Goal: Task Accomplishment & Management: Manage account settings

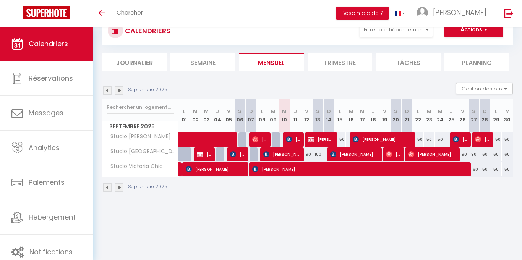
click at [317, 156] on div "100" at bounding box center [317, 155] width 11 height 14
type input "100"
type input "Sam 13 Septembre 2025"
type input "Dim 14 Septembre 2025"
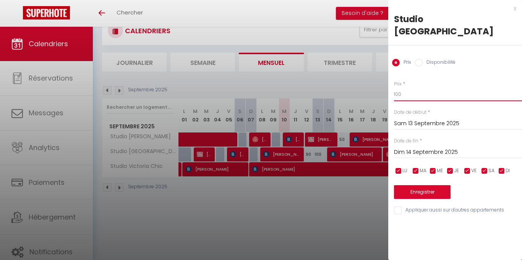
click at [409, 88] on input "100" at bounding box center [458, 95] width 128 height 14
type input "1"
type input "90"
click at [441, 185] on button "Enregistrer" at bounding box center [422, 192] width 57 height 14
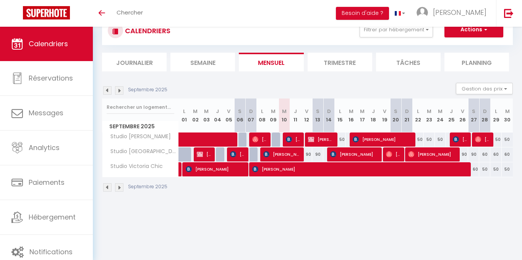
click at [350, 68] on li "Trimestre" at bounding box center [340, 62] width 65 height 19
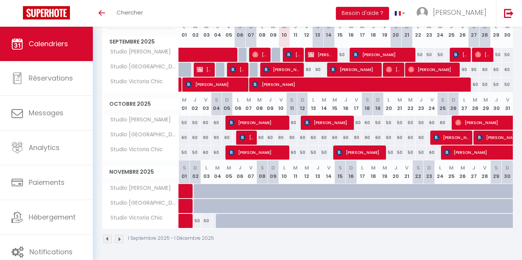
scroll to position [112, 0]
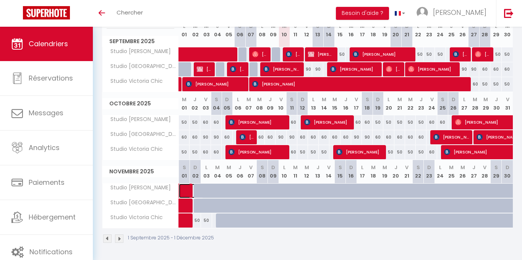
click at [199, 195] on span at bounding box center [195, 191] width 18 height 15
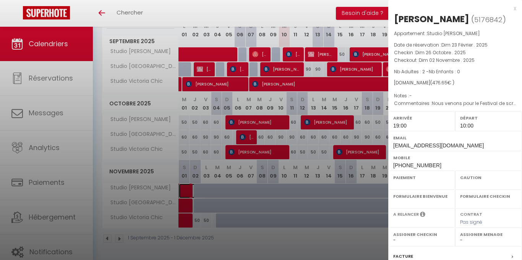
select select "OK"
select select "1"
select select "0"
select select "1"
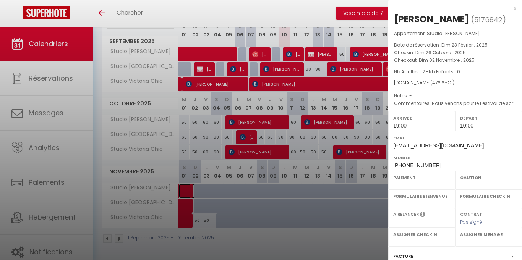
select select
click at [322, 246] on div at bounding box center [261, 130] width 522 height 260
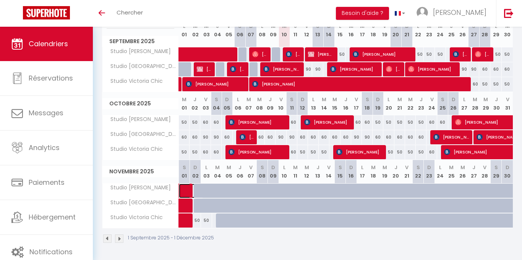
click at [195, 194] on span at bounding box center [195, 191] width 18 height 15
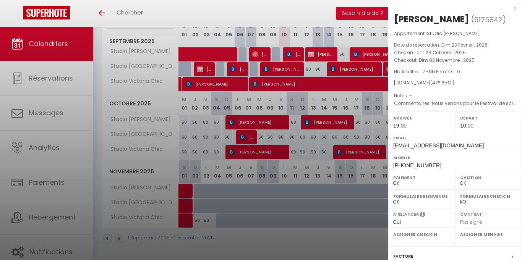
click at [283, 248] on div at bounding box center [261, 130] width 522 height 260
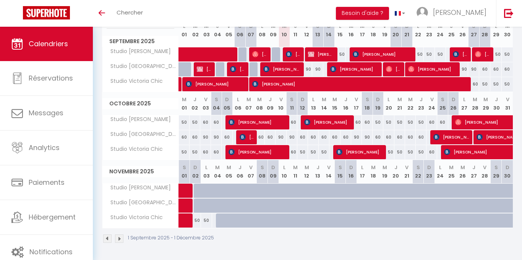
click at [208, 194] on div at bounding box center [210, 195] width 11 height 15
type input "Lun 03 Novembre 2025"
type input "[DATE]"
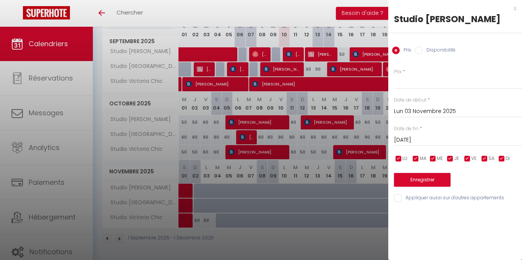
click at [409, 113] on input "Lun 03 Novembre 2025" at bounding box center [458, 112] width 128 height 10
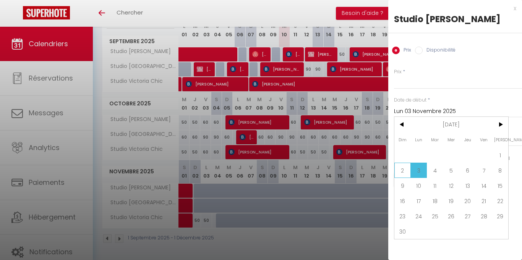
click at [404, 172] on span "2" at bounding box center [403, 170] width 16 height 15
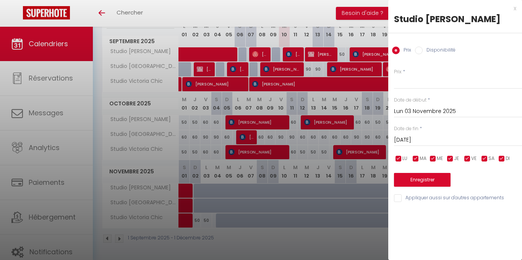
type input "Dim 02 Novembre 2025"
click at [451, 140] on input "[DATE]" at bounding box center [458, 140] width 128 height 10
click at [422, 84] on input "Prix" at bounding box center [458, 82] width 128 height 14
type input "50"
click at [429, 139] on input "[DATE]" at bounding box center [458, 140] width 128 height 10
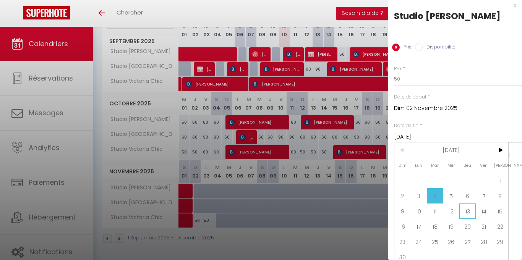
scroll to position [8, 0]
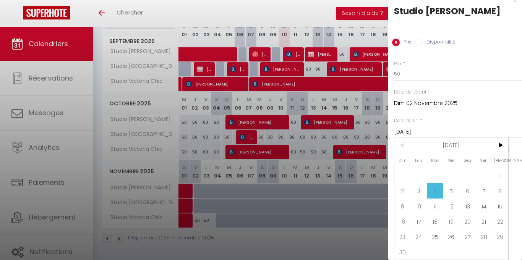
drag, startPoint x: 404, startPoint y: 250, endPoint x: 417, endPoint y: 241, distance: 15.9
click at [405, 250] on span "30" at bounding box center [403, 252] width 16 height 15
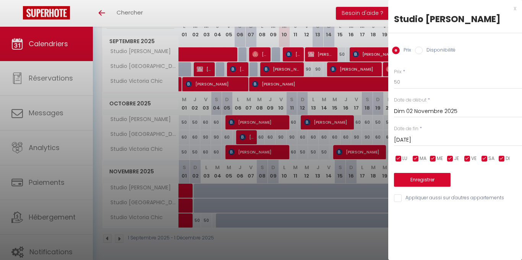
type input "Dim 30 Novembre 2025"
drag, startPoint x: 467, startPoint y: 161, endPoint x: 486, endPoint y: 163, distance: 19.6
click at [467, 161] on input "checkbox" at bounding box center [468, 159] width 8 height 8
checkbox input "false"
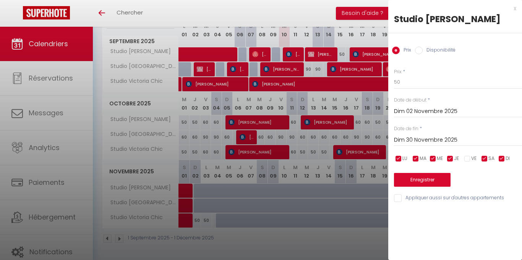
click at [485, 160] on input "checkbox" at bounding box center [485, 159] width 8 height 8
checkbox input "false"
click at [435, 177] on button "Enregistrer" at bounding box center [422, 180] width 57 height 14
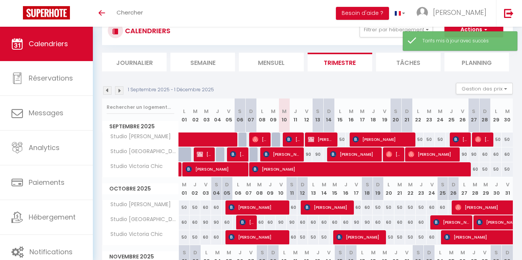
scroll to position [112, 0]
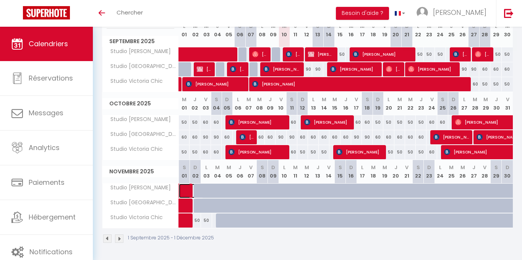
click at [198, 192] on span at bounding box center [195, 191] width 18 height 15
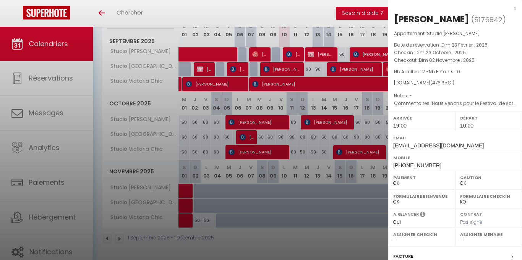
click at [208, 192] on div at bounding box center [261, 130] width 522 height 260
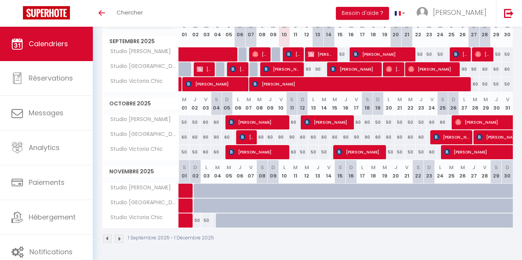
click at [208, 192] on div at bounding box center [210, 195] width 11 height 15
type input "50"
type input "Lun 03 Novembre 2025"
type input "[DATE]"
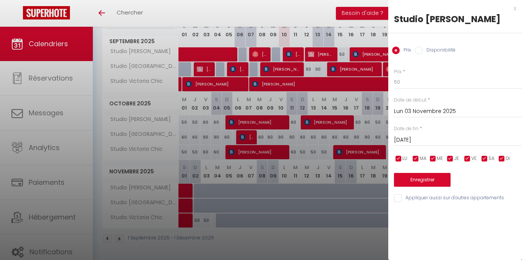
click at [418, 50] on input "Disponibilité" at bounding box center [419, 51] width 8 height 8
radio input "true"
radio input "false"
click at [429, 139] on input "[DATE]" at bounding box center [458, 141] width 128 height 10
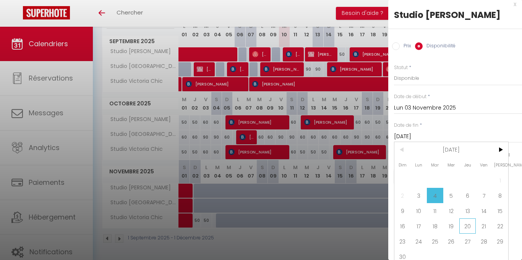
scroll to position [9, 0]
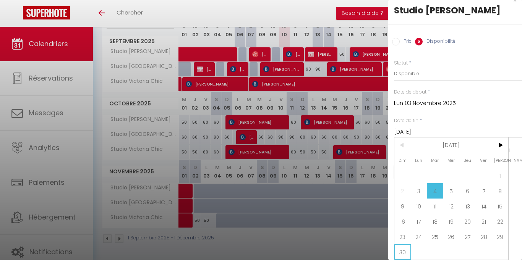
click at [404, 254] on span "30" at bounding box center [403, 252] width 16 height 15
type input "Dim 30 Novembre 2025"
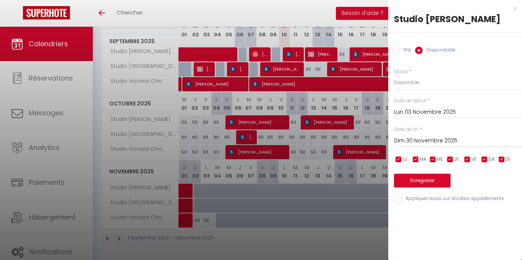
scroll to position [0, 0]
click at [444, 182] on button "Enregistrer" at bounding box center [422, 181] width 57 height 14
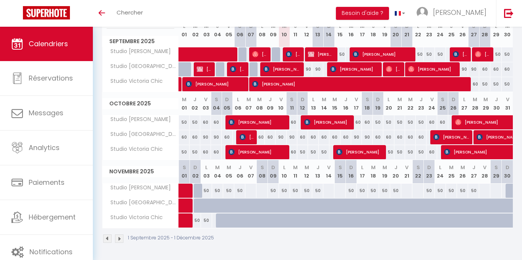
click at [252, 192] on div at bounding box center [250, 191] width 11 height 14
select select "1"
type input "Ven 07 Novembre 2025"
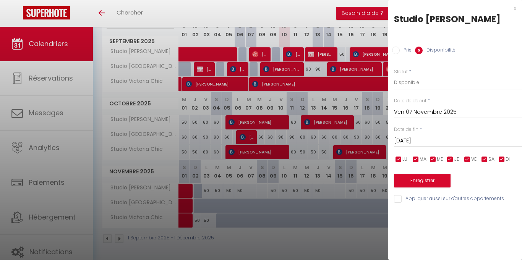
click at [436, 143] on input "[DATE]" at bounding box center [458, 141] width 128 height 10
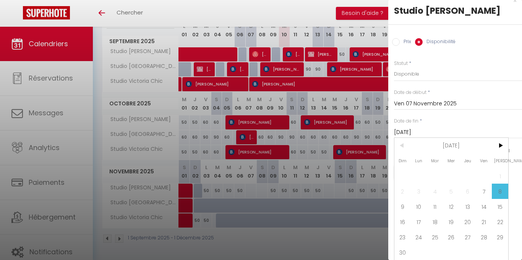
scroll to position [9, 0]
click at [405, 252] on span "30" at bounding box center [403, 252] width 16 height 15
type input "Dim 30 Novembre 2025"
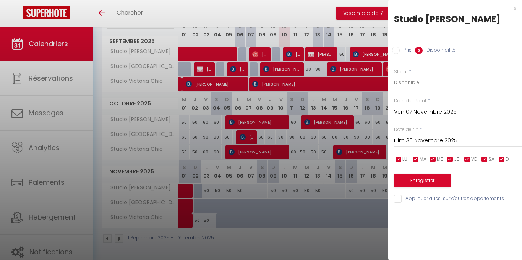
scroll to position [0, 0]
click at [400, 161] on input "checkbox" at bounding box center [399, 160] width 8 height 8
checkbox input "false"
click at [412, 158] on input "checkbox" at bounding box center [416, 160] width 8 height 8
checkbox input "false"
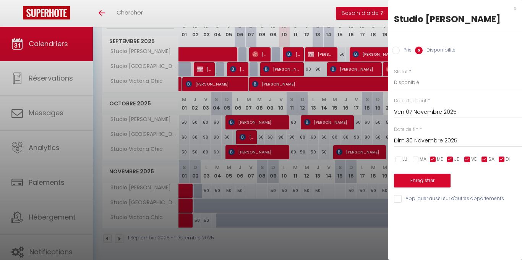
click at [434, 158] on input "checkbox" at bounding box center [434, 160] width 8 height 8
checkbox input "false"
click at [450, 159] on input "checkbox" at bounding box center [451, 160] width 8 height 8
checkbox input "false"
click at [504, 160] on input "checkbox" at bounding box center [502, 160] width 8 height 8
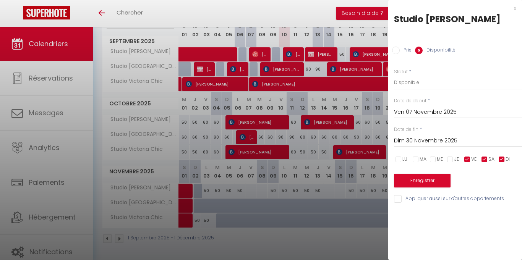
checkbox input "false"
click at [399, 51] on input "Prix" at bounding box center [396, 51] width 8 height 8
radio input "true"
radio input "false"
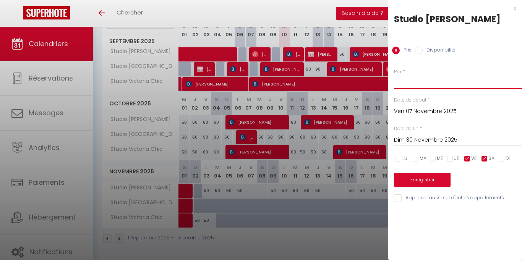
click at [410, 80] on input "Prix" at bounding box center [458, 82] width 128 height 14
type input "60"
click at [441, 180] on button "Enregistrer" at bounding box center [422, 180] width 57 height 14
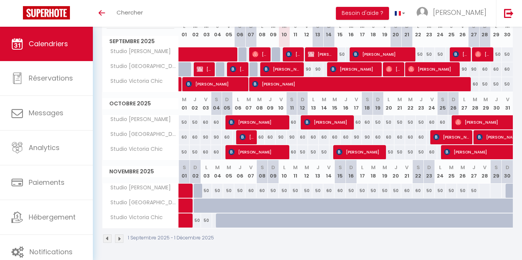
click at [486, 194] on div at bounding box center [484, 191] width 11 height 14
type input "Ven 28 Novembre 2025"
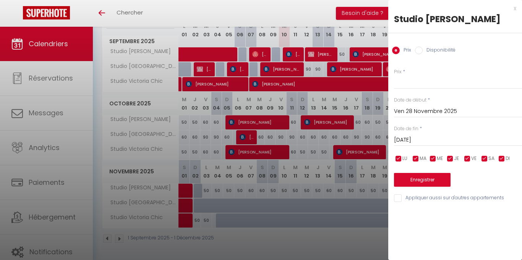
click at [456, 138] on input "[DATE]" at bounding box center [458, 140] width 128 height 10
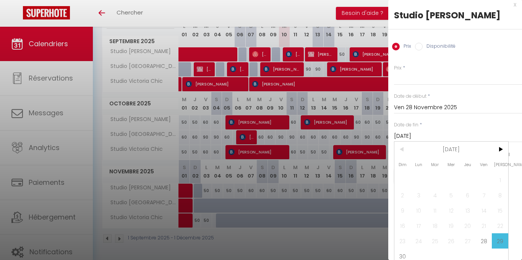
scroll to position [8, 0]
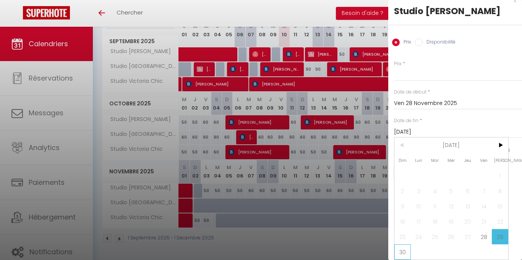
click at [406, 254] on span "30" at bounding box center [403, 252] width 16 height 15
type input "Dim 30 Novembre 2025"
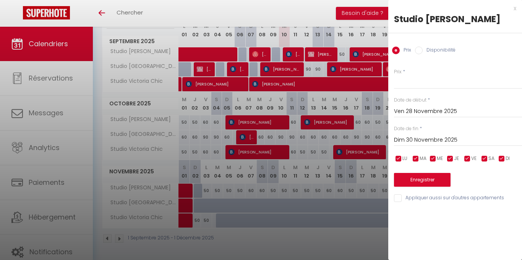
scroll to position [0, 0]
click at [420, 83] on input "Prix" at bounding box center [458, 82] width 128 height 14
type input "60"
click at [437, 180] on button "Enregistrer" at bounding box center [422, 180] width 57 height 14
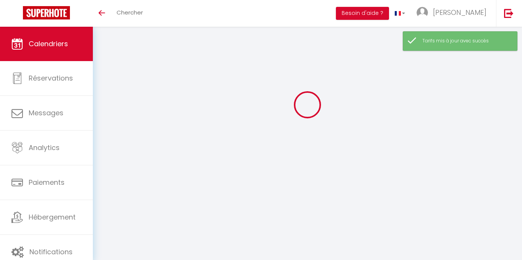
select select "0"
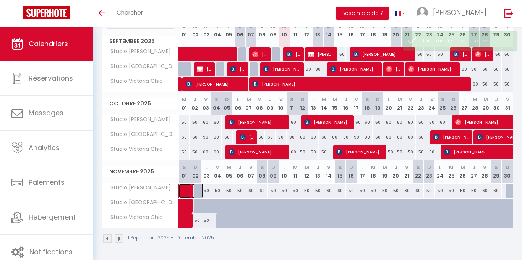
click at [198, 191] on span at bounding box center [195, 191] width 18 height 15
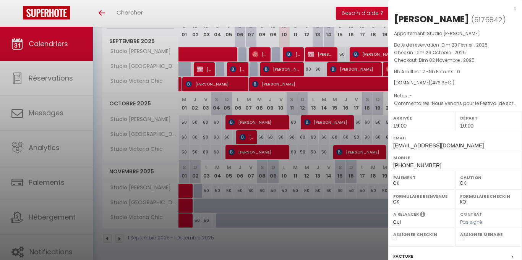
click at [198, 193] on div at bounding box center [261, 130] width 522 height 260
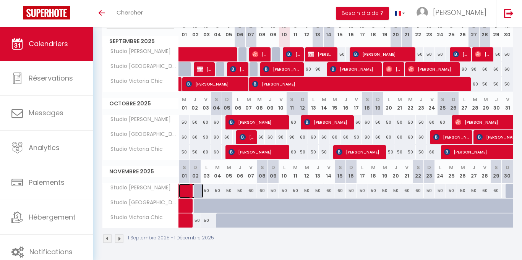
click at [198, 193] on span at bounding box center [195, 191] width 18 height 15
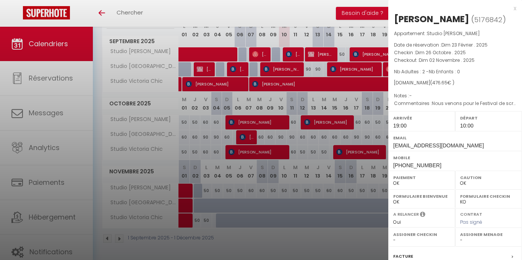
click at [337, 253] on div at bounding box center [261, 130] width 522 height 260
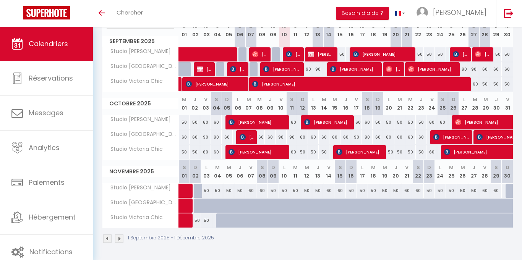
click at [194, 170] on abbr "D" at bounding box center [196, 167] width 4 height 7
click at [509, 191] on div at bounding box center [511, 191] width 11 height 15
type input "Dim 30 Novembre 2025"
type input "Lun 01 Décembre 2025"
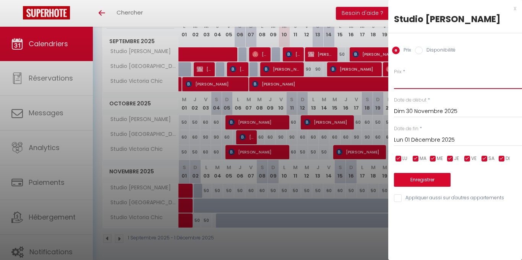
click at [419, 81] on input "Prix" at bounding box center [458, 82] width 128 height 14
type input "50"
click at [430, 177] on button "Enregistrer" at bounding box center [422, 180] width 57 height 14
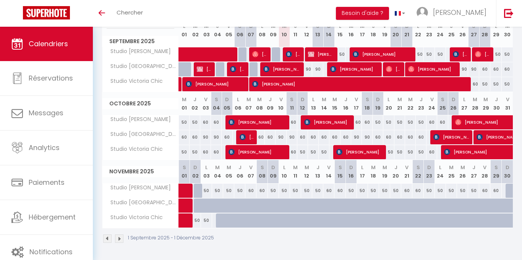
click at [511, 194] on div at bounding box center [511, 191] width 11 height 15
type input "50"
select select "1"
type input "Dim 30 Novembre 2025"
type input "Lun 01 Décembre 2025"
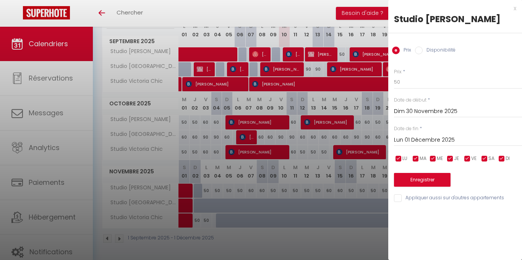
drag, startPoint x: 420, startPoint y: 52, endPoint x: 452, endPoint y: 191, distance: 142.4
click at [420, 53] on input "Disponibilité" at bounding box center [419, 51] width 8 height 8
radio input "true"
radio input "false"
click at [426, 183] on button "Enregistrer" at bounding box center [422, 181] width 57 height 14
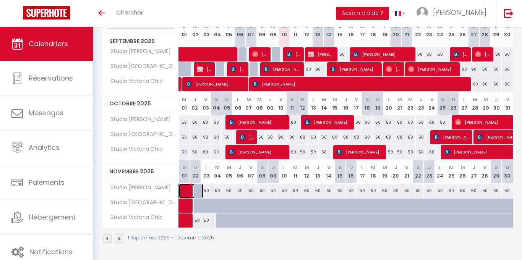
click at [196, 191] on span at bounding box center [195, 191] width 18 height 15
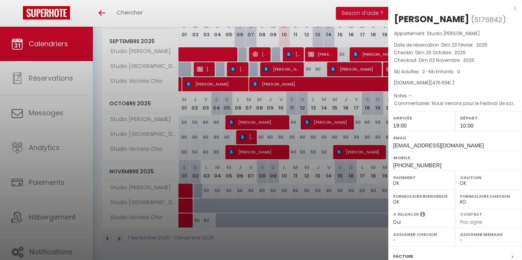
click at [306, 247] on div at bounding box center [261, 130] width 522 height 260
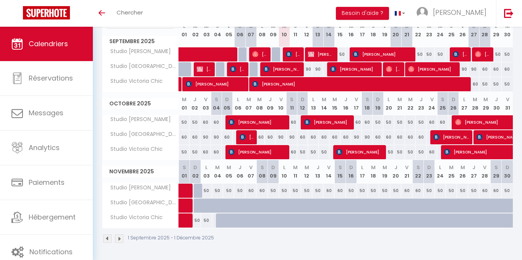
click at [217, 192] on div "50" at bounding box center [217, 191] width 11 height 14
select select "1"
type input "[DATE]"
type input "Mer 05 Novembre 2025"
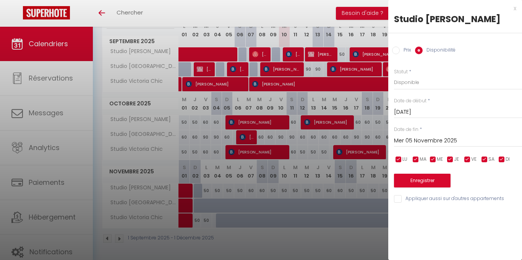
click at [408, 112] on input "[DATE]" at bounding box center [458, 112] width 128 height 10
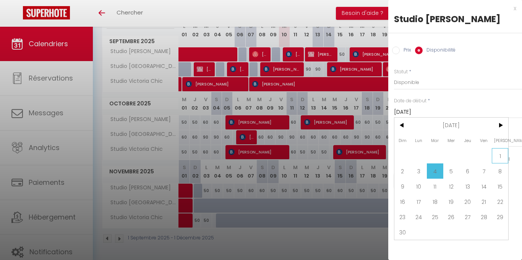
click at [499, 154] on span "1" at bounding box center [500, 155] width 16 height 15
type input "[DATE]"
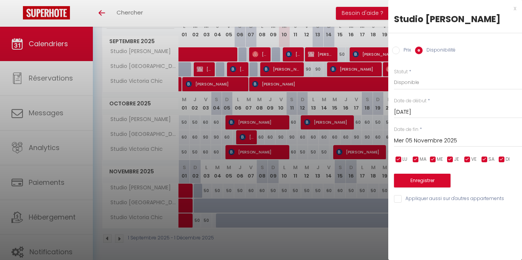
click at [410, 138] on input "Mer 05 Novembre 2025" at bounding box center [458, 141] width 128 height 10
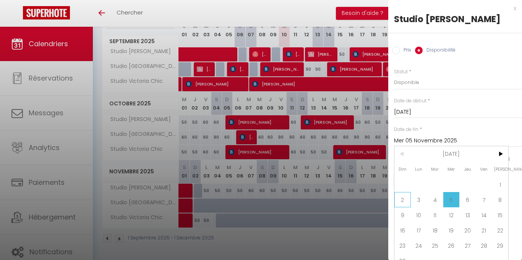
click at [405, 198] on span "2" at bounding box center [403, 199] width 16 height 15
type input "Dim 02 Novembre 2025"
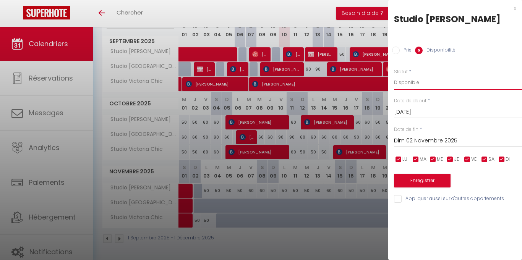
click at [408, 85] on select "Disponible Indisponible" at bounding box center [458, 82] width 128 height 15
click at [394, 75] on select "Disponible Indisponible" at bounding box center [458, 82] width 128 height 15
click at [427, 185] on button "Enregistrer" at bounding box center [422, 181] width 57 height 14
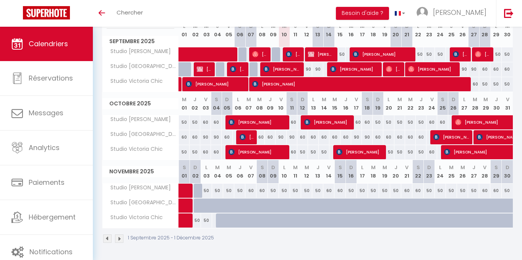
click at [216, 189] on div "50" at bounding box center [217, 191] width 11 height 14
select select "1"
type input "[DATE]"
type input "Mer 05 Novembre 2025"
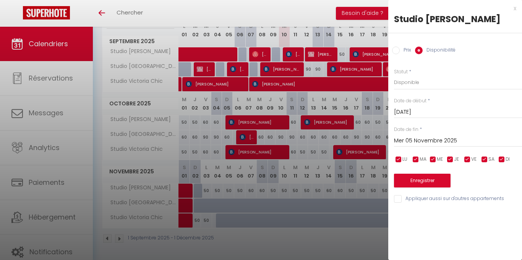
click at [436, 113] on input "[DATE]" at bounding box center [458, 112] width 128 height 10
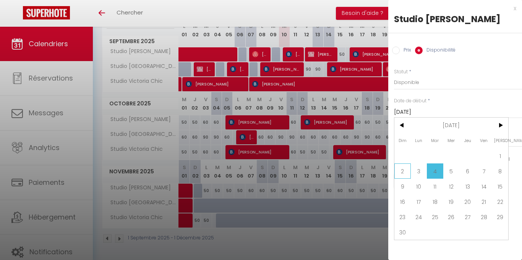
click at [402, 171] on span "2" at bounding box center [403, 171] width 16 height 15
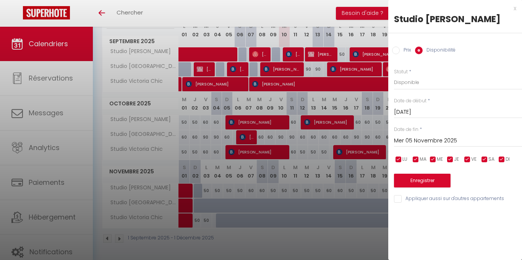
type input "Dim 02 Novembre 2025"
click at [426, 142] on input "Mer 05 Novembre 2025" at bounding box center [458, 141] width 128 height 10
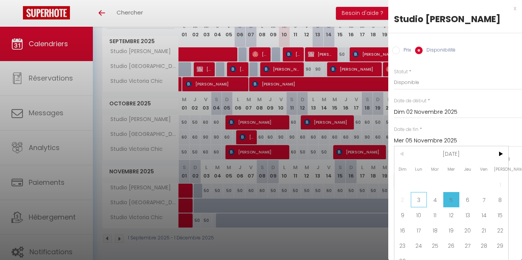
click at [420, 200] on span "3" at bounding box center [419, 199] width 16 height 15
type input "Lun 03 Novembre 2025"
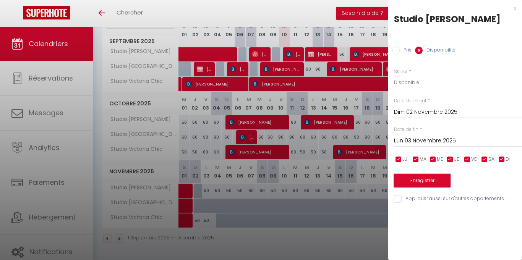
click at [433, 182] on button "Enregistrer" at bounding box center [422, 181] width 57 height 14
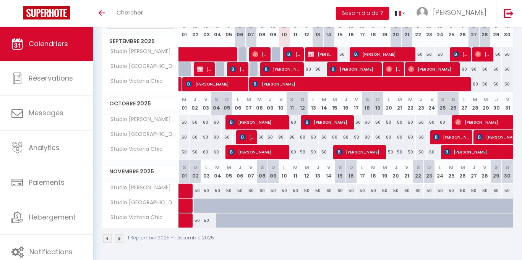
click at [205, 207] on div at bounding box center [210, 210] width 11 height 15
select select "1"
type input "Lun 03 Novembre 2025"
type input "[DATE]"
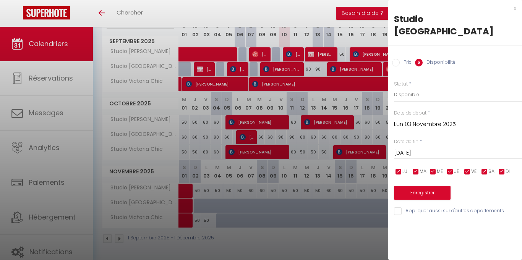
click at [420, 120] on input "Lun 03 Novembre 2025" at bounding box center [458, 125] width 128 height 10
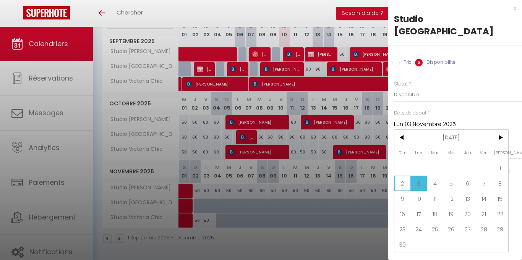
click at [403, 176] on span "2" at bounding box center [403, 183] width 16 height 15
type input "Dim 02 Novembre 2025"
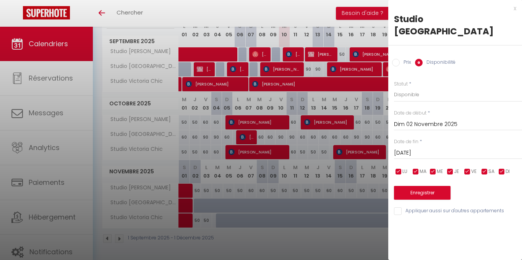
click at [431, 148] on input "[DATE]" at bounding box center [458, 153] width 128 height 10
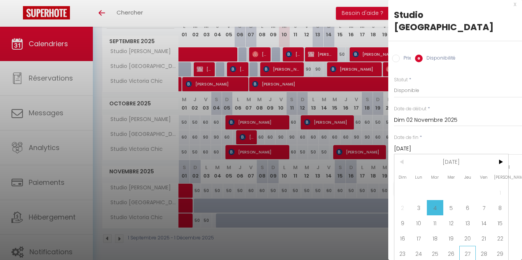
scroll to position [9, 0]
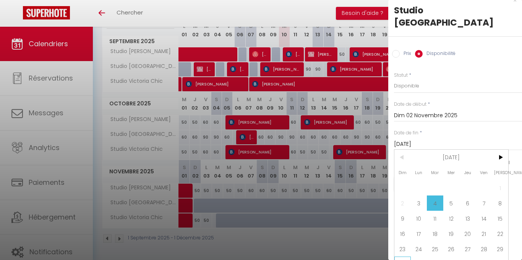
click at [407, 257] on span "30" at bounding box center [403, 264] width 16 height 15
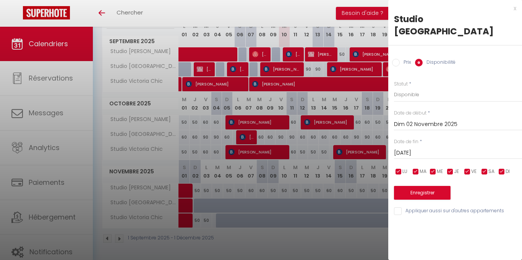
type input "Dim 30 Novembre 2025"
click at [430, 186] on button "Enregistrer" at bounding box center [422, 193] width 57 height 14
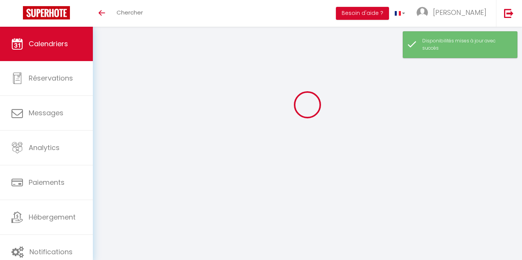
select select "0"
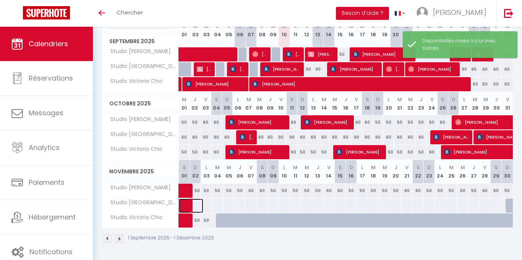
click at [197, 209] on span at bounding box center [195, 206] width 18 height 15
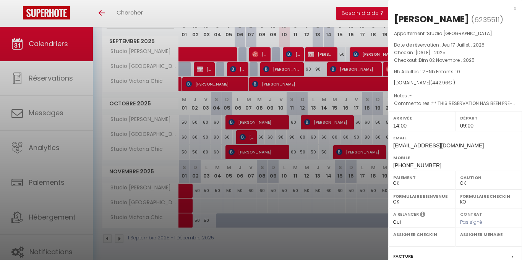
click at [299, 248] on div at bounding box center [261, 130] width 522 height 260
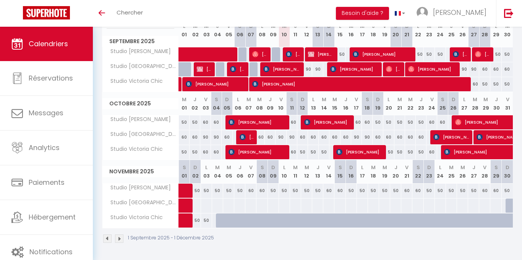
click at [207, 207] on div at bounding box center [206, 206] width 11 height 14
select select "1"
type input "Lun 03 Novembre 2025"
type input "[DATE]"
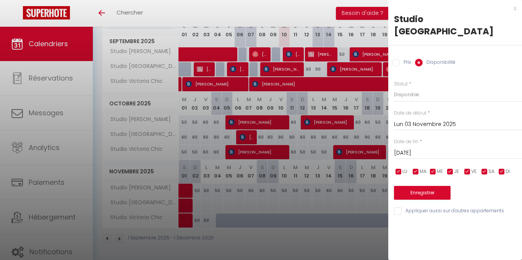
click at [427, 120] on input "Lun 03 Novembre 2025" at bounding box center [458, 125] width 128 height 10
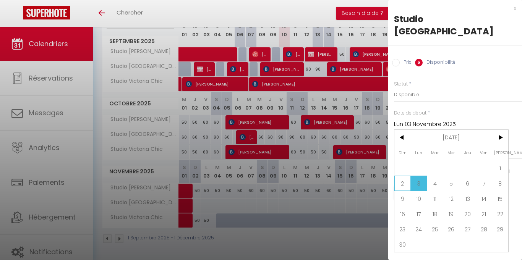
click at [401, 176] on span "2" at bounding box center [403, 183] width 16 height 15
type input "Dim 02 Novembre 2025"
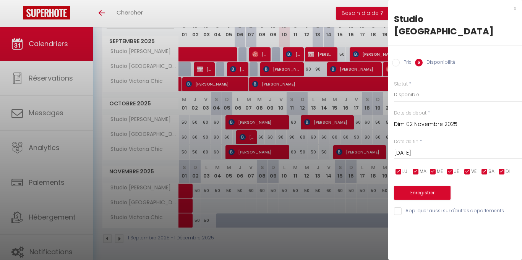
click at [478, 148] on input "[DATE]" at bounding box center [458, 153] width 128 height 10
click at [433, 148] on input "[DATE]" at bounding box center [458, 153] width 128 height 10
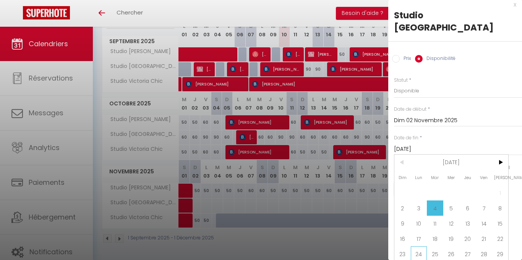
scroll to position [9, 0]
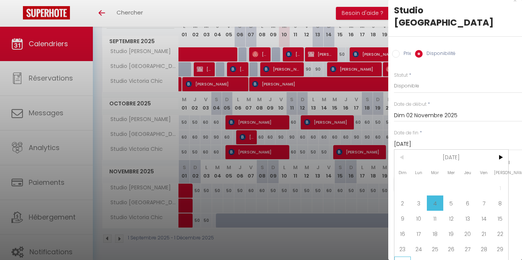
click at [406, 257] on span "30" at bounding box center [403, 264] width 16 height 15
type input "Dim 30 Novembre 2025"
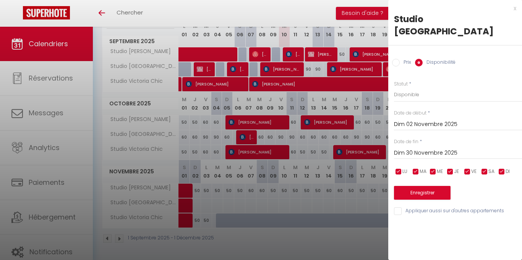
scroll to position [0, 0]
click at [468, 168] on input "checkbox" at bounding box center [468, 172] width 8 height 8
click at [466, 168] on input "checkbox" at bounding box center [468, 172] width 8 height 8
checkbox input "false"
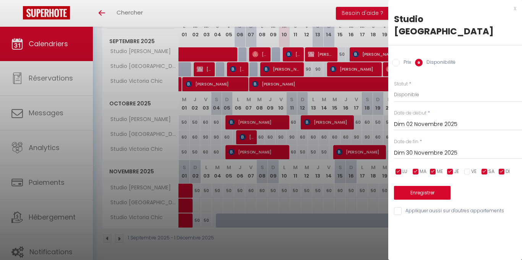
click at [485, 168] on input "checkbox" at bounding box center [485, 172] width 8 height 8
checkbox input "false"
click at [395, 59] on input "Prix" at bounding box center [396, 63] width 8 height 8
radio input "true"
radio input "false"
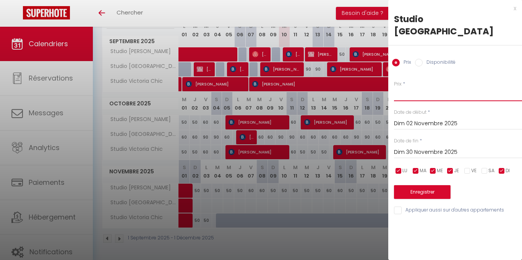
click at [417, 88] on input "Prix" at bounding box center [458, 95] width 128 height 14
type input "60"
click at [428, 185] on button "Enregistrer" at bounding box center [422, 192] width 57 height 14
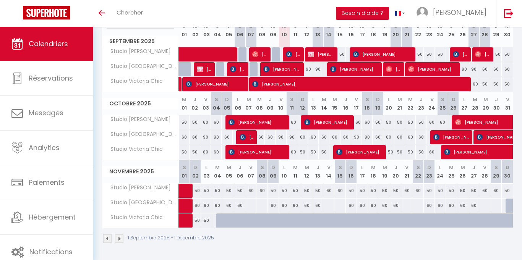
click at [253, 208] on div at bounding box center [250, 206] width 11 height 14
type input "Ven 07 Novembre 2025"
type input "[DATE]"
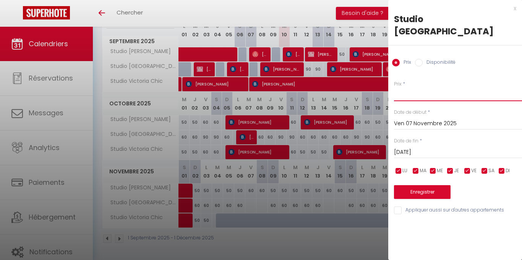
click at [414, 88] on input "Prix" at bounding box center [458, 95] width 128 height 14
type input "90"
click at [427, 148] on input "[DATE]" at bounding box center [458, 153] width 128 height 10
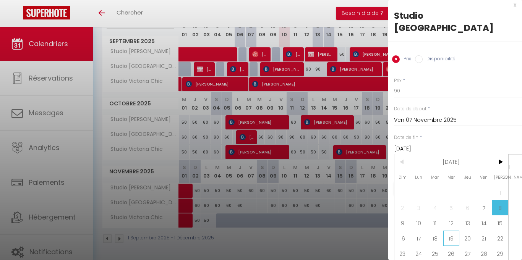
scroll to position [8, 0]
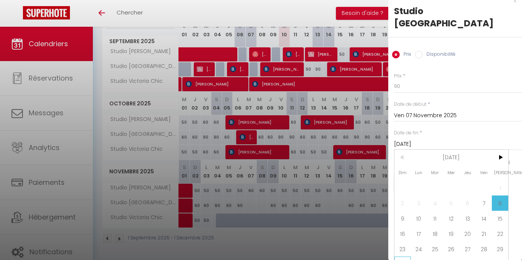
click at [404, 257] on span "30" at bounding box center [403, 264] width 16 height 15
type input "Dim 30 Novembre 2025"
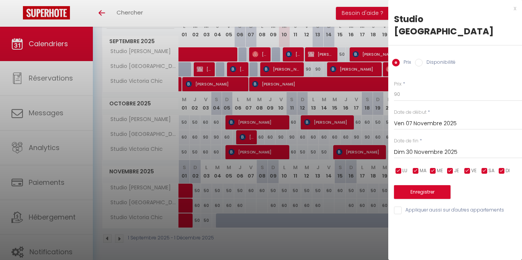
scroll to position [0, 0]
click at [401, 168] on input "checkbox" at bounding box center [399, 172] width 8 height 8
checkbox input "false"
click at [416, 168] on input "checkbox" at bounding box center [416, 172] width 8 height 8
checkbox input "false"
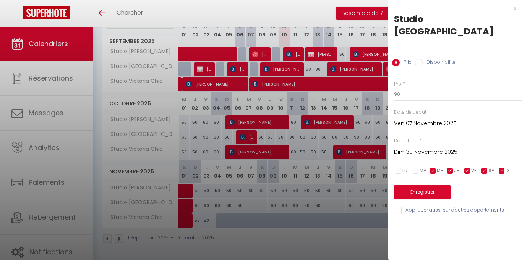
drag, startPoint x: 436, startPoint y: 161, endPoint x: 444, endPoint y: 161, distance: 7.7
click at [436, 168] on input "checkbox" at bounding box center [434, 172] width 8 height 8
checkbox input "false"
click at [449, 168] on input "checkbox" at bounding box center [451, 172] width 8 height 8
checkbox input "false"
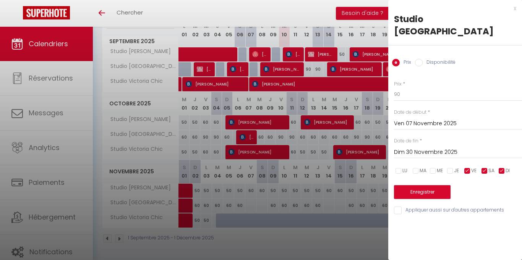
click at [503, 168] on input "checkbox" at bounding box center [502, 172] width 8 height 8
checkbox input "false"
click at [430, 185] on button "Enregistrer" at bounding box center [422, 192] width 57 height 14
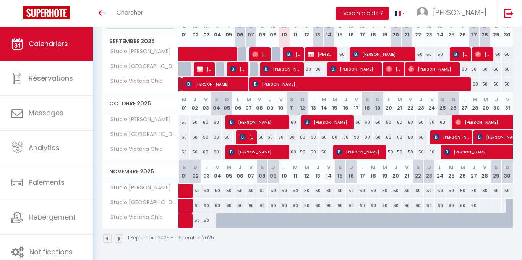
click at [488, 205] on div at bounding box center [484, 206] width 11 height 14
type input "Ven 28 Novembre 2025"
type input "[DATE]"
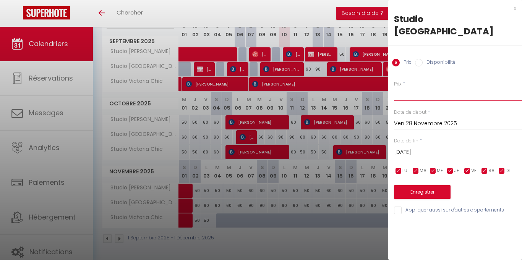
click at [427, 88] on input "Prix" at bounding box center [458, 95] width 128 height 14
type input "90"
click at [439, 148] on input "[DATE]" at bounding box center [458, 153] width 128 height 10
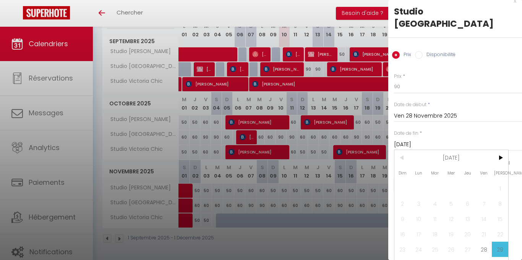
scroll to position [8, 0]
click at [405, 257] on span "30" at bounding box center [403, 264] width 16 height 15
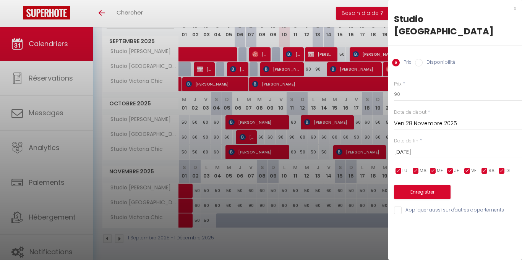
type input "Dim 30 Novembre 2025"
click at [434, 185] on button "Enregistrer" at bounding box center [422, 192] width 57 height 14
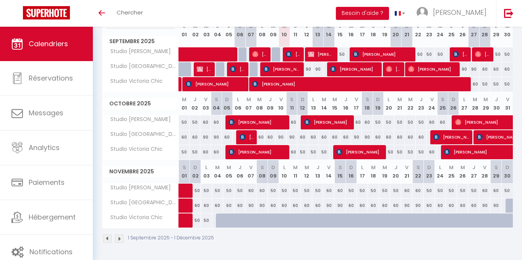
click at [508, 209] on div at bounding box center [511, 206] width 11 height 15
type input "Dim 30 Novembre 2025"
type input "Lun 01 Décembre 2025"
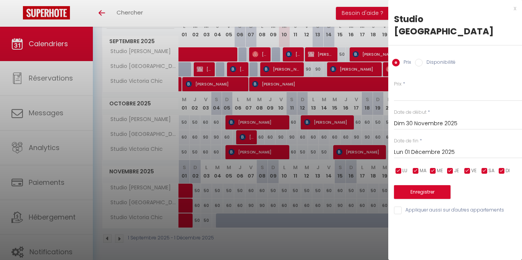
click at [421, 59] on input "Disponibilité" at bounding box center [419, 63] width 8 height 8
radio input "true"
radio input "false"
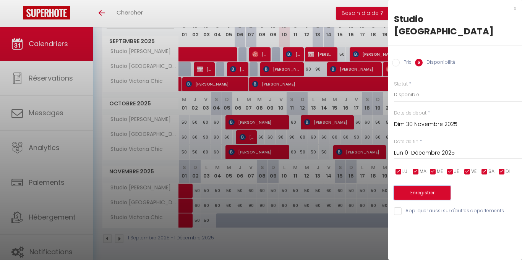
click at [428, 186] on button "Enregistrer" at bounding box center [422, 193] width 57 height 14
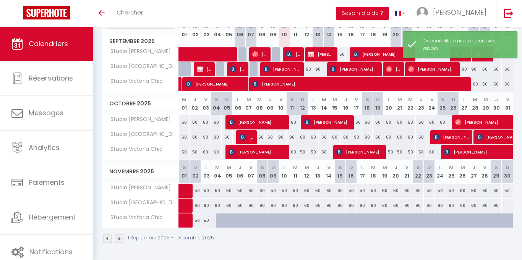
click at [506, 204] on div at bounding box center [507, 206] width 11 height 14
select select "1"
type input "Dim 30 Novembre 2025"
type input "Lun 01 Décembre 2025"
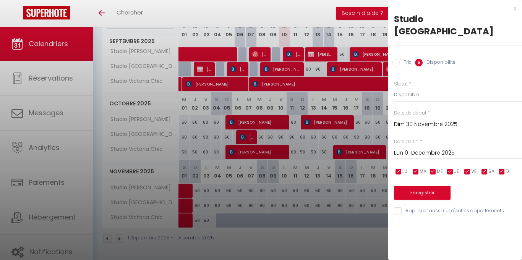
click at [397, 59] on input "Prix" at bounding box center [396, 63] width 8 height 8
radio input "true"
radio input "false"
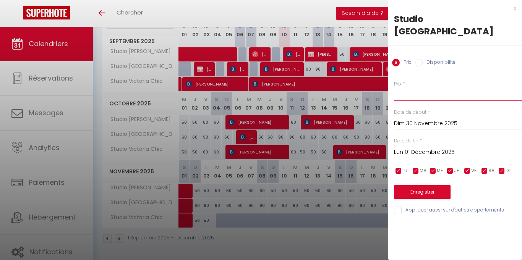
click at [426, 88] on input "Prix" at bounding box center [458, 95] width 128 height 14
type input "60"
click at [437, 185] on button "Enregistrer" at bounding box center [422, 192] width 57 height 14
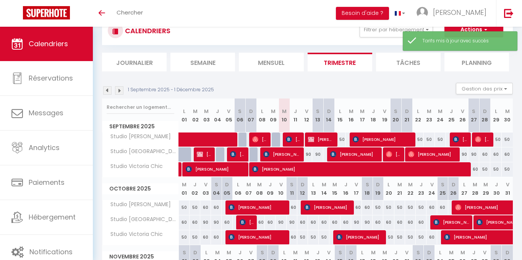
scroll to position [112, 0]
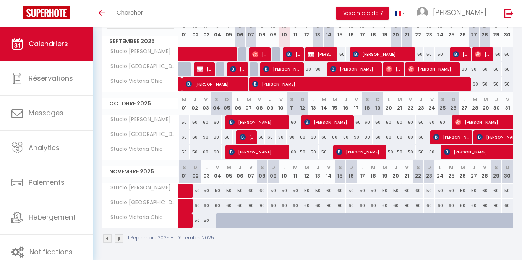
click at [221, 221] on div at bounding box center [221, 221] width 11 height 15
type input "[DATE]"
type input "Mer 05 Novembre 2025"
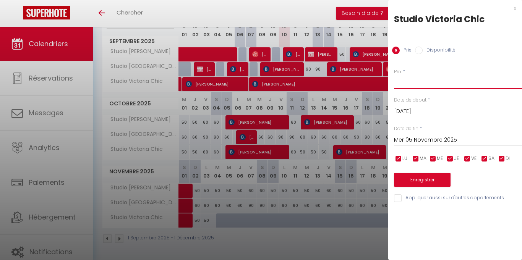
click at [406, 85] on input "Prix" at bounding box center [458, 82] width 128 height 14
type input "50"
click at [467, 160] on input "checkbox" at bounding box center [468, 159] width 8 height 8
click at [466, 159] on input "checkbox" at bounding box center [468, 159] width 8 height 8
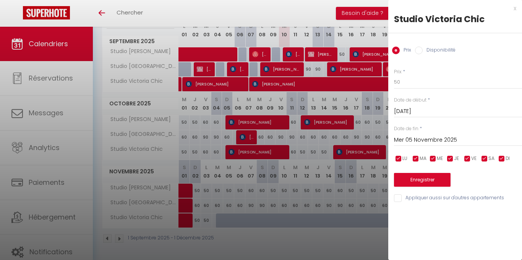
checkbox input "false"
click at [483, 159] on input "checkbox" at bounding box center [485, 159] width 8 height 8
checkbox input "false"
click at [432, 141] on input "Mer 05 Novembre 2025" at bounding box center [458, 140] width 128 height 10
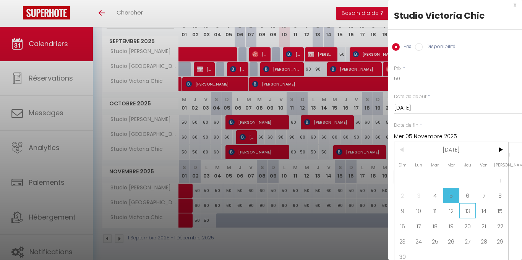
scroll to position [8, 0]
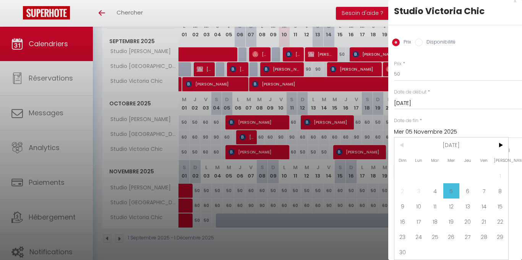
click at [405, 251] on span "30" at bounding box center [403, 252] width 16 height 15
type input "Dim 30 Novembre 2025"
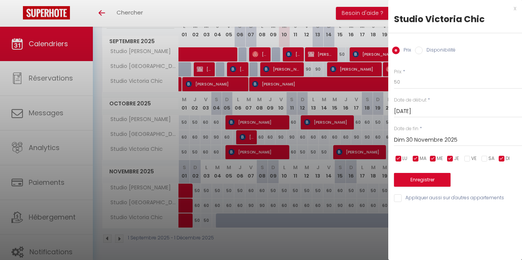
scroll to position [0, 0]
click at [424, 180] on button "Enregistrer" at bounding box center [422, 180] width 57 height 14
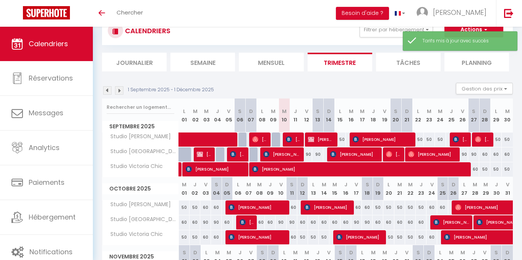
scroll to position [112, 0]
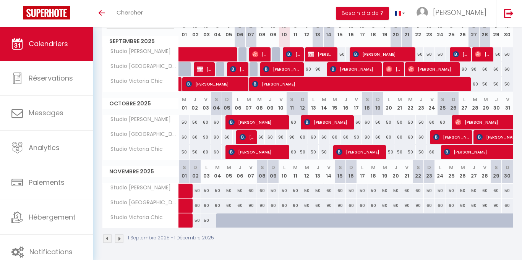
click at [223, 225] on div "50" at bounding box center [228, 221] width 11 height 14
type input "50"
type input "Mer 05 Novembre 2025"
type input "Jeu 06 Novembre 2025"
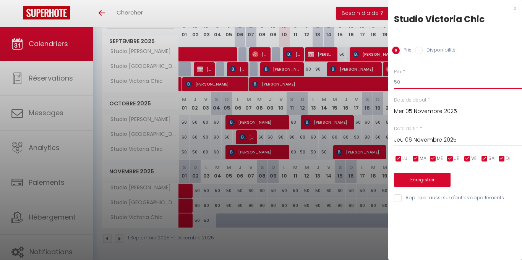
click at [417, 86] on input "50" at bounding box center [458, 82] width 128 height 14
click at [400, 85] on input "50" at bounding box center [458, 82] width 128 height 14
type input "5"
click at [446, 83] on input "Prix" at bounding box center [458, 82] width 128 height 14
type input "60"
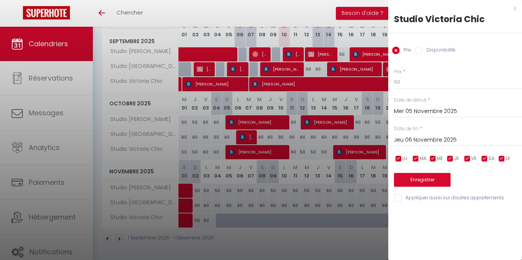
click at [401, 159] on input "checkbox" at bounding box center [399, 159] width 8 height 8
checkbox input "false"
click at [416, 158] on input "checkbox" at bounding box center [416, 159] width 8 height 8
checkbox input "false"
click at [431, 159] on input "checkbox" at bounding box center [434, 159] width 8 height 8
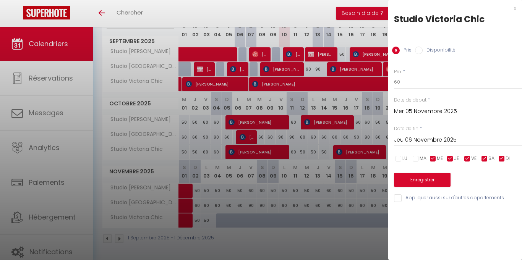
checkbox input "false"
click at [450, 157] on input "checkbox" at bounding box center [451, 159] width 8 height 8
checkbox input "false"
click at [504, 161] on input "checkbox" at bounding box center [502, 159] width 8 height 8
checkbox input "false"
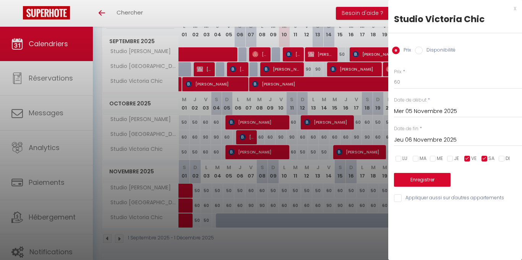
click at [431, 138] on input "Jeu 06 Novembre 2025" at bounding box center [458, 140] width 128 height 10
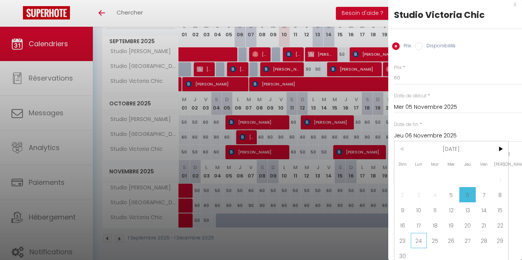
scroll to position [8, 0]
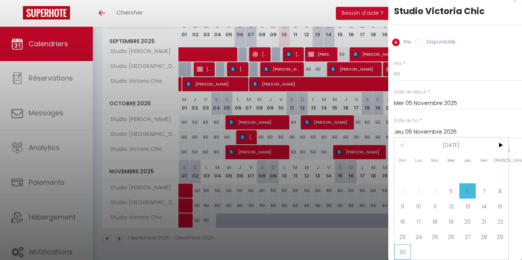
click at [404, 251] on span "30" at bounding box center [403, 252] width 16 height 15
type input "Dim 30 Novembre 2025"
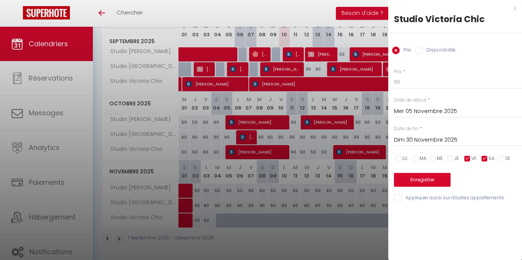
scroll to position [0, 0]
click at [441, 180] on button "Enregistrer" at bounding box center [422, 180] width 57 height 14
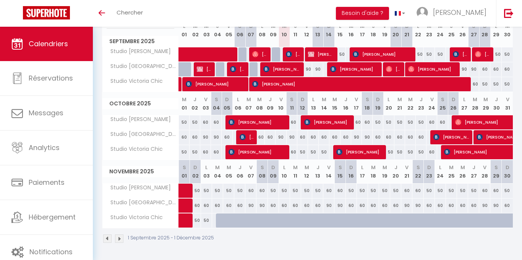
click at [220, 223] on div at bounding box center [221, 221] width 11 height 15
type input "50"
type input "[DATE]"
type input "Mer 05 Novembre 2025"
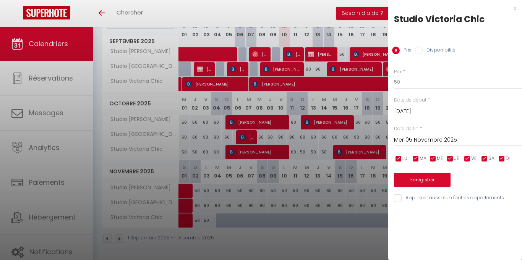
click at [417, 52] on input "Disponibilité" at bounding box center [419, 51] width 8 height 8
radio input "true"
radio input "false"
click at [414, 112] on input "[DATE]" at bounding box center [458, 112] width 128 height 10
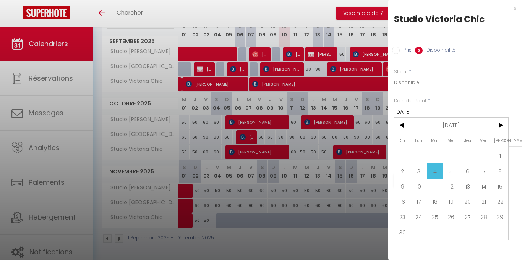
click at [433, 172] on span "4" at bounding box center [435, 171] width 16 height 15
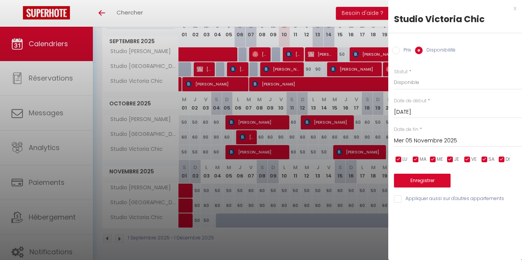
click at [420, 140] on input "Mer 05 Novembre 2025" at bounding box center [458, 141] width 128 height 10
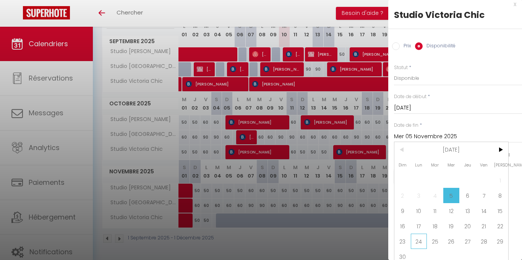
scroll to position [9, 0]
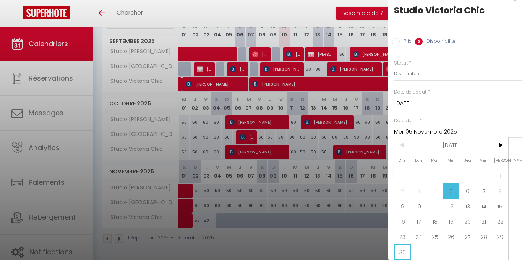
click at [404, 254] on span "30" at bounding box center [403, 252] width 16 height 15
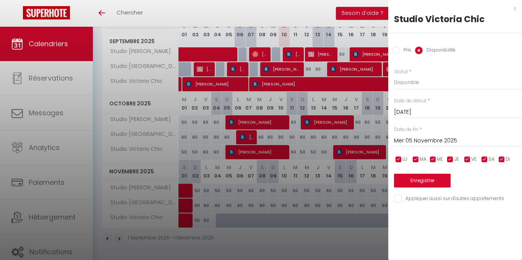
type input "Dim 30 Novembre 2025"
click at [441, 184] on button "Enregistrer" at bounding box center [422, 181] width 57 height 14
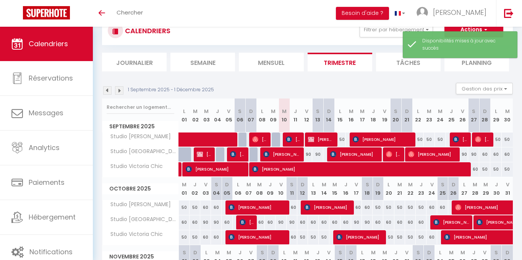
scroll to position [112, 0]
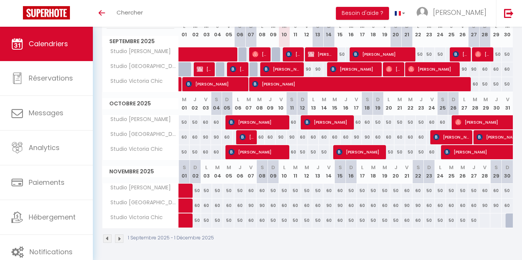
click at [486, 223] on div at bounding box center [484, 221] width 11 height 14
select select "1"
type input "Ven 28 Novembre 2025"
type input "[DATE]"
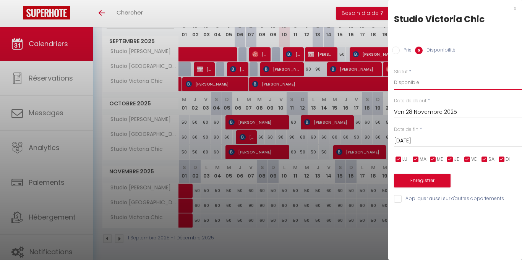
click at [414, 86] on select "Disponible Indisponible" at bounding box center [458, 82] width 128 height 15
click at [332, 248] on div at bounding box center [261, 130] width 522 height 260
click at [332, 246] on div at bounding box center [261, 130] width 522 height 260
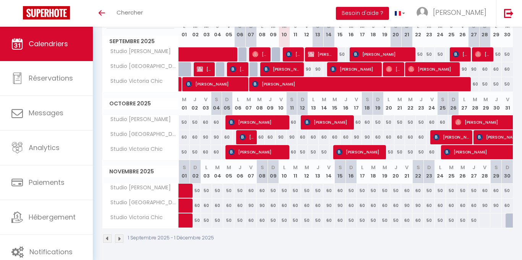
click at [485, 221] on div at bounding box center [484, 221] width 11 height 14
select select "1"
type input "Ven 28 Novembre 2025"
type input "[DATE]"
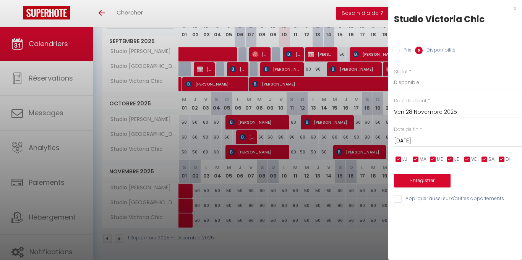
click at [395, 49] on input "Prix" at bounding box center [396, 51] width 8 height 8
radio input "true"
click at [395, 49] on input "Prix" at bounding box center [396, 51] width 8 height 8
radio input "false"
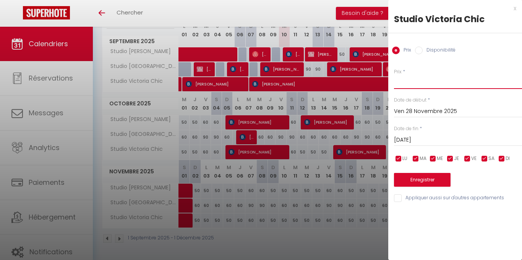
click at [420, 87] on input "Prix" at bounding box center [458, 82] width 128 height 14
type input "60"
click at [432, 142] on input "[DATE]" at bounding box center [458, 140] width 128 height 10
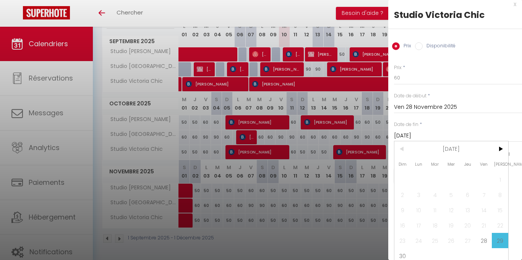
scroll to position [8, 0]
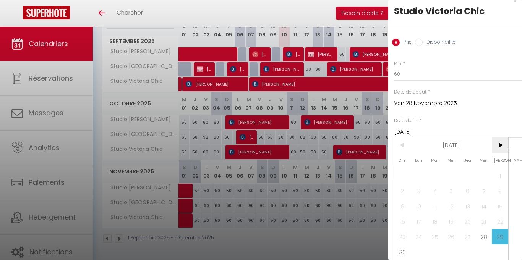
click at [499, 145] on span ">" at bounding box center [500, 145] width 16 height 15
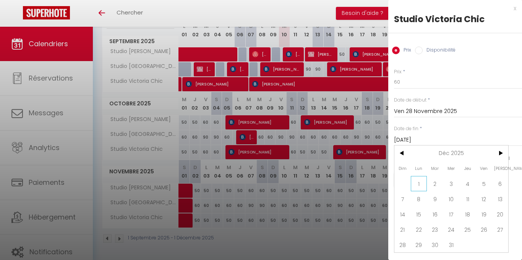
click at [418, 183] on span "1" at bounding box center [419, 183] width 16 height 15
type input "Lun 01 Décembre 2025"
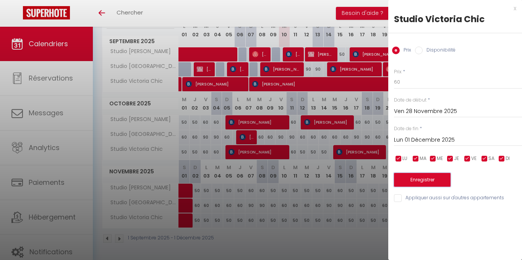
click at [434, 181] on button "Enregistrer" at bounding box center [422, 180] width 57 height 14
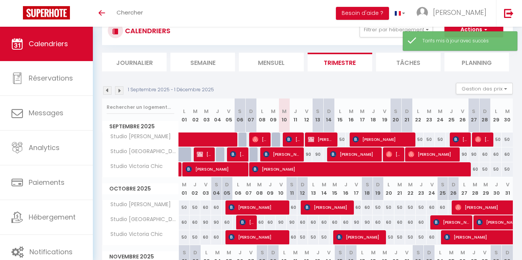
scroll to position [112, 0]
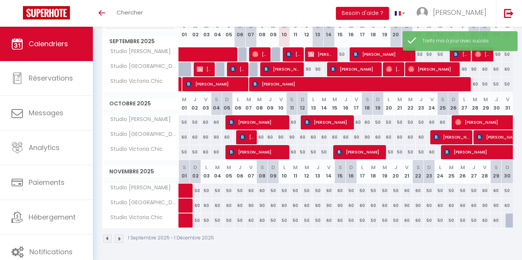
click at [510, 224] on div at bounding box center [511, 221] width 11 height 15
type input "60"
type input "Dim 30 Novembre 2025"
type input "Lun 01 Décembre 2025"
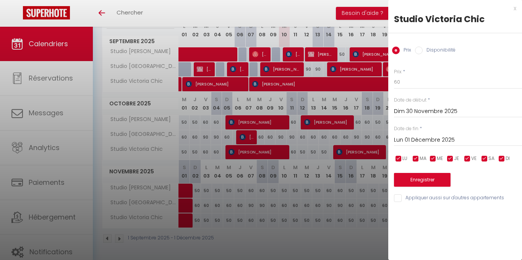
click at [417, 50] on input "Disponibilité" at bounding box center [419, 51] width 8 height 8
radio input "true"
radio input "false"
click at [429, 181] on button "Enregistrer" at bounding box center [422, 181] width 57 height 14
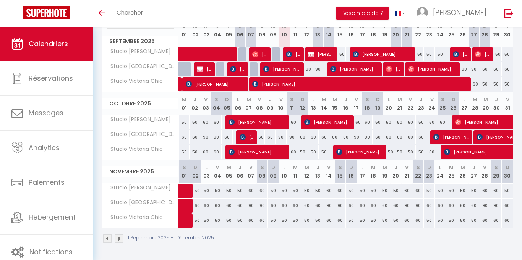
click at [508, 221] on div "60" at bounding box center [507, 221] width 11 height 14
type input "60"
select select "1"
type input "Dim 30 Novembre 2025"
type input "Lun 01 Décembre 2025"
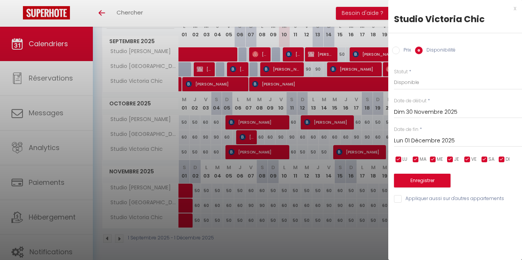
click at [396, 50] on input "Prix" at bounding box center [396, 51] width 8 height 8
radio input "true"
radio input "false"
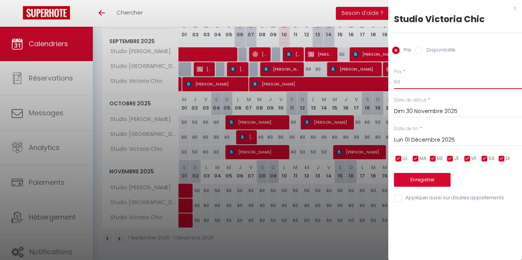
click at [415, 82] on input "60" at bounding box center [458, 82] width 128 height 14
type input "6"
click at [470, 86] on input "Prix" at bounding box center [458, 82] width 128 height 14
type input "50"
click at [414, 181] on button "Enregistrer" at bounding box center [422, 180] width 57 height 14
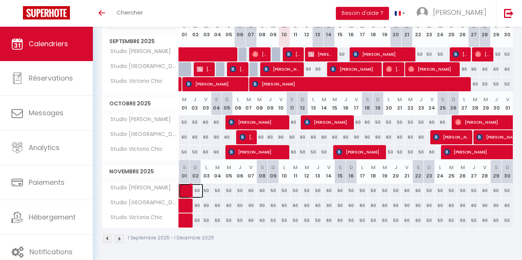
click at [188, 195] on span at bounding box center [195, 191] width 18 height 15
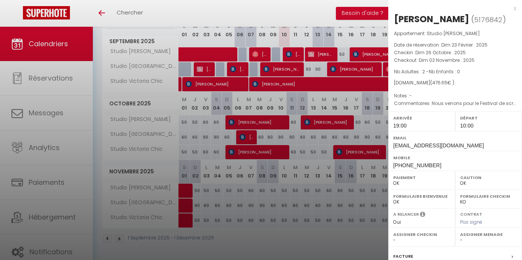
click at [252, 233] on div at bounding box center [261, 130] width 522 height 260
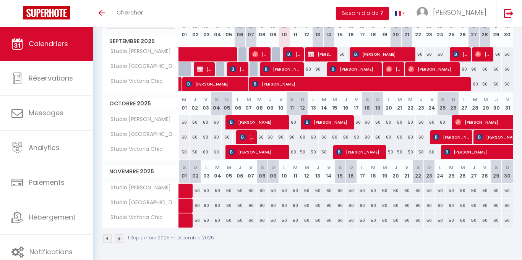
click at [368, 137] on div "90" at bounding box center [367, 137] width 11 height 14
type input "90"
type input "[DATE]"
type input "Dim 19 Octobre 2025"
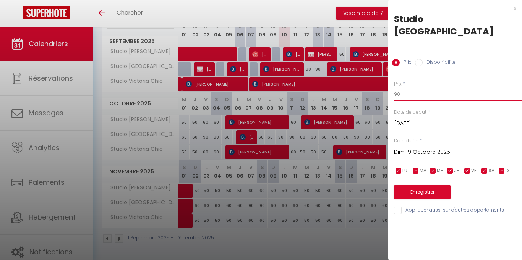
click at [402, 88] on input "90" at bounding box center [458, 95] width 128 height 14
type input "9"
click at [410, 88] on input "Prix" at bounding box center [458, 95] width 128 height 14
type input "100"
click at [429, 185] on button "Enregistrer" at bounding box center [422, 192] width 57 height 14
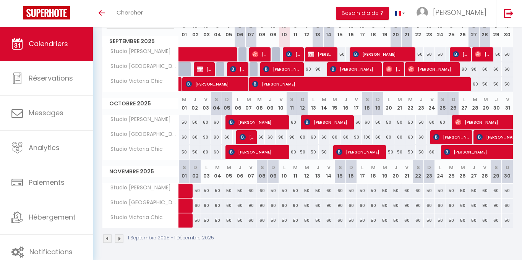
click at [369, 123] on div "60" at bounding box center [367, 123] width 11 height 14
type input "60"
type input "[DATE]"
type input "Dim 19 Octobre 2025"
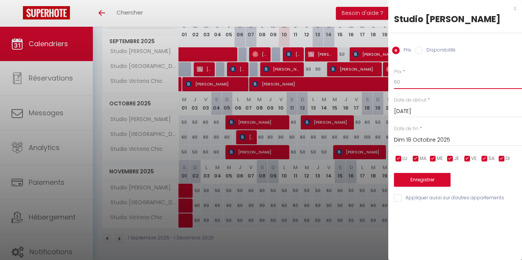
click at [416, 80] on input "60" at bounding box center [458, 82] width 128 height 14
type input "65"
click at [422, 180] on button "Enregistrer" at bounding box center [422, 180] width 57 height 14
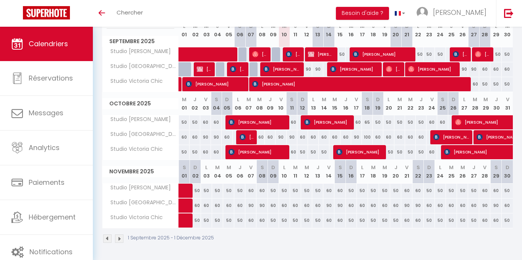
click at [445, 124] on div "60" at bounding box center [443, 123] width 11 height 14
type input "60"
type input "[DATE]"
type input "Dim 26 Octobre 2025"
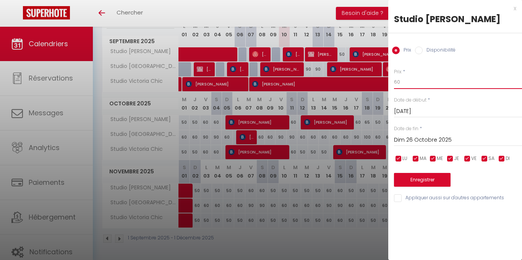
click at [408, 85] on input "60" at bounding box center [458, 82] width 128 height 14
type input "65"
click at [426, 179] on button "Enregistrer" at bounding box center [422, 180] width 57 height 14
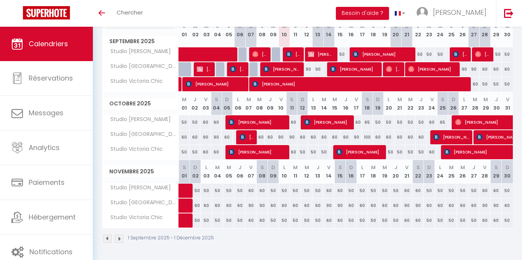
click at [274, 206] on div "60" at bounding box center [273, 206] width 11 height 14
type input "60"
type input "Dim 09 Novembre 2025"
type input "Lun 10 Novembre 2025"
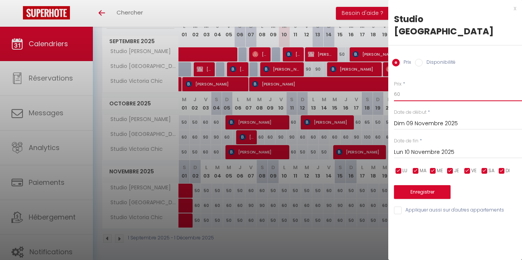
click at [408, 88] on input "60" at bounding box center [458, 95] width 128 height 14
type input "6"
click at [417, 88] on input "Prix" at bounding box center [458, 95] width 128 height 14
type input "65"
click at [431, 148] on input "Lun 10 Novembre 2025" at bounding box center [458, 153] width 128 height 10
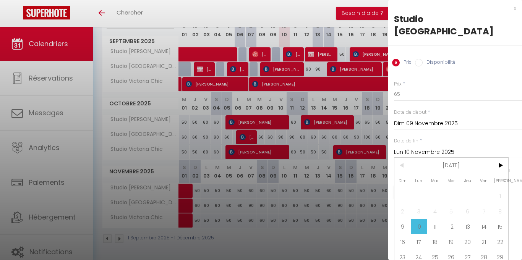
click at [434, 219] on span "11" at bounding box center [435, 226] width 16 height 15
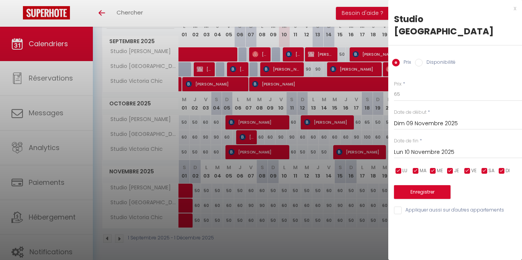
type input "[DATE]"
click at [421, 185] on button "Enregistrer" at bounding box center [422, 192] width 57 height 14
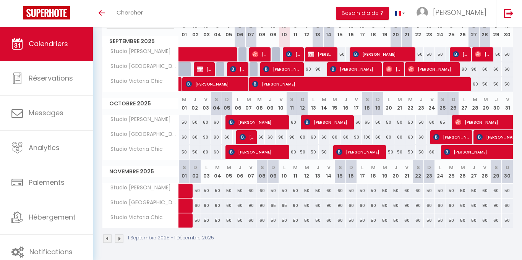
click at [120, 239] on img at bounding box center [119, 239] width 8 height 8
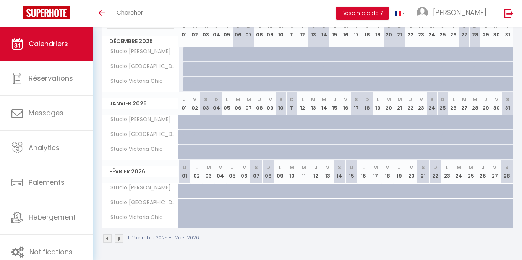
click at [188, 56] on div at bounding box center [188, 54] width 11 height 15
type input "Lun 01 Décembre 2025"
type input "[DATE]"
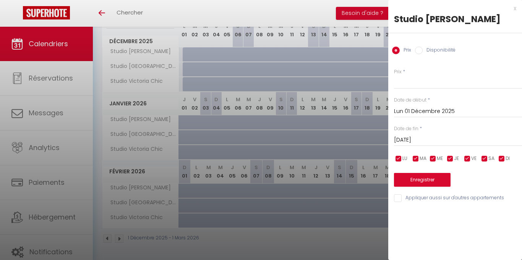
click at [185, 55] on div at bounding box center [261, 130] width 522 height 260
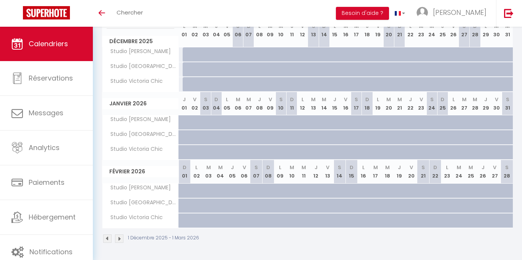
click at [187, 54] on div at bounding box center [188, 54] width 11 height 15
type input "Lun 01 Décembre 2025"
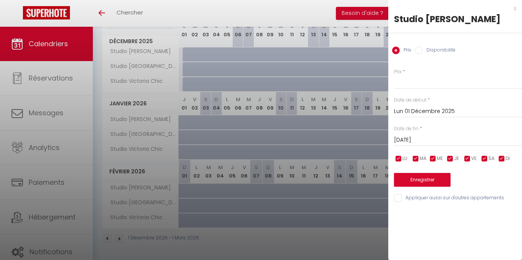
click at [449, 137] on input "[DATE]" at bounding box center [458, 140] width 128 height 10
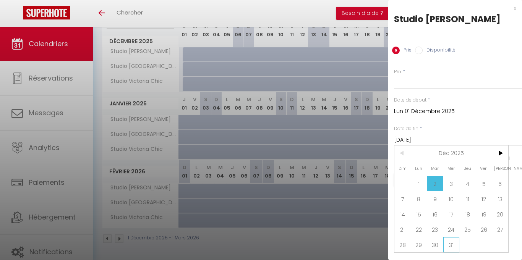
click at [450, 247] on span "31" at bounding box center [452, 245] width 16 height 15
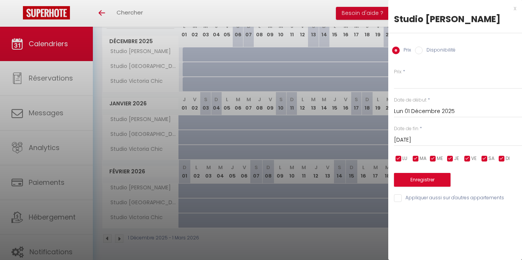
type input "Mer 31 Décembre 2025"
click at [410, 86] on input "Prix" at bounding box center [458, 82] width 128 height 14
type input "50"
click at [467, 160] on input "checkbox" at bounding box center [468, 159] width 8 height 8
checkbox input "false"
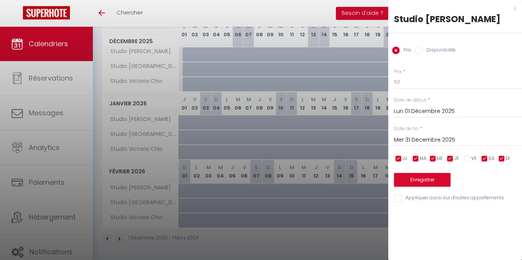
click at [486, 158] on input "checkbox" at bounding box center [485, 159] width 8 height 8
checkbox input "false"
click at [434, 181] on button "Enregistrer" at bounding box center [422, 180] width 57 height 14
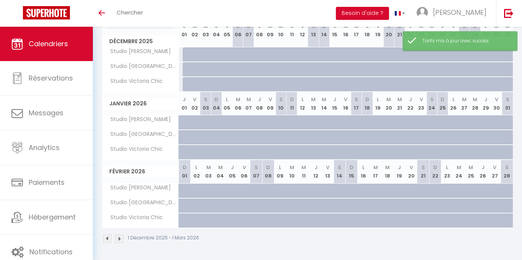
click at [203, 54] on div at bounding box center [205, 54] width 11 height 15
type input "50"
type input "Mer 03 Décembre 2025"
type input "Jeu 04 Décembre 2025"
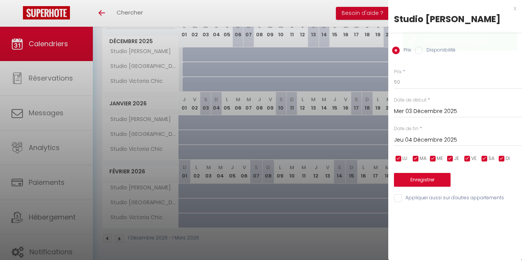
click at [185, 52] on div at bounding box center [261, 130] width 522 height 260
select select
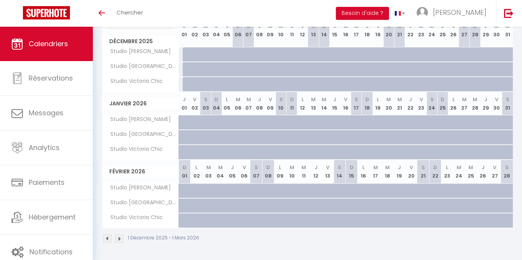
click at [185, 52] on div at bounding box center [188, 54] width 11 height 15
type input "50"
select select "1"
type input "Lun 01 Décembre 2025"
type input "[DATE]"
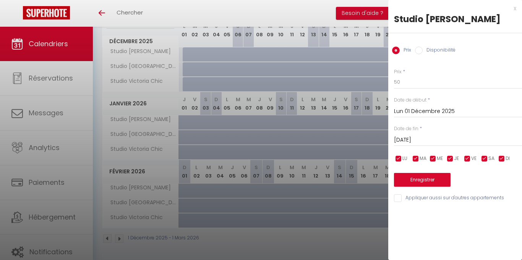
click at [420, 50] on input "Disponibilité" at bounding box center [419, 51] width 8 height 8
radio input "true"
radio input "false"
click at [410, 139] on input "[DATE]" at bounding box center [458, 141] width 128 height 10
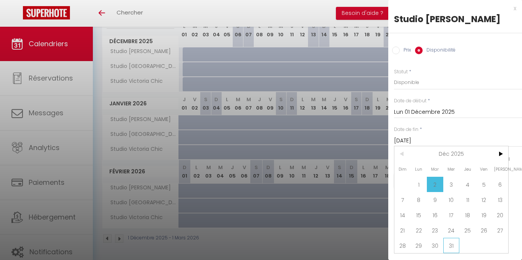
click at [451, 249] on span "31" at bounding box center [452, 245] width 16 height 15
type input "Mer 31 Décembre 2025"
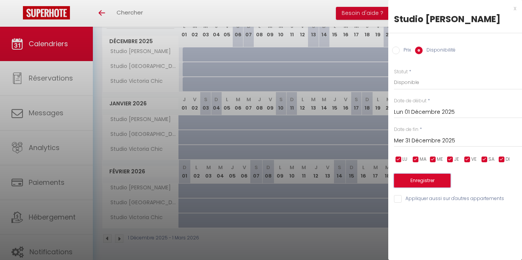
click at [426, 182] on button "Enregistrer" at bounding box center [422, 181] width 57 height 14
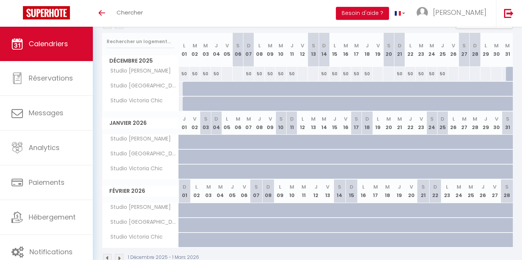
scroll to position [88, 0]
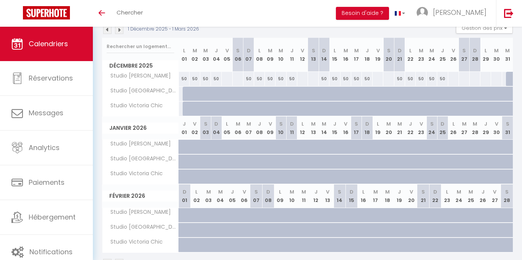
click at [226, 82] on div at bounding box center [226, 79] width 11 height 14
select select "1"
type input "Ven 05 Décembre 2025"
type input "[DATE]"
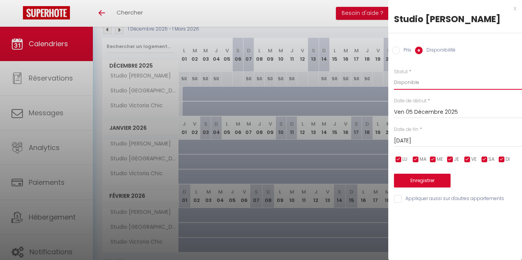
click at [419, 81] on select "Disponible Indisponible" at bounding box center [458, 82] width 128 height 15
click at [396, 52] on input "Prix" at bounding box center [396, 51] width 8 height 8
radio input "true"
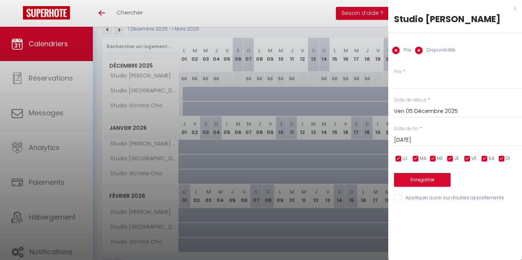
radio input "false"
click at [416, 85] on input "Prix" at bounding box center [458, 82] width 128 height 14
type input "60"
click at [425, 141] on input "[DATE]" at bounding box center [458, 140] width 128 height 10
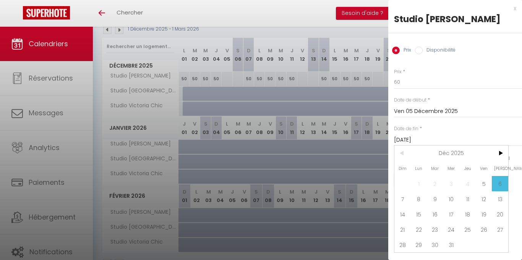
click at [452, 243] on span "31" at bounding box center [452, 245] width 16 height 15
type input "Mer 31 Décembre 2025"
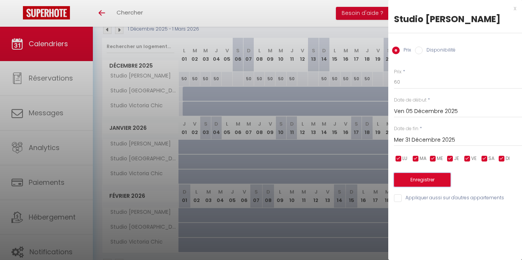
click at [427, 181] on button "Enregistrer" at bounding box center [422, 180] width 57 height 14
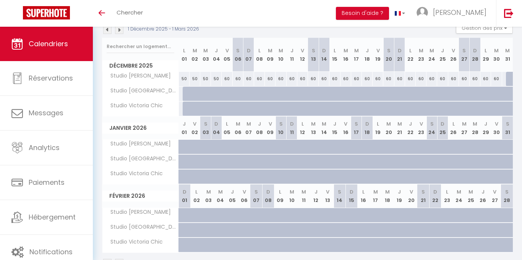
click at [257, 80] on div "60" at bounding box center [259, 79] width 11 height 14
type input "60"
type input "Lun 08 Décembre 2025"
type input "[DATE]"
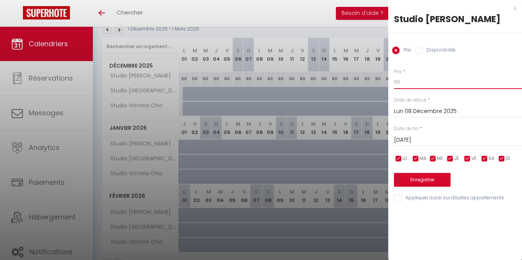
click at [417, 84] on input "60" at bounding box center [458, 82] width 128 height 14
type input "6"
click at [417, 83] on input "Prix" at bounding box center [458, 82] width 128 height 14
click at [300, 80] on div at bounding box center [261, 130] width 522 height 260
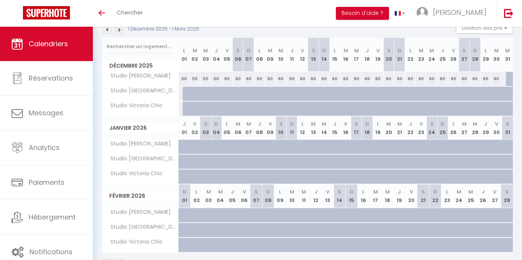
click at [248, 80] on div "60" at bounding box center [249, 79] width 11 height 14
type input "60"
type input "Dim 07 Décembre 2025"
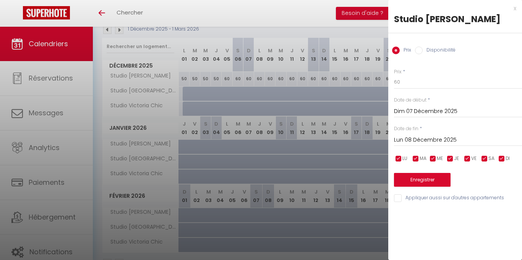
click at [422, 135] on div "[DATE] < [DATE] > Dim Lun Mar Mer Jeu Ven Sam 1 2 3 4 5 6 7 8 9 10 11 12 13 14 …" at bounding box center [458, 140] width 128 height 14
click at [422, 139] on input "Lun 08 Décembre 2025" at bounding box center [458, 140] width 128 height 10
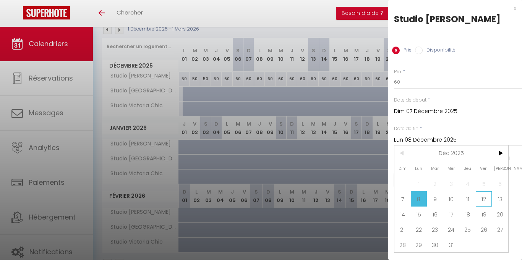
click at [482, 200] on span "12" at bounding box center [484, 199] width 16 height 15
type input "Ven 12 Décembre 2025"
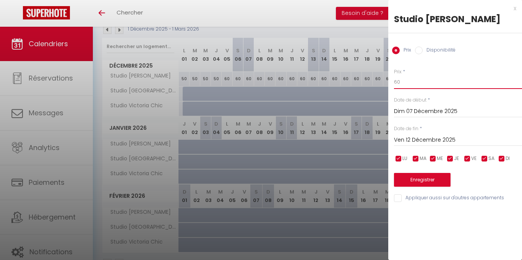
click at [407, 82] on input "60" at bounding box center [458, 82] width 128 height 14
type input "6"
click at [436, 78] on input "Prix" at bounding box center [458, 82] width 128 height 14
type input "50"
click at [432, 181] on button "Enregistrer" at bounding box center [422, 180] width 57 height 14
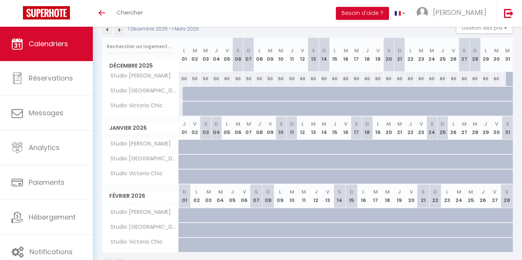
click at [325, 81] on div "60" at bounding box center [324, 79] width 11 height 14
type input "60"
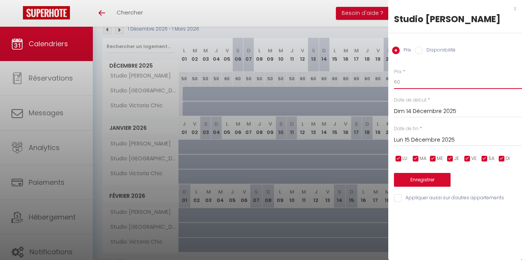
click at [407, 82] on input "60" at bounding box center [458, 82] width 128 height 14
click at [426, 85] on input "Prix" at bounding box center [458, 82] width 128 height 14
click at [433, 142] on input "Lun 15 Décembre 2025" at bounding box center [458, 140] width 128 height 10
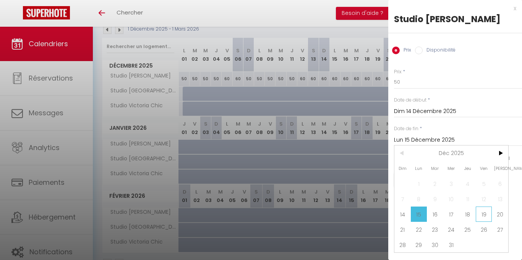
click at [488, 217] on span "19" at bounding box center [484, 214] width 16 height 15
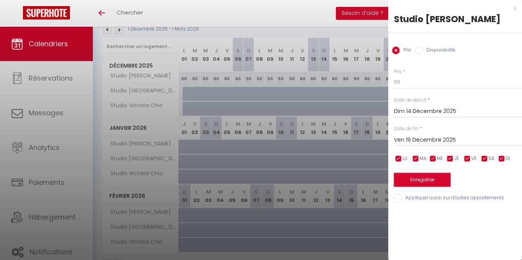
click at [425, 178] on button "Enregistrer" at bounding box center [422, 180] width 57 height 14
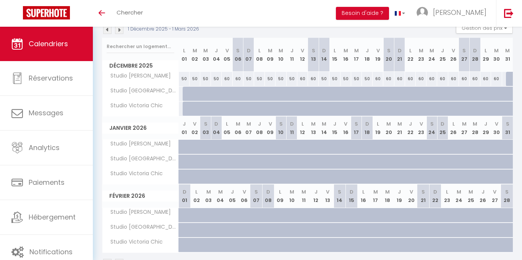
click at [391, 82] on div "60" at bounding box center [389, 79] width 11 height 14
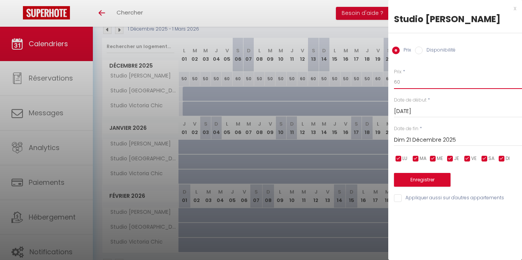
click at [406, 83] on input "60" at bounding box center [458, 82] width 128 height 14
click at [475, 76] on input "Prix" at bounding box center [458, 82] width 128 height 14
click at [397, 160] on input "checkbox" at bounding box center [399, 159] width 8 height 8
drag, startPoint x: 412, startPoint y: 159, endPoint x: 429, endPoint y: 162, distance: 17.1
click at [413, 159] on input "checkbox" at bounding box center [416, 159] width 8 height 8
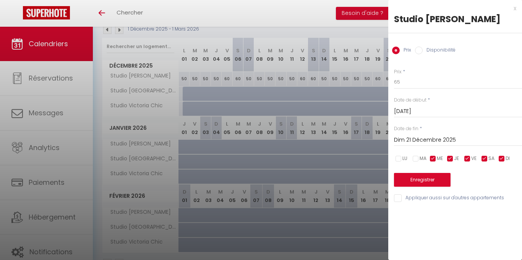
click at [433, 158] on input "checkbox" at bounding box center [434, 159] width 8 height 8
click at [451, 161] on input "checkbox" at bounding box center [451, 159] width 8 height 8
click at [500, 161] on input "checkbox" at bounding box center [502, 159] width 8 height 8
click at [416, 138] on input "Dim 21 Décembre 2025" at bounding box center [458, 140] width 128 height 10
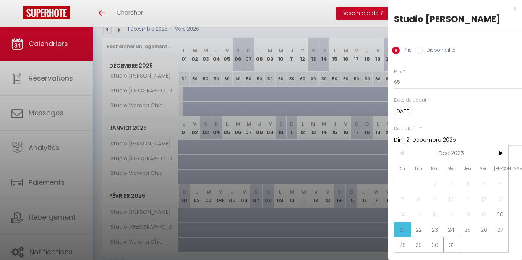
click at [453, 247] on span "31" at bounding box center [452, 245] width 16 height 15
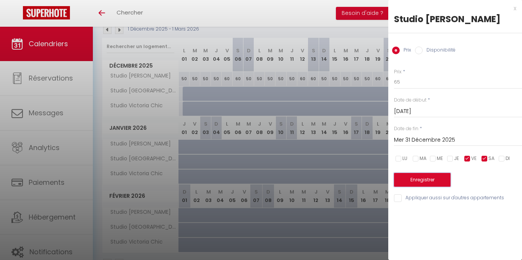
click at [421, 180] on button "Enregistrer" at bounding box center [422, 180] width 57 height 14
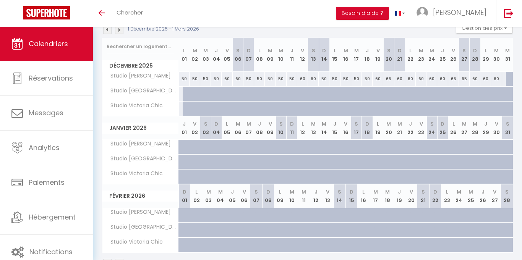
click at [378, 82] on div "60" at bounding box center [378, 79] width 11 height 14
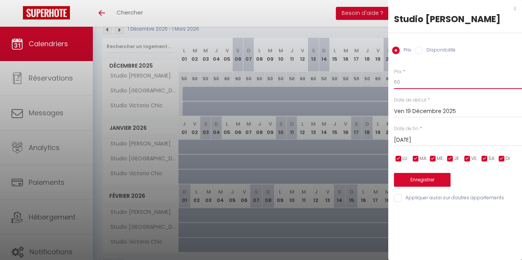
click at [405, 84] on input "60" at bounding box center [458, 82] width 128 height 14
click at [420, 182] on button "Enregistrer" at bounding box center [422, 180] width 57 height 14
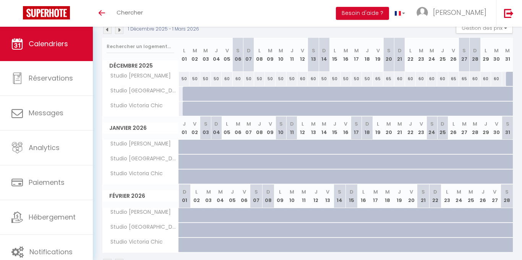
click at [505, 80] on div at bounding box center [507, 79] width 11 height 14
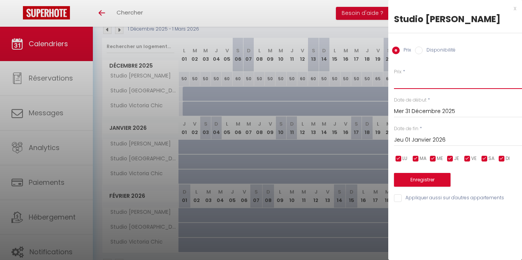
click at [414, 84] on input "Prix" at bounding box center [458, 82] width 128 height 14
click at [427, 181] on button "Enregistrer" at bounding box center [422, 180] width 57 height 14
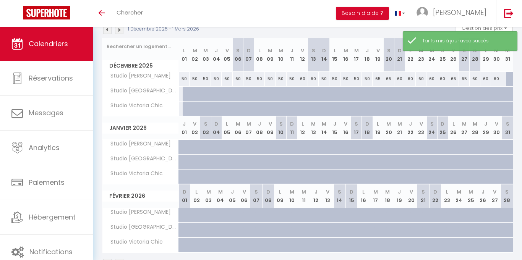
click at [511, 80] on div at bounding box center [511, 79] width 11 height 15
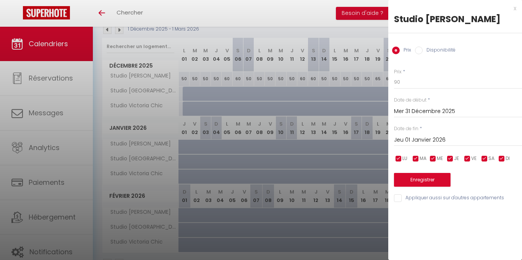
click at [420, 51] on input "Disponibilité" at bounding box center [419, 51] width 8 height 8
click at [422, 181] on button "Enregistrer" at bounding box center [422, 181] width 57 height 14
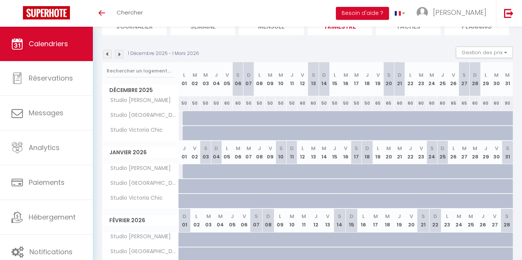
scroll to position [56, 0]
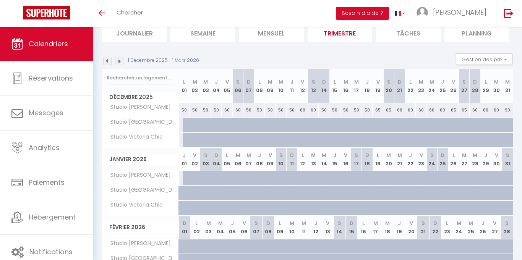
click at [106, 60] on img at bounding box center [107, 61] width 8 height 8
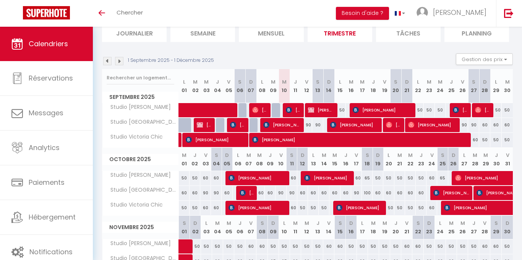
click at [106, 60] on img at bounding box center [107, 61] width 8 height 8
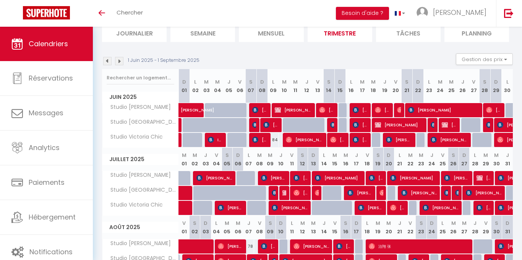
click at [106, 60] on img at bounding box center [107, 61] width 8 height 8
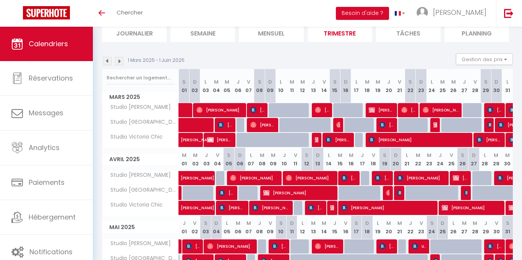
click at [106, 60] on img at bounding box center [107, 61] width 8 height 8
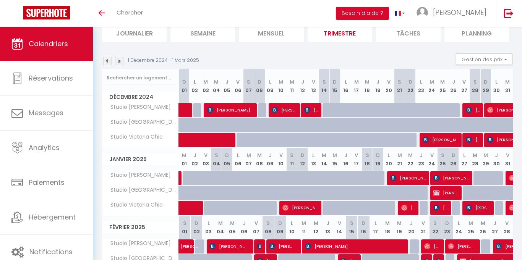
click at [106, 60] on img at bounding box center [107, 61] width 8 height 8
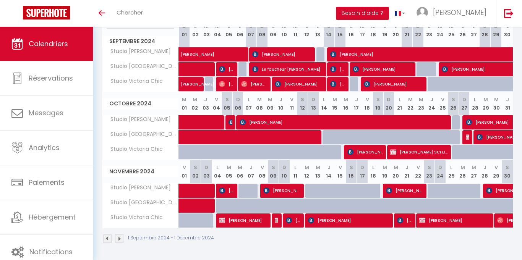
scroll to position [15, 0]
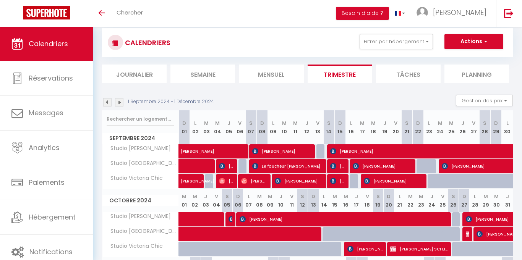
click at [120, 102] on img at bounding box center [119, 102] width 8 height 8
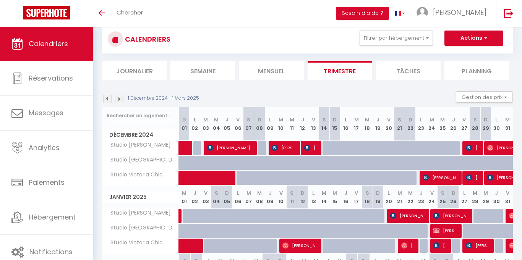
scroll to position [19, 0]
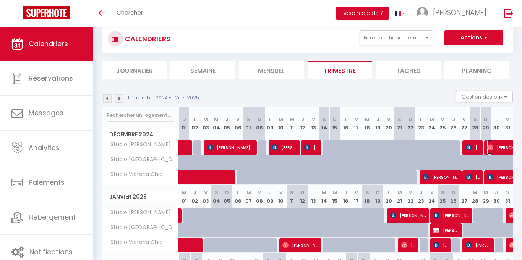
click at [511, 149] on span "[PERSON_NAME]" at bounding box center [514, 147] width 53 height 15
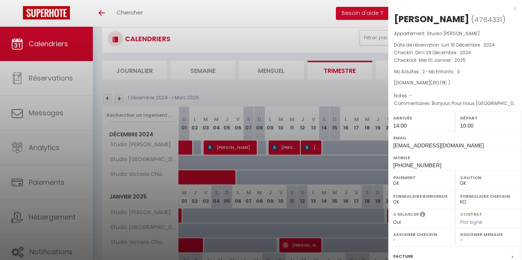
click at [353, 93] on div at bounding box center [261, 130] width 522 height 260
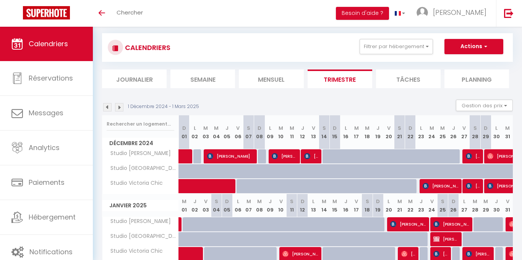
scroll to position [0, 0]
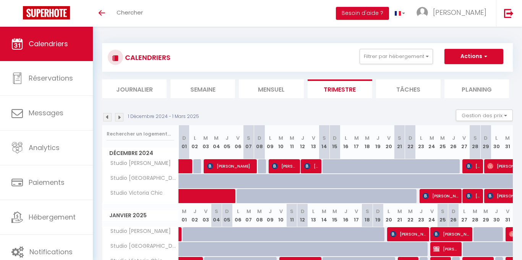
click at [121, 117] on img at bounding box center [119, 117] width 8 height 8
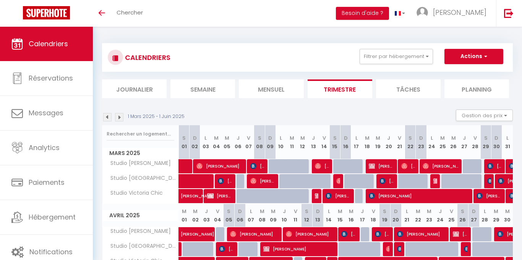
click at [121, 117] on img at bounding box center [119, 117] width 8 height 8
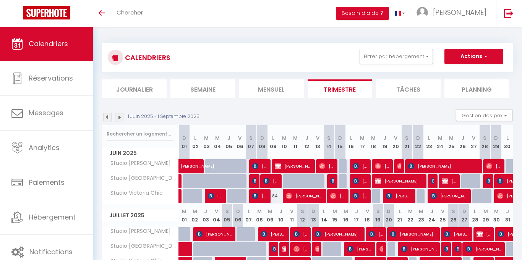
click at [121, 117] on img at bounding box center [119, 117] width 8 height 8
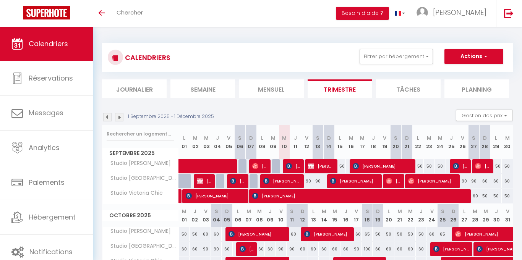
click at [121, 117] on img at bounding box center [119, 117] width 8 height 8
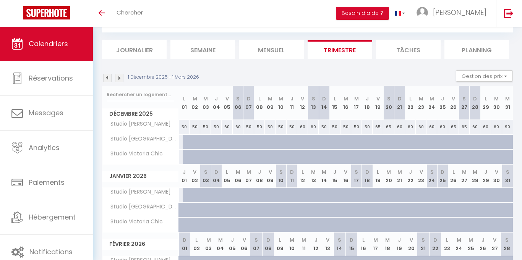
scroll to position [39, 0]
click at [378, 129] on div "65" at bounding box center [378, 127] width 11 height 14
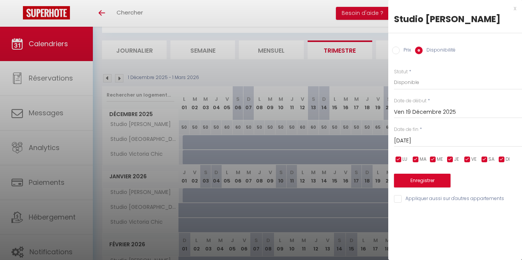
click at [399, 50] on input "Prix" at bounding box center [396, 51] width 8 height 8
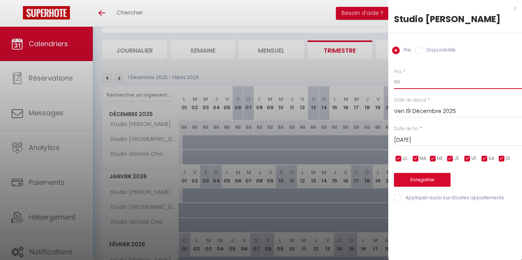
click at [424, 81] on input "65" at bounding box center [458, 82] width 128 height 14
click at [438, 83] on input "Prix" at bounding box center [458, 82] width 128 height 14
click at [435, 141] on input "[DATE]" at bounding box center [458, 140] width 128 height 10
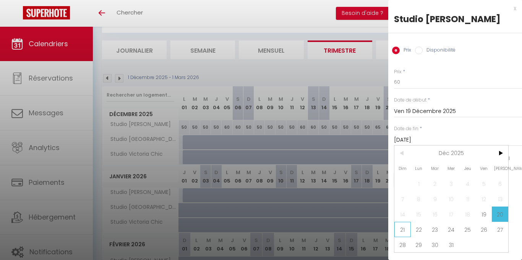
click at [400, 231] on span "21" at bounding box center [403, 229] width 16 height 15
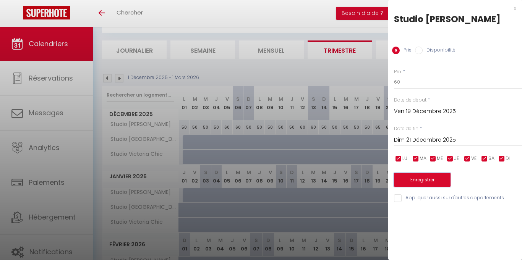
click at [430, 184] on button "Enregistrer" at bounding box center [422, 180] width 57 height 14
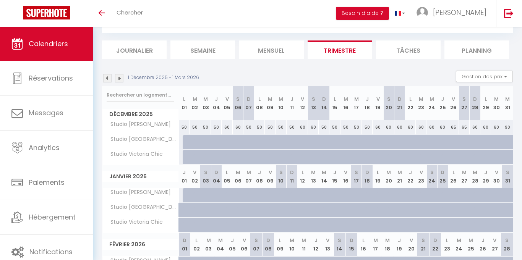
click at [411, 131] on div "60" at bounding box center [410, 127] width 11 height 14
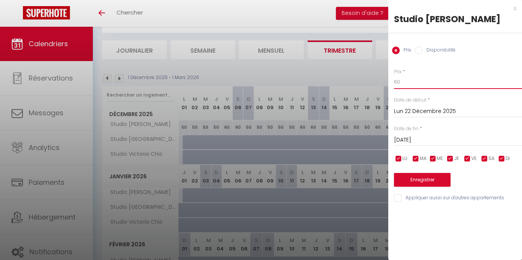
click at [407, 83] on input "60" at bounding box center [458, 82] width 128 height 14
click at [443, 141] on input "[DATE]" at bounding box center [458, 140] width 128 height 10
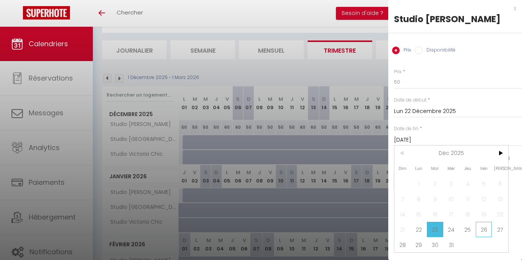
click at [482, 229] on span "26" at bounding box center [484, 229] width 16 height 15
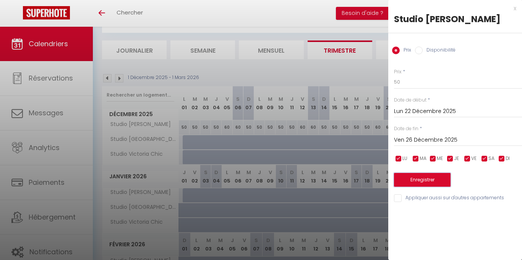
click at [435, 182] on button "Enregistrer" at bounding box center [422, 180] width 57 height 14
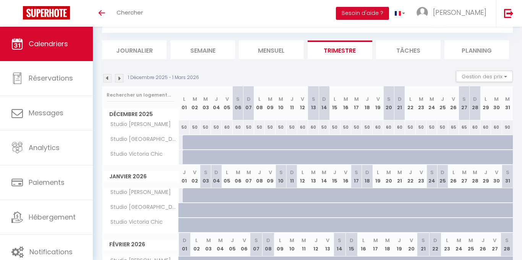
click at [456, 130] on div "65" at bounding box center [454, 127] width 11 height 14
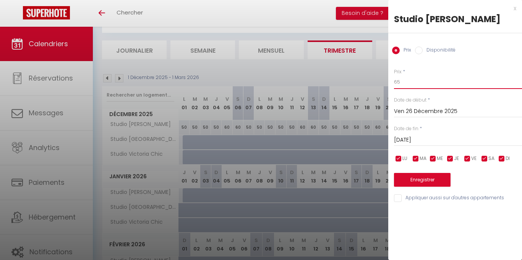
click at [410, 87] on input "65" at bounding box center [458, 82] width 128 height 14
click at [436, 140] on input "[DATE]" at bounding box center [458, 140] width 128 height 10
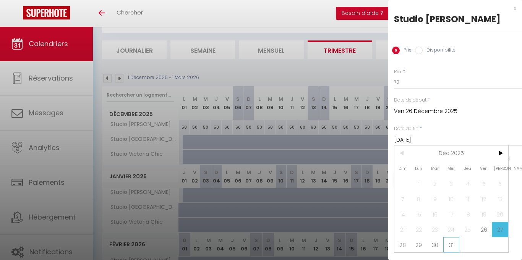
click at [452, 248] on span "31" at bounding box center [452, 245] width 16 height 15
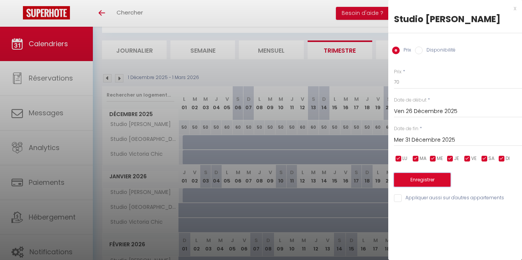
click at [428, 176] on button "Enregistrer" at bounding box center [422, 180] width 57 height 14
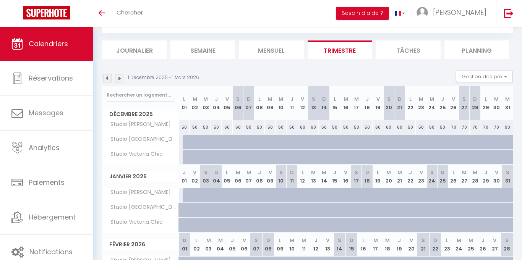
click at [186, 159] on div at bounding box center [188, 157] width 11 height 15
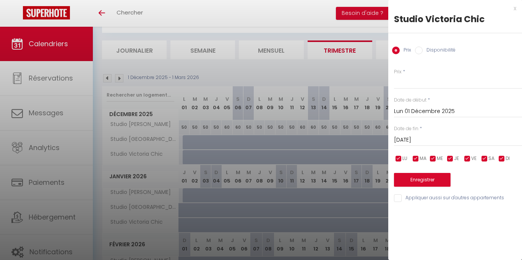
click at [444, 143] on input "[DATE]" at bounding box center [458, 140] width 128 height 10
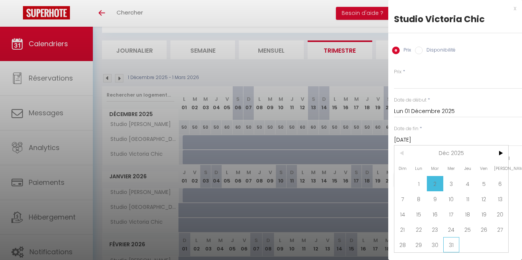
click at [450, 247] on span "31" at bounding box center [452, 245] width 16 height 15
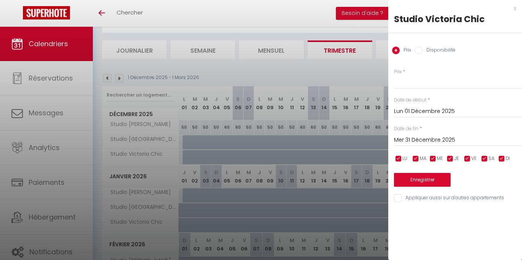
click at [413, 138] on input "Mer 31 Décembre 2025" at bounding box center [458, 140] width 128 height 10
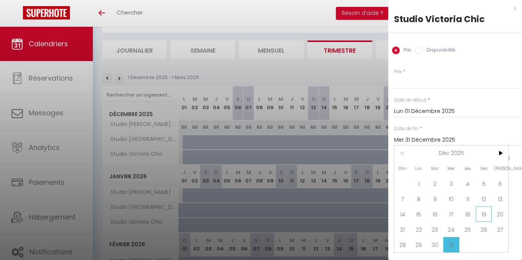
click at [483, 214] on span "19" at bounding box center [484, 214] width 16 height 15
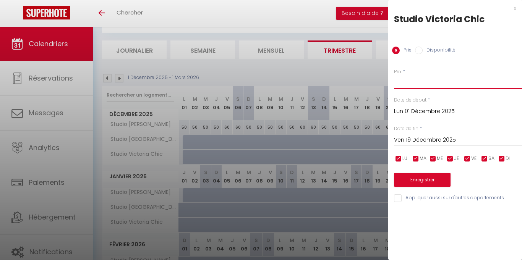
click at [408, 85] on input "Prix" at bounding box center [458, 82] width 128 height 14
drag, startPoint x: 451, startPoint y: 157, endPoint x: 455, endPoint y: 159, distance: 4.6
click at [451, 157] on input "checkbox" at bounding box center [451, 159] width 8 height 8
click at [467, 160] on input "checkbox" at bounding box center [468, 159] width 8 height 8
click at [451, 157] on input "checkbox" at bounding box center [451, 159] width 8 height 8
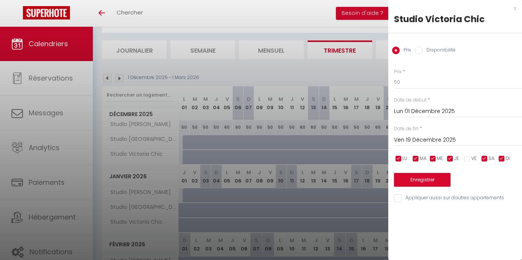
click at [486, 158] on input "checkbox" at bounding box center [485, 159] width 8 height 8
click at [428, 178] on button "Enregistrer" at bounding box center [422, 180] width 57 height 14
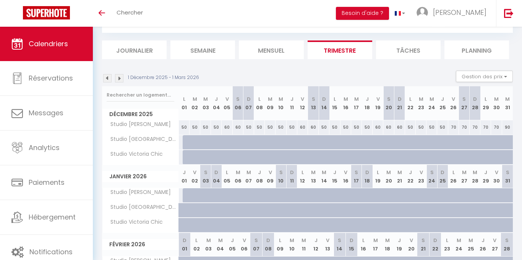
click at [186, 156] on div at bounding box center [188, 157] width 11 height 15
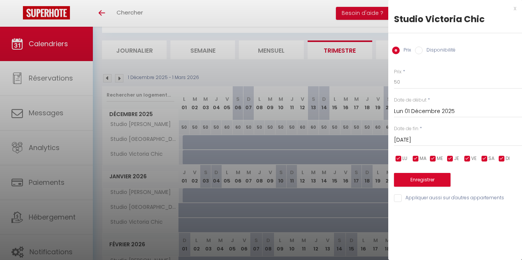
click at [174, 136] on div at bounding box center [261, 130] width 522 height 260
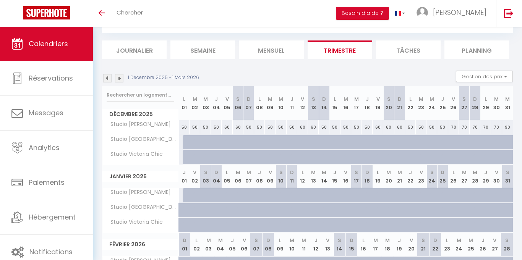
click at [378, 158] on div at bounding box center [382, 162] width 11 height 15
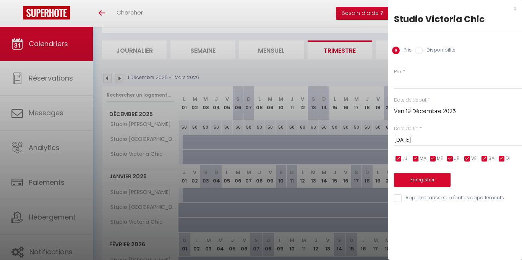
click at [422, 141] on input "[DATE]" at bounding box center [458, 140] width 128 height 10
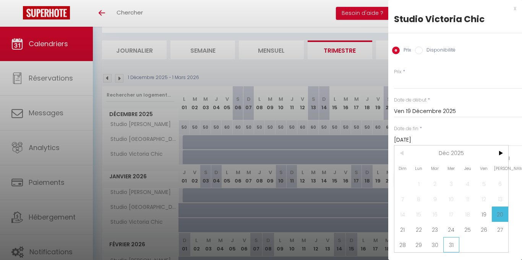
click at [454, 245] on span "31" at bounding box center [452, 245] width 16 height 15
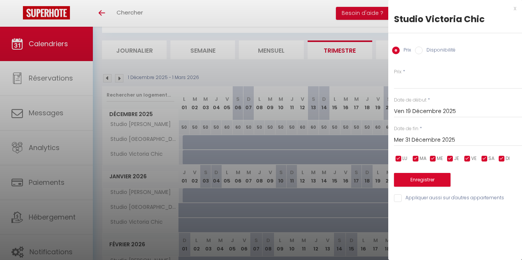
drag, startPoint x: 400, startPoint y: 158, endPoint x: 412, endPoint y: 161, distance: 12.3
click at [400, 158] on input "checkbox" at bounding box center [399, 159] width 8 height 8
drag, startPoint x: 413, startPoint y: 160, endPoint x: 439, endPoint y: 162, distance: 26.1
click at [413, 160] on input "checkbox" at bounding box center [416, 159] width 8 height 8
click at [432, 161] on input "checkbox" at bounding box center [434, 159] width 8 height 8
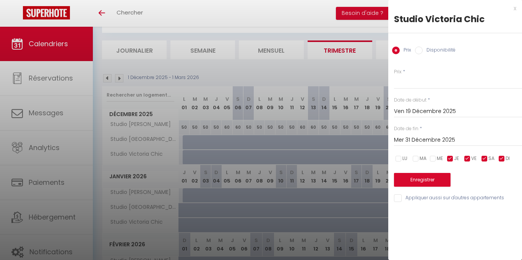
click at [452, 156] on input "checkbox" at bounding box center [451, 159] width 8 height 8
click at [502, 161] on input "checkbox" at bounding box center [502, 159] width 8 height 8
click at [413, 85] on input "Prix" at bounding box center [458, 82] width 128 height 14
click at [425, 181] on button "Enregistrer" at bounding box center [422, 180] width 57 height 14
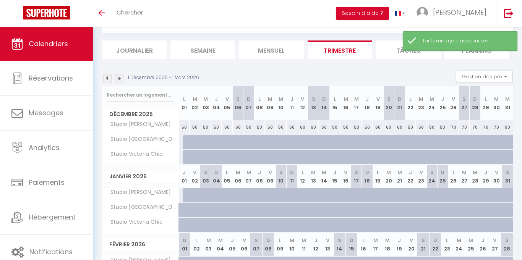
click at [184, 159] on div at bounding box center [188, 157] width 11 height 15
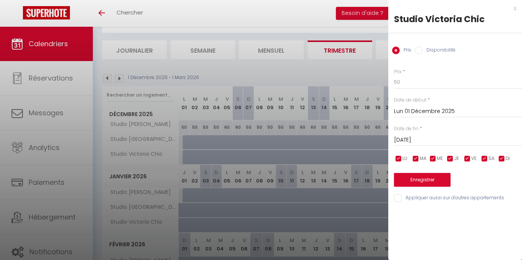
click at [412, 137] on input "[DATE]" at bounding box center [458, 140] width 128 height 10
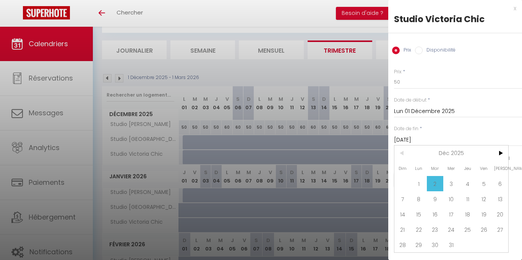
click at [451, 248] on span "31" at bounding box center [452, 245] width 16 height 15
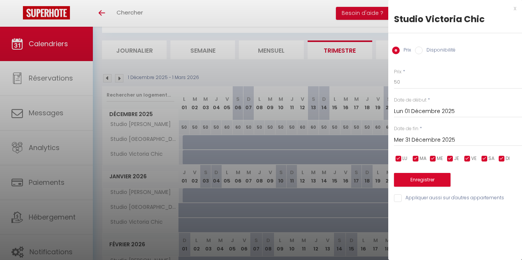
click at [423, 52] on input "Disponibilité" at bounding box center [419, 51] width 8 height 8
click at [423, 176] on button "Enregistrer" at bounding box center [422, 181] width 57 height 14
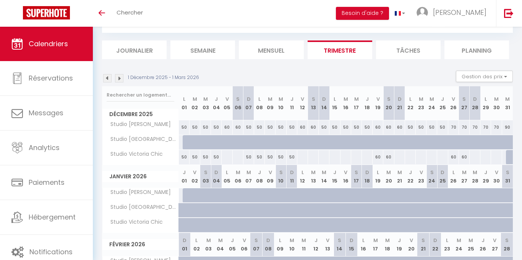
click at [226, 161] on div at bounding box center [226, 157] width 11 height 14
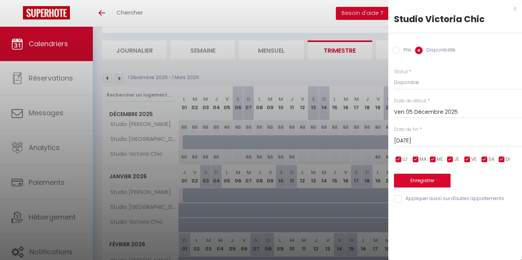
click at [399, 50] on input "Prix" at bounding box center [396, 51] width 8 height 8
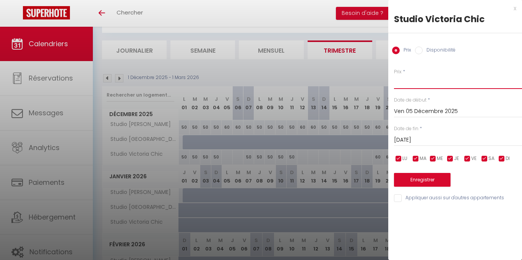
click at [407, 81] on input "Prix" at bounding box center [458, 82] width 128 height 14
click at [432, 138] on input "[DATE]" at bounding box center [458, 140] width 128 height 10
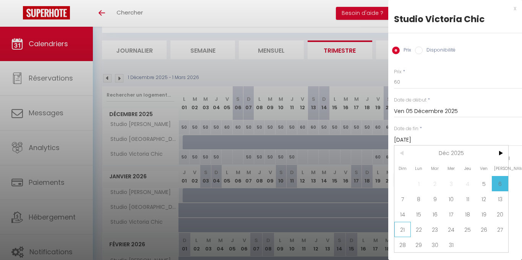
click at [402, 233] on span "21" at bounding box center [403, 229] width 16 height 15
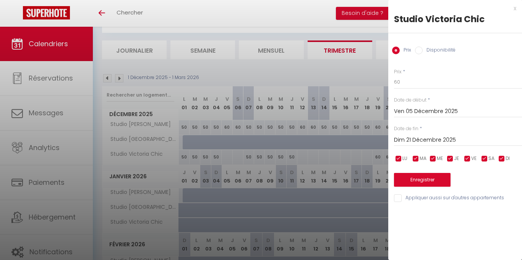
click at [415, 140] on input "Dim 21 Décembre 2025" at bounding box center [458, 140] width 128 height 10
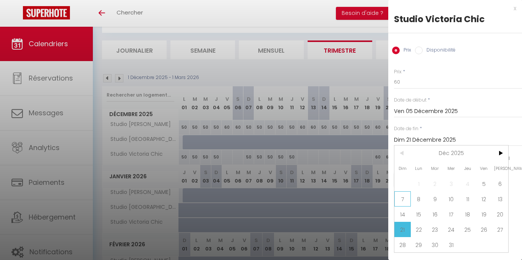
click at [408, 200] on span "7" at bounding box center [403, 199] width 16 height 15
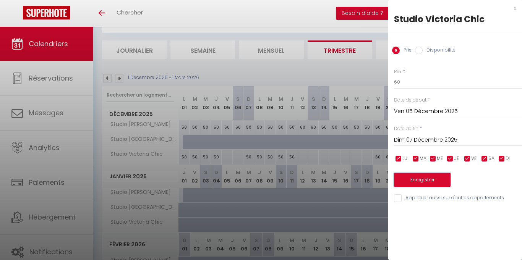
click at [430, 184] on button "Enregistrer" at bounding box center [422, 180] width 57 height 14
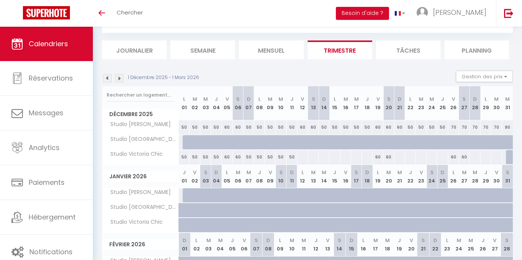
click at [303, 159] on div at bounding box center [302, 157] width 11 height 14
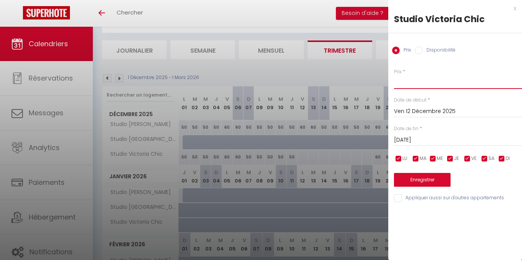
click at [417, 81] on input "Prix" at bounding box center [458, 82] width 128 height 14
click at [426, 142] on input "[DATE]" at bounding box center [458, 140] width 128 height 10
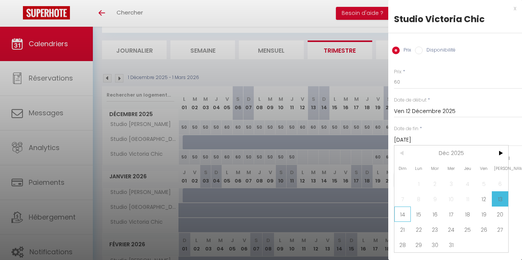
click at [403, 215] on span "14" at bounding box center [403, 214] width 16 height 15
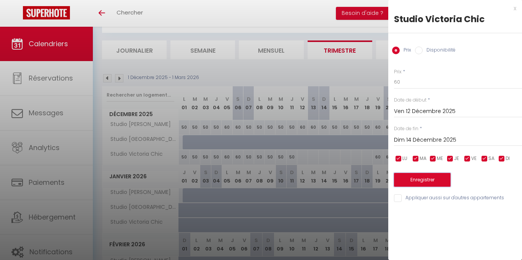
click at [435, 179] on button "Enregistrer" at bounding box center [422, 180] width 57 height 14
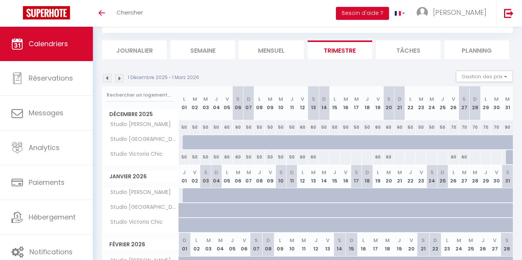
click at [326, 159] on div at bounding box center [324, 157] width 11 height 14
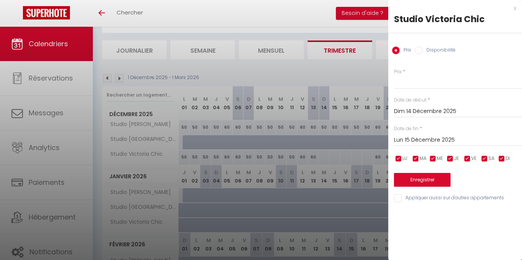
click at [368, 75] on div at bounding box center [261, 130] width 522 height 260
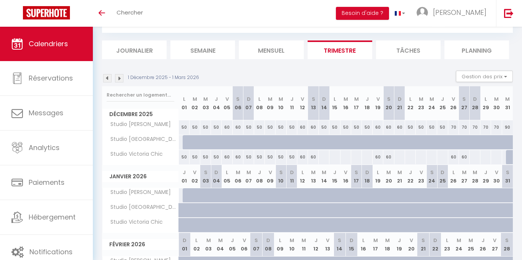
click at [321, 158] on div at bounding box center [324, 157] width 11 height 14
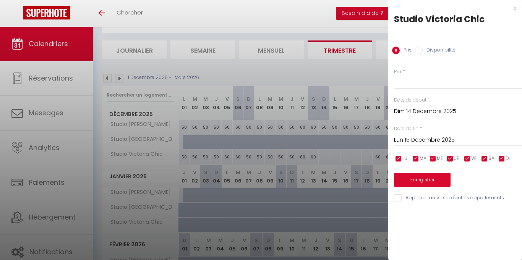
click at [440, 141] on input "Lun 15 Décembre 2025" at bounding box center [458, 140] width 128 height 10
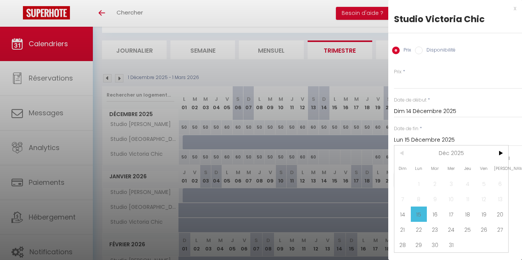
click at [469, 231] on span "25" at bounding box center [468, 229] width 16 height 15
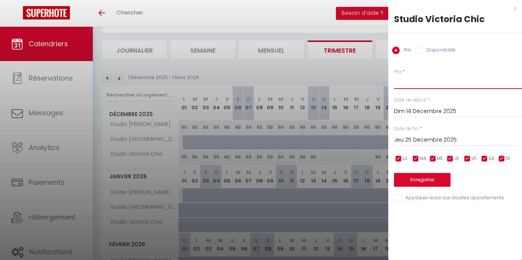
click at [416, 85] on input "Prix" at bounding box center [458, 82] width 128 height 14
click at [420, 180] on button "Enregistrer" at bounding box center [422, 180] width 57 height 14
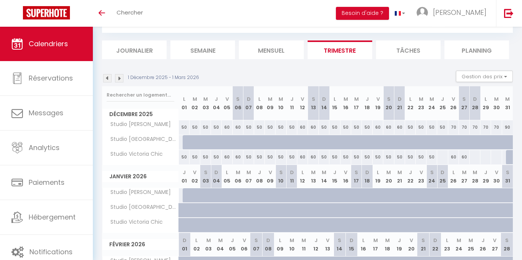
click at [377, 155] on div "50" at bounding box center [378, 157] width 11 height 14
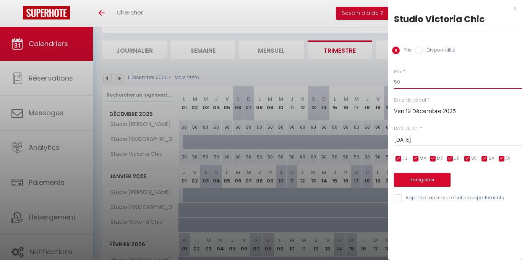
click at [418, 86] on input "50" at bounding box center [458, 82] width 128 height 14
click at [433, 79] on input "Prix" at bounding box center [458, 82] width 128 height 14
click at [436, 141] on input "[DATE]" at bounding box center [458, 140] width 128 height 10
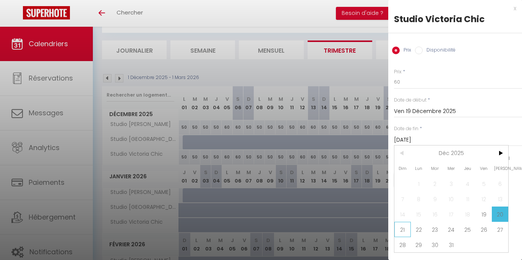
click at [401, 232] on span "21" at bounding box center [403, 229] width 16 height 15
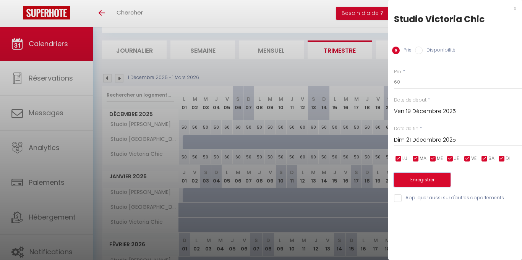
click at [427, 182] on button "Enregistrer" at bounding box center [422, 180] width 57 height 14
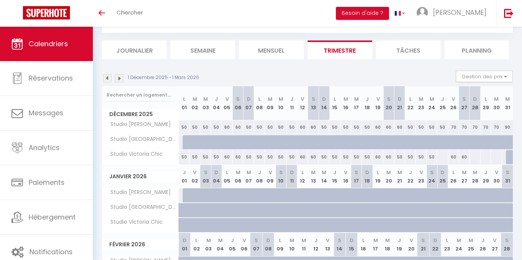
click at [401, 129] on div "60" at bounding box center [400, 127] width 11 height 14
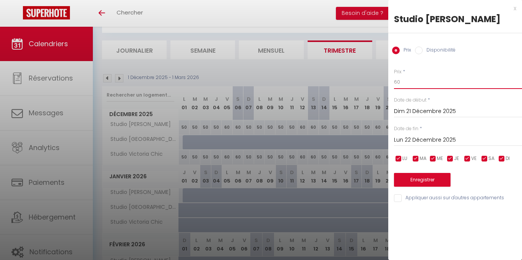
click at [422, 85] on input "60" at bounding box center [458, 82] width 128 height 14
click at [440, 181] on button "Enregistrer" at bounding box center [422, 180] width 57 height 14
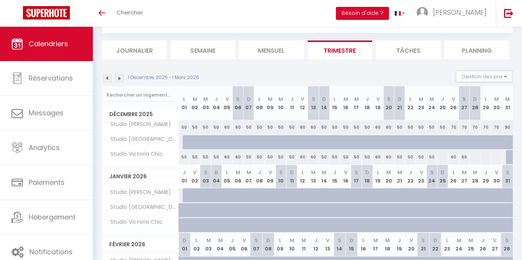
click at [444, 158] on div at bounding box center [442, 157] width 11 height 14
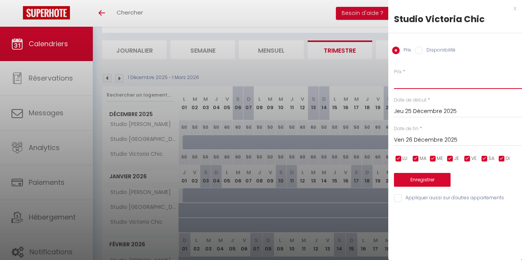
click at [419, 83] on input "Prix" at bounding box center [458, 82] width 128 height 14
click at [432, 178] on button "Enregistrer" at bounding box center [422, 180] width 57 height 14
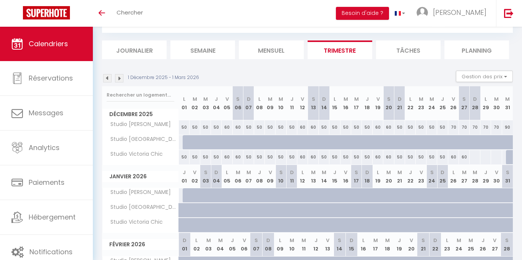
click at [453, 158] on div "60" at bounding box center [454, 157] width 11 height 14
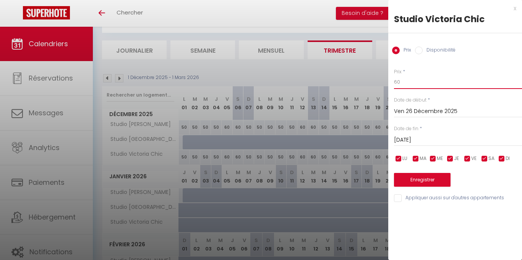
click at [408, 85] on input "60" at bounding box center [458, 82] width 128 height 14
click at [450, 137] on input "[DATE]" at bounding box center [458, 140] width 128 height 10
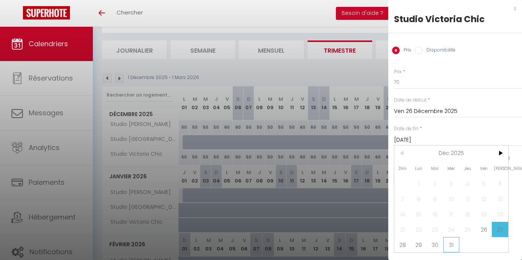
click at [451, 248] on span "31" at bounding box center [452, 245] width 16 height 15
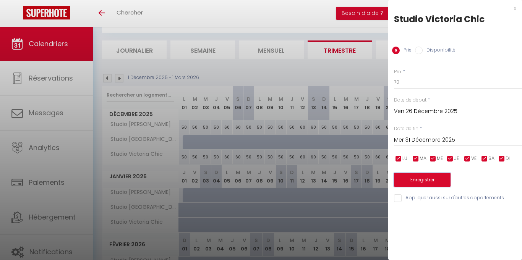
click at [438, 184] on button "Enregistrer" at bounding box center [422, 180] width 57 height 14
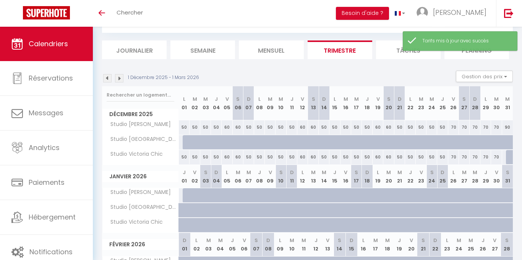
click at [511, 160] on div at bounding box center [511, 157] width 11 height 15
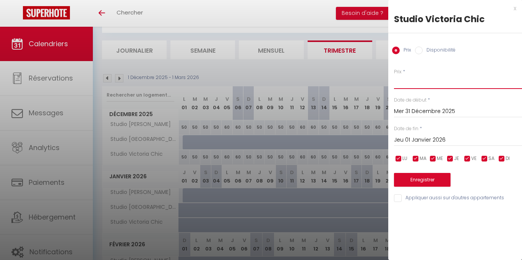
click at [412, 83] on input "Prix" at bounding box center [458, 82] width 128 height 14
click at [422, 180] on button "Enregistrer" at bounding box center [422, 180] width 57 height 14
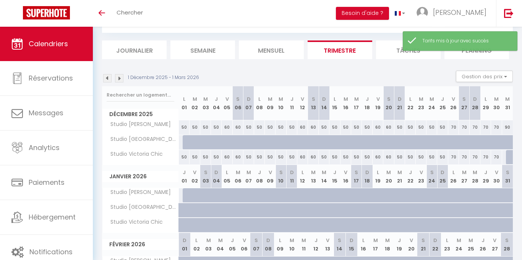
click at [509, 158] on div at bounding box center [511, 157] width 11 height 15
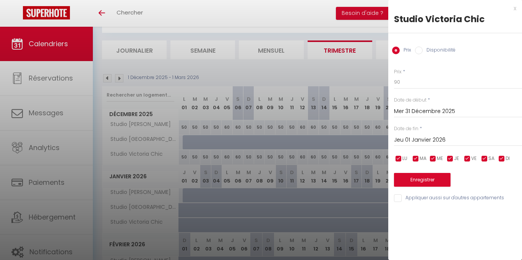
click at [420, 50] on input "Disponibilité" at bounding box center [419, 51] width 8 height 8
click at [426, 182] on button "Enregistrer" at bounding box center [422, 181] width 57 height 14
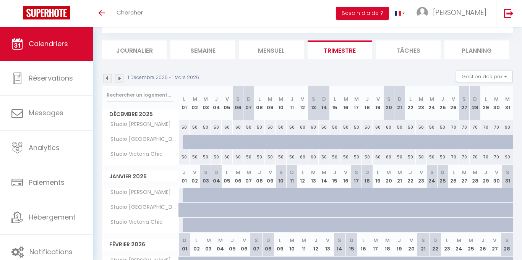
click at [186, 140] on div at bounding box center [188, 142] width 11 height 15
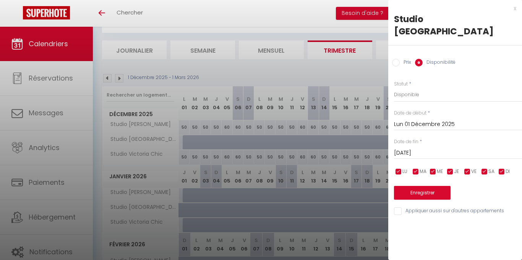
click at [395, 59] on input "Prix" at bounding box center [396, 63] width 8 height 8
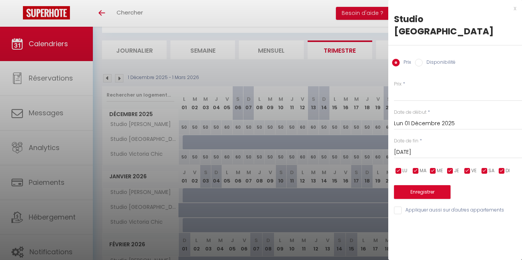
click at [400, 148] on input "[DATE]" at bounding box center [458, 153] width 128 height 10
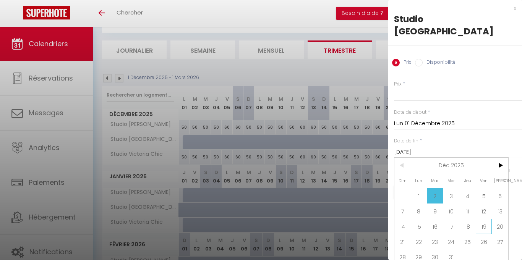
click at [481, 219] on span "19" at bounding box center [484, 226] width 16 height 15
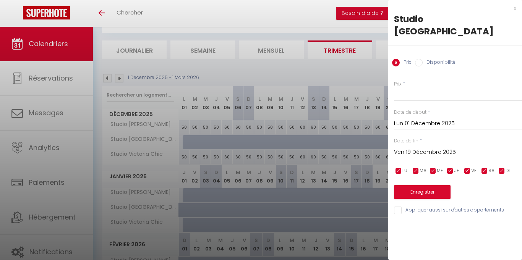
drag, startPoint x: 469, startPoint y: 159, endPoint x: 488, endPoint y: 161, distance: 20.0
click at [470, 168] on input "checkbox" at bounding box center [468, 172] width 8 height 8
click at [483, 168] on input "checkbox" at bounding box center [485, 172] width 8 height 8
click at [413, 88] on input "Prix" at bounding box center [458, 95] width 128 height 14
click at [420, 185] on button "Enregistrer" at bounding box center [422, 192] width 57 height 14
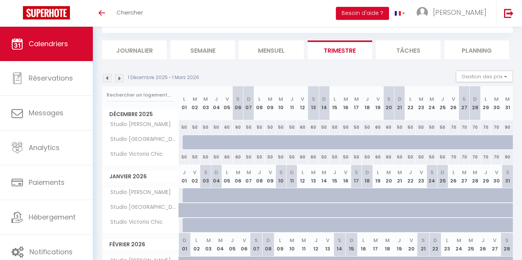
click at [379, 142] on div at bounding box center [382, 147] width 11 height 15
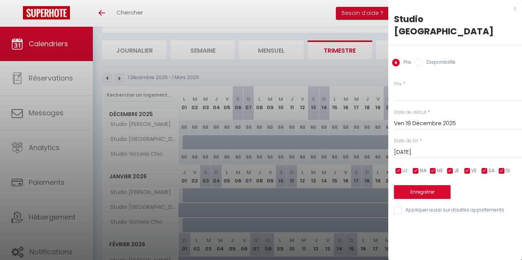
click at [395, 168] on input "checkbox" at bounding box center [399, 172] width 8 height 8
click at [413, 168] on input "checkbox" at bounding box center [416, 172] width 8 height 8
click at [432, 168] on input "checkbox" at bounding box center [434, 172] width 8 height 8
click at [449, 168] on input "checkbox" at bounding box center [451, 172] width 8 height 8
click at [501, 168] on input "checkbox" at bounding box center [502, 172] width 8 height 8
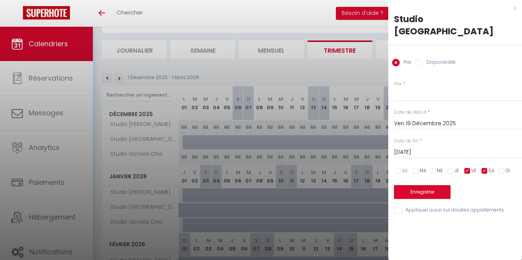
click at [426, 148] on input "[DATE]" at bounding box center [458, 153] width 128 height 10
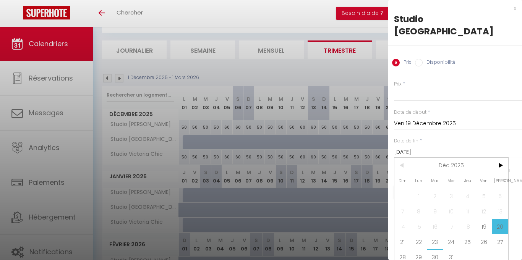
click at [433, 250] on span "30" at bounding box center [435, 257] width 16 height 15
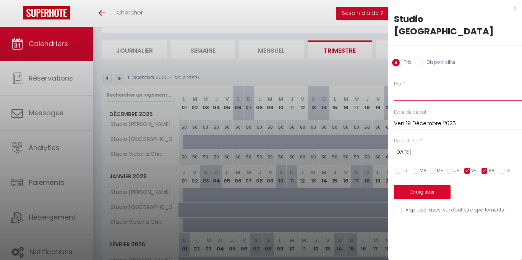
click at [405, 88] on input "Prix" at bounding box center [458, 95] width 128 height 14
click at [427, 185] on button "Enregistrer" at bounding box center [422, 192] width 57 height 14
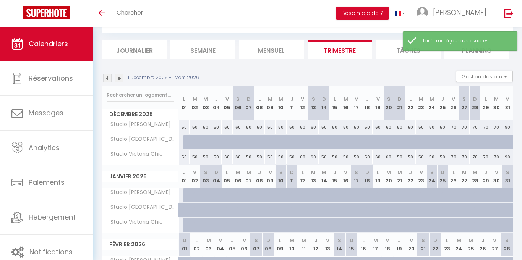
click at [186, 145] on div at bounding box center [188, 142] width 11 height 15
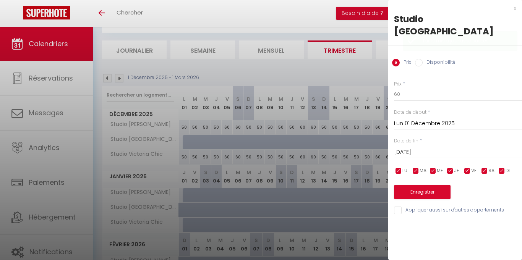
click at [446, 148] on input "[DATE]" at bounding box center [458, 153] width 128 height 10
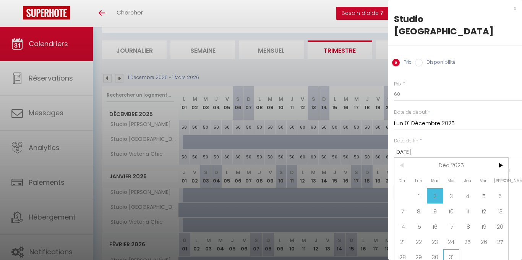
click at [453, 250] on span "31" at bounding box center [452, 257] width 16 height 15
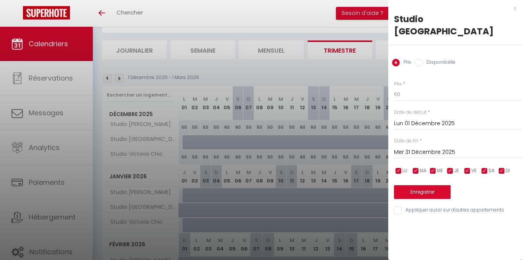
click at [420, 59] on input "Disponibilité" at bounding box center [419, 63] width 8 height 8
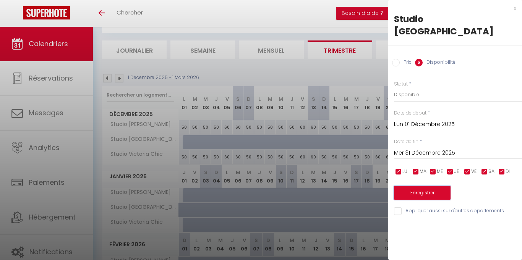
click at [424, 186] on button "Enregistrer" at bounding box center [422, 193] width 57 height 14
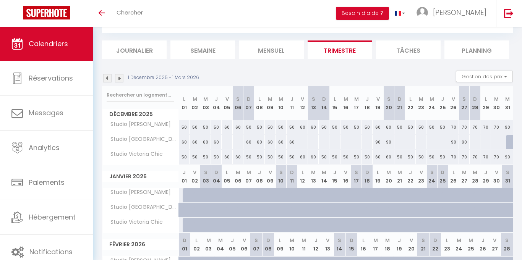
click at [227, 145] on div at bounding box center [226, 142] width 11 height 14
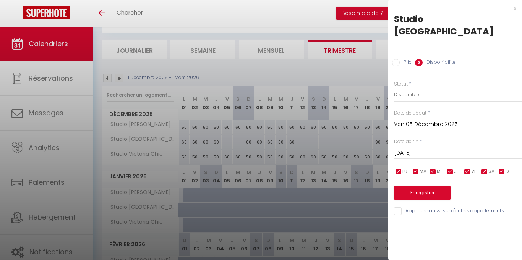
click at [396, 59] on input "Prix" at bounding box center [396, 63] width 8 height 8
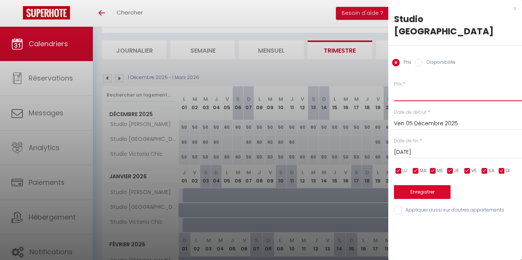
click at [417, 88] on input "Prix" at bounding box center [458, 95] width 128 height 14
click at [430, 148] on input "[DATE]" at bounding box center [458, 153] width 128 height 10
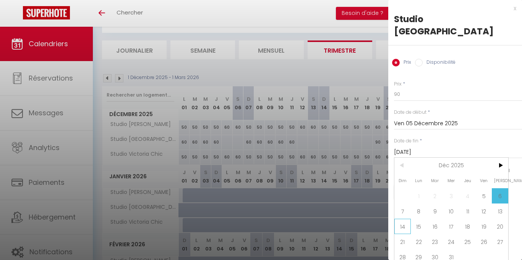
click at [404, 219] on span "14" at bounding box center [403, 226] width 16 height 15
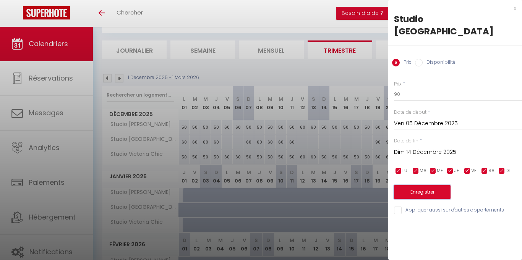
click at [439, 185] on button "Enregistrer" at bounding box center [422, 192] width 57 height 14
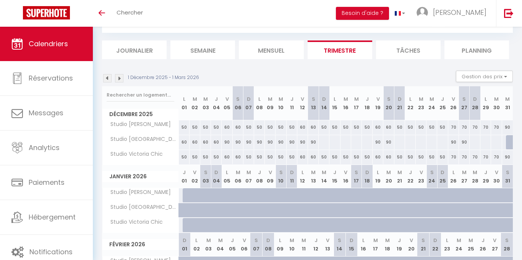
click at [251, 144] on div "90" at bounding box center [249, 142] width 11 height 14
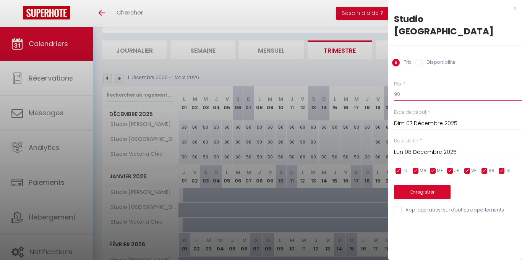
click at [409, 88] on input "90" at bounding box center [458, 95] width 128 height 14
click at [410, 88] on input "Prix" at bounding box center [458, 95] width 128 height 14
click at [414, 148] on input "Lun 08 Décembre 2025" at bounding box center [458, 153] width 128 height 10
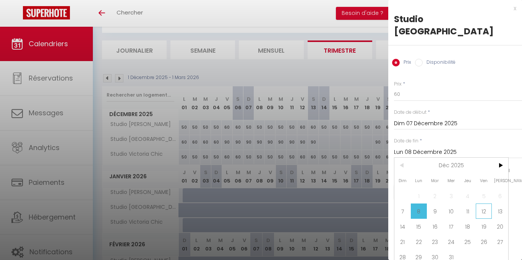
click at [485, 204] on span "12" at bounding box center [484, 211] width 16 height 15
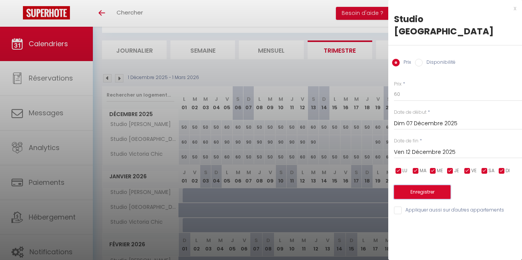
click at [408, 185] on button "Enregistrer" at bounding box center [422, 192] width 57 height 14
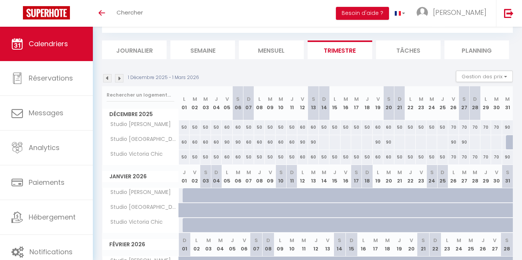
click at [326, 143] on div at bounding box center [324, 142] width 11 height 14
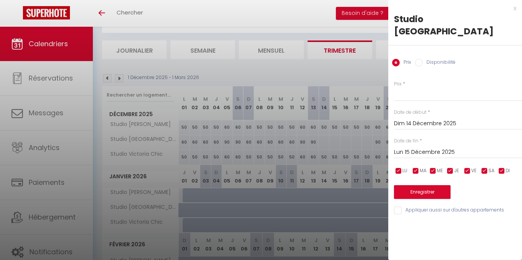
click at [427, 148] on input "Lun 15 Décembre 2025" at bounding box center [458, 153] width 128 height 10
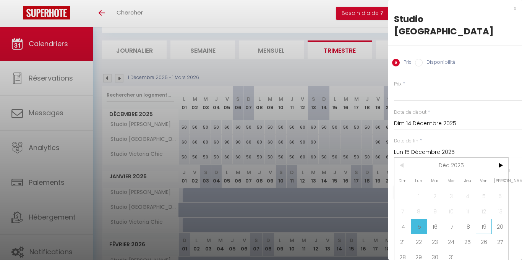
click at [481, 219] on span "19" at bounding box center [484, 226] width 16 height 15
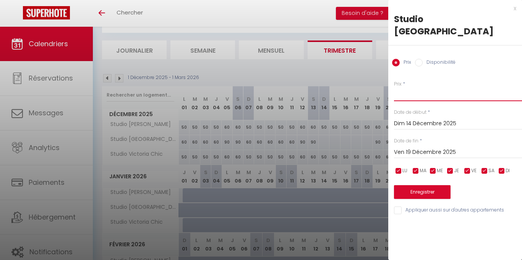
click at [414, 88] on input "Prix" at bounding box center [458, 95] width 128 height 14
click at [432, 185] on button "Enregistrer" at bounding box center [422, 192] width 57 height 14
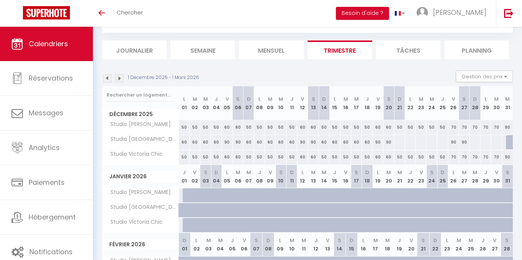
click at [391, 145] on div "90" at bounding box center [389, 142] width 11 height 14
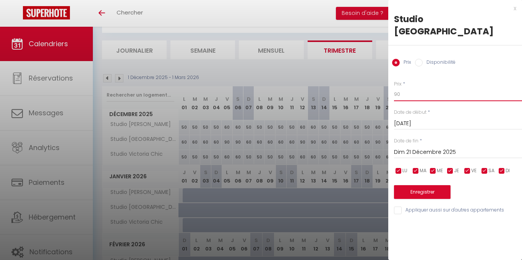
click at [417, 88] on input "90" at bounding box center [458, 95] width 128 height 14
click at [438, 185] on button "Enregistrer" at bounding box center [422, 192] width 57 height 14
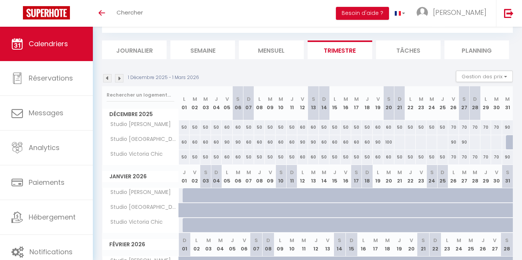
click at [399, 143] on div at bounding box center [399, 142] width 11 height 14
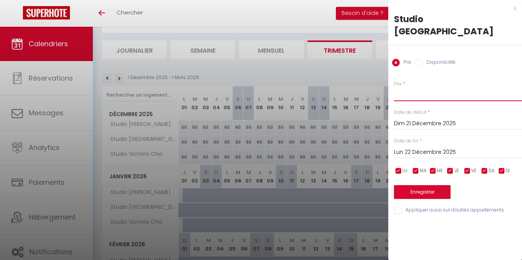
click at [416, 88] on input "Prix" at bounding box center [458, 95] width 128 height 14
click at [417, 148] on input "Lun 22 Décembre 2025" at bounding box center [458, 153] width 128 height 10
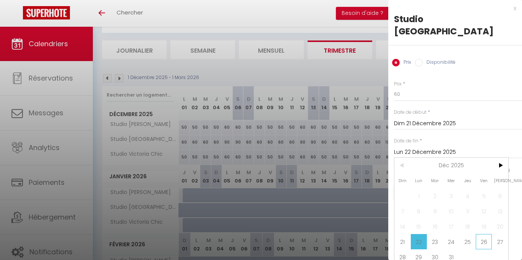
click at [486, 234] on span "26" at bounding box center [484, 241] width 16 height 15
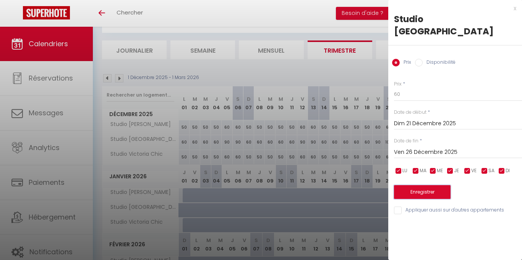
click at [419, 185] on button "Enregistrer" at bounding box center [422, 192] width 57 height 14
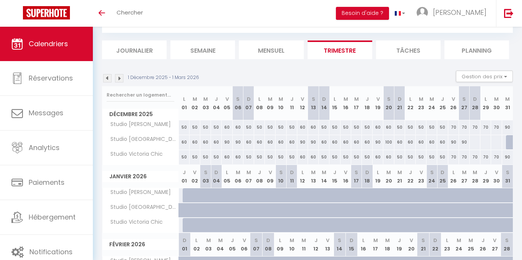
click at [454, 145] on div "90" at bounding box center [454, 142] width 11 height 14
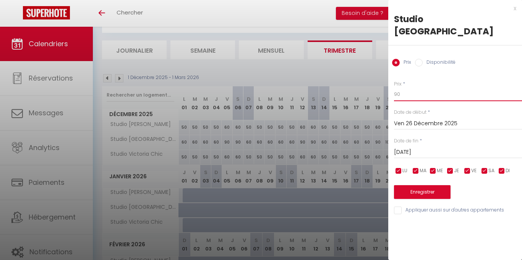
click at [407, 88] on input "90" at bounding box center [458, 95] width 128 height 14
click at [441, 148] on input "[DATE]" at bounding box center [458, 153] width 128 height 10
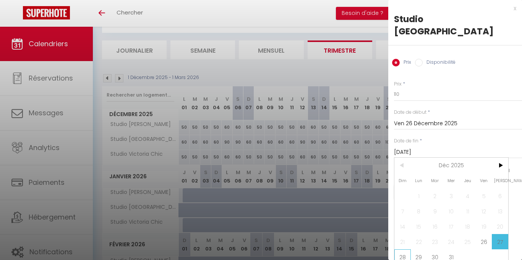
click at [403, 250] on span "28" at bounding box center [403, 257] width 16 height 15
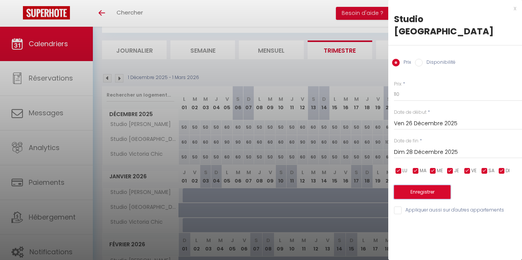
click at [434, 185] on button "Enregistrer" at bounding box center [422, 192] width 57 height 14
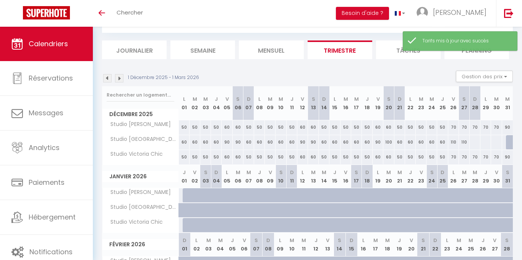
click at [475, 144] on div at bounding box center [475, 142] width 11 height 14
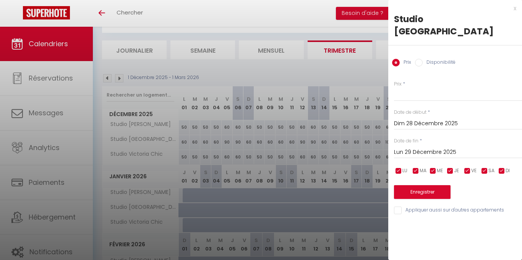
click at [339, 169] on div at bounding box center [261, 130] width 522 height 260
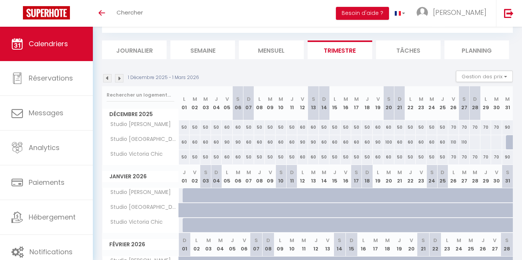
click at [475, 143] on div at bounding box center [475, 142] width 11 height 14
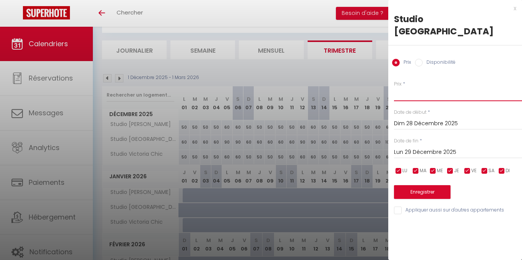
click at [415, 88] on input "Prix" at bounding box center [458, 95] width 128 height 14
click at [429, 148] on input "Lun 29 Décembre 2025" at bounding box center [458, 153] width 128 height 10
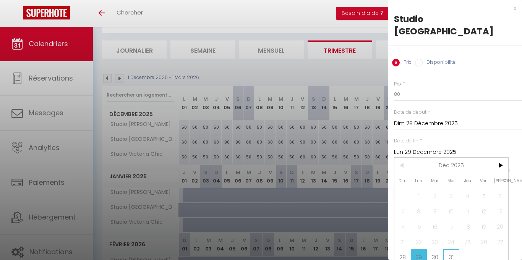
click at [452, 250] on span "31" at bounding box center [452, 257] width 16 height 15
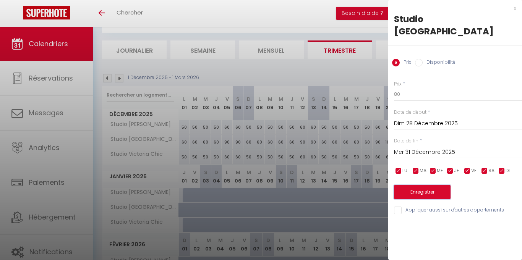
click at [429, 185] on button "Enregistrer" at bounding box center [422, 192] width 57 height 14
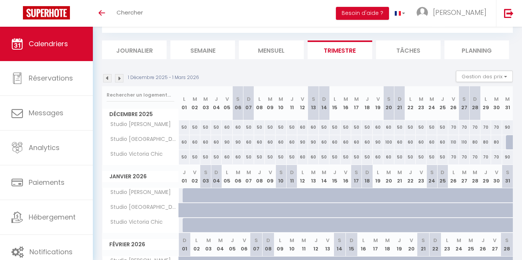
click at [508, 143] on div at bounding box center [511, 142] width 11 height 15
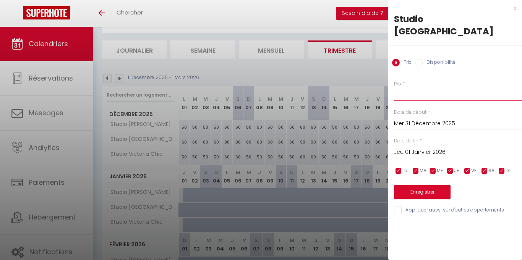
click at [427, 88] on input "Prix" at bounding box center [458, 95] width 128 height 14
click at [425, 185] on button "Enregistrer" at bounding box center [422, 192] width 57 height 14
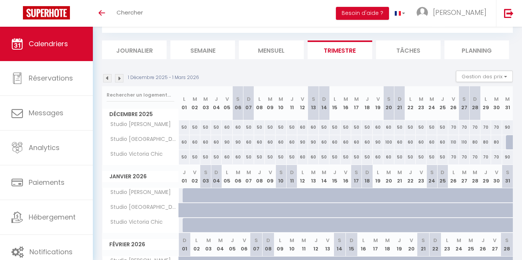
click at [510, 143] on div at bounding box center [511, 142] width 11 height 15
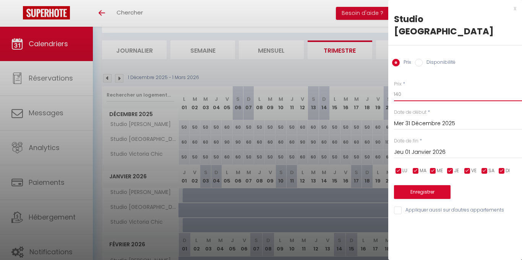
click at [417, 88] on input "140" at bounding box center [458, 95] width 128 height 14
click at [436, 185] on button "Enregistrer" at bounding box center [422, 192] width 57 height 14
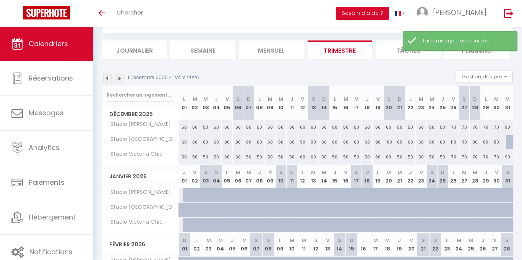
click at [509, 144] on div at bounding box center [511, 142] width 11 height 15
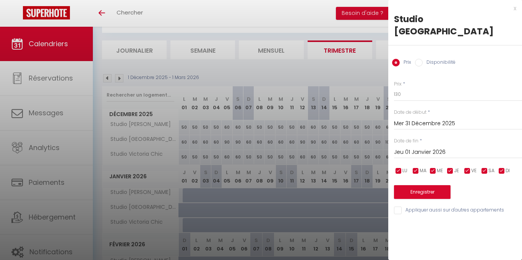
click at [420, 59] on input "Disponibilité" at bounding box center [419, 63] width 8 height 8
click at [431, 186] on button "Enregistrer" at bounding box center [422, 193] width 57 height 14
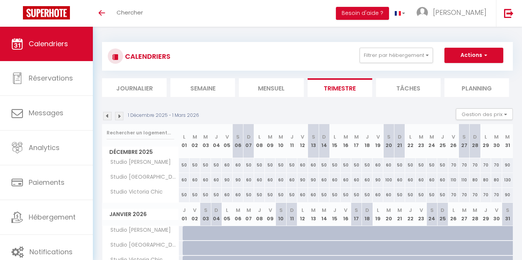
scroll to position [0, 0]
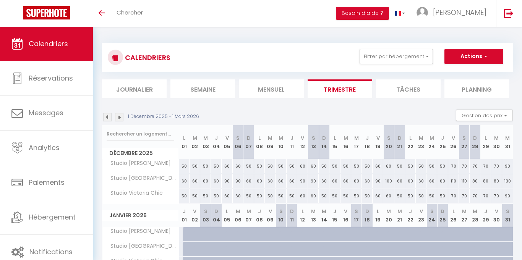
click at [109, 119] on img at bounding box center [107, 117] width 8 height 8
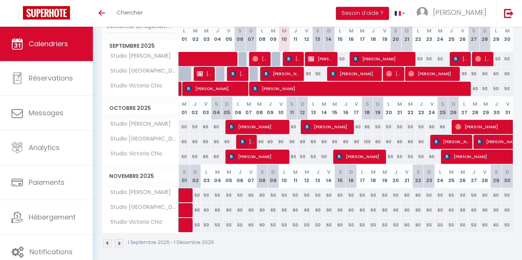
scroll to position [112, 0]
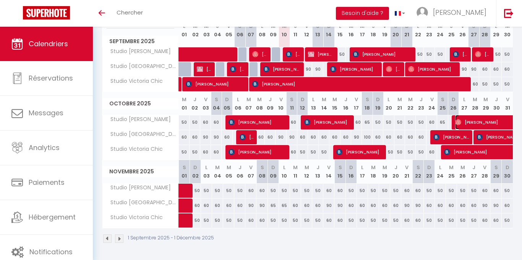
click at [508, 125] on span "[PERSON_NAME]" at bounding box center [517, 122] width 123 height 15
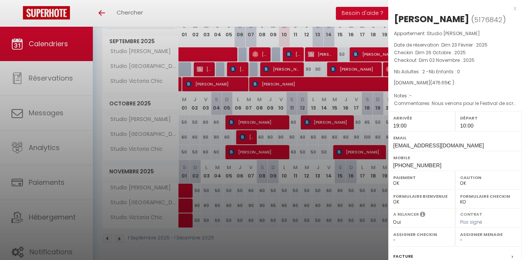
click at [335, 244] on div at bounding box center [261, 130] width 522 height 260
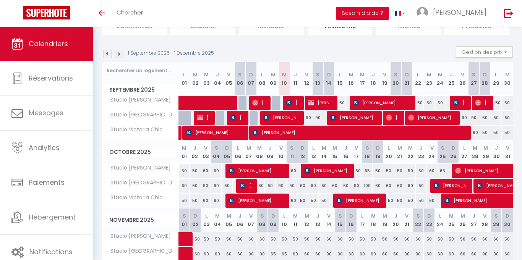
scroll to position [64, 0]
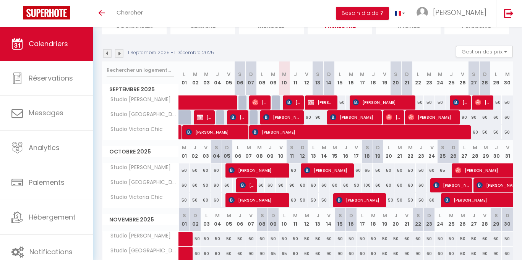
click at [380, 172] on div "50" at bounding box center [378, 171] width 11 height 14
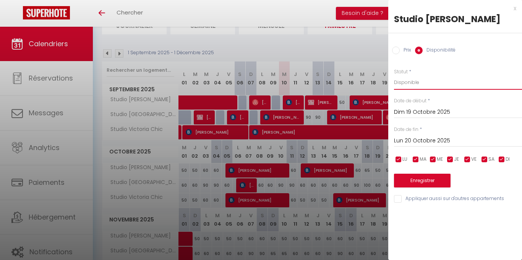
click at [414, 80] on select "Disponible Indisponible" at bounding box center [458, 82] width 128 height 15
click at [426, 76] on select "Disponible Indisponible" at bounding box center [458, 82] width 128 height 15
click at [396, 54] on input "Prix" at bounding box center [396, 51] width 8 height 8
click at [412, 83] on input "50" at bounding box center [458, 82] width 128 height 14
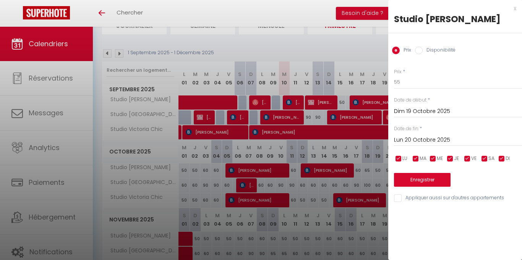
click at [443, 143] on input "Lun 20 Octobre 2025" at bounding box center [458, 140] width 128 height 10
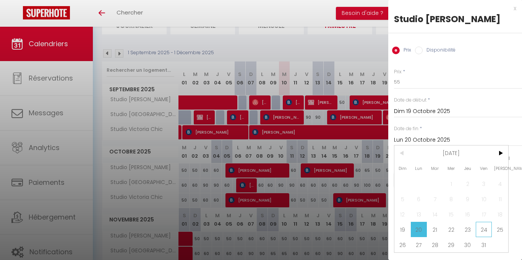
click at [486, 232] on span "24" at bounding box center [484, 229] width 16 height 15
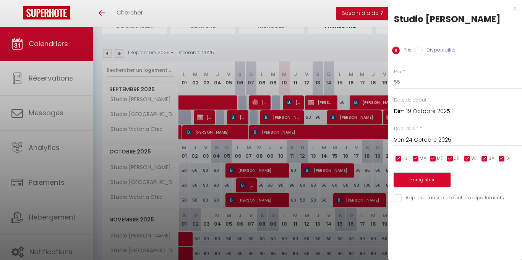
click at [435, 179] on button "Enregistrer" at bounding box center [422, 180] width 57 height 14
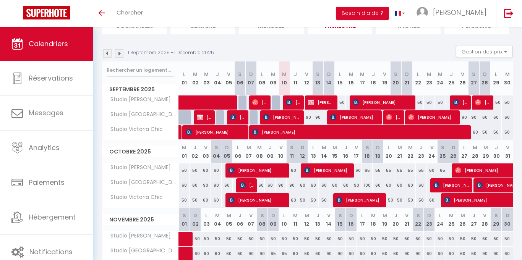
click at [378, 187] on div "60" at bounding box center [378, 186] width 11 height 14
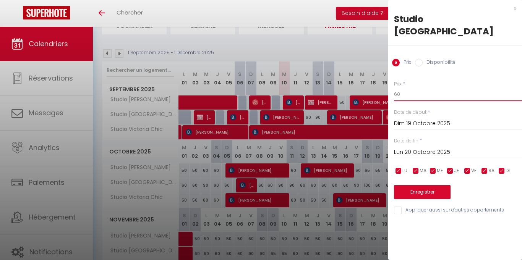
click at [415, 88] on input "60" at bounding box center [458, 95] width 128 height 14
click at [415, 148] on input "Lun 20 Octobre 2025" at bounding box center [458, 153] width 128 height 10
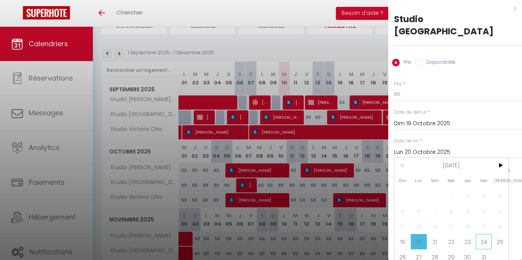
click at [483, 234] on span "24" at bounding box center [484, 241] width 16 height 15
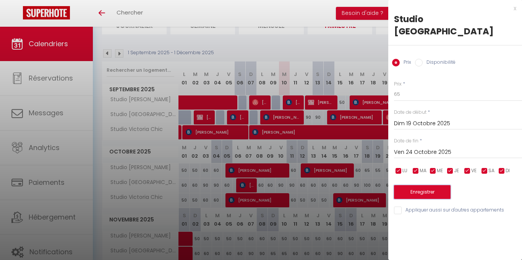
click at [445, 185] on button "Enregistrer" at bounding box center [422, 192] width 57 height 14
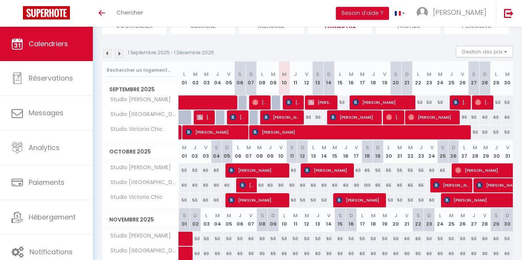
click at [392, 203] on div "50" at bounding box center [389, 201] width 11 height 14
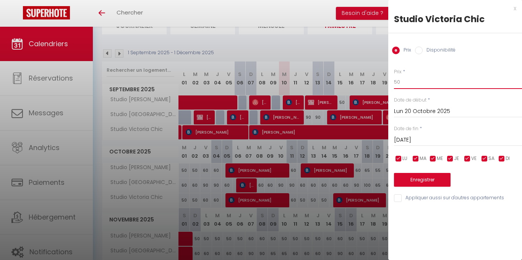
click at [423, 86] on input "50" at bounding box center [458, 82] width 128 height 14
click at [430, 138] on input "[DATE]" at bounding box center [458, 140] width 128 height 10
click at [344, 141] on div at bounding box center [261, 130] width 522 height 260
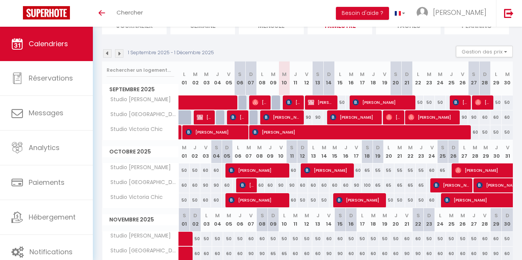
click at [388, 202] on div "50" at bounding box center [389, 201] width 11 height 14
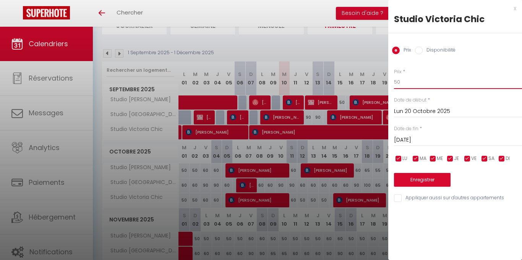
click at [421, 78] on input "50" at bounding box center [458, 82] width 128 height 14
click at [444, 141] on input "[DATE]" at bounding box center [458, 140] width 128 height 10
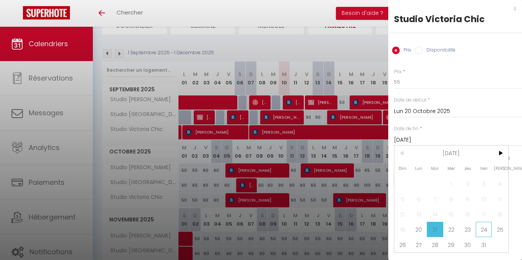
click at [486, 229] on span "24" at bounding box center [484, 229] width 16 height 15
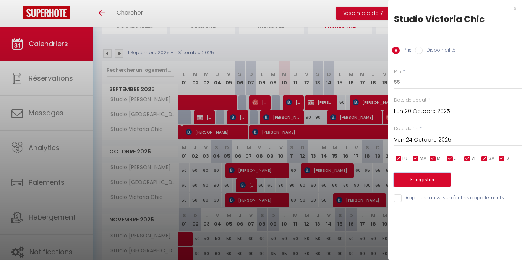
click at [434, 181] on button "Enregistrer" at bounding box center [422, 180] width 57 height 14
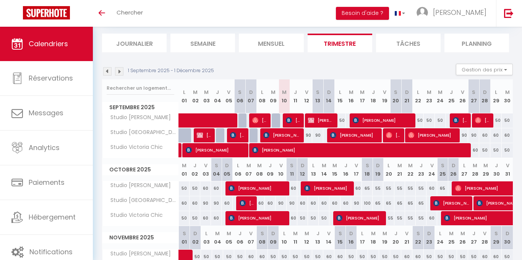
scroll to position [112, 0]
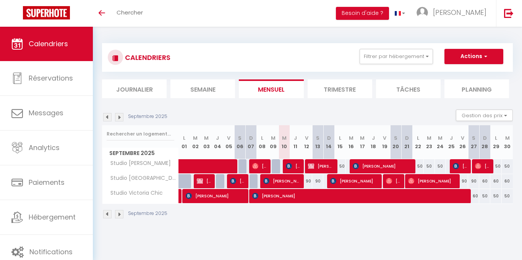
click at [353, 91] on li "Trimestre" at bounding box center [340, 89] width 65 height 19
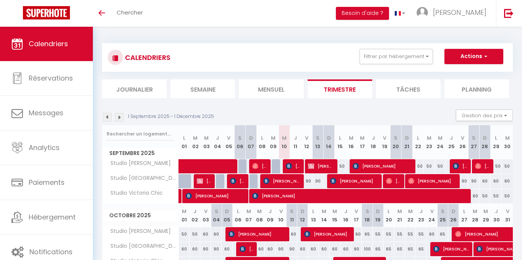
click at [120, 119] on img at bounding box center [119, 117] width 8 height 8
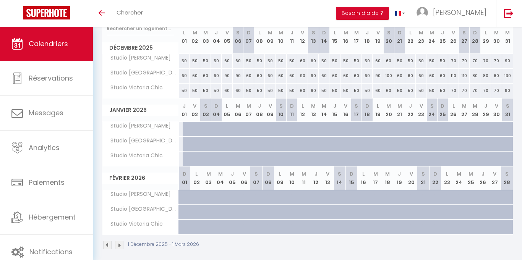
scroll to position [104, 0]
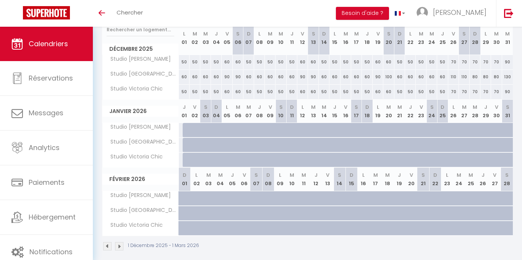
click at [187, 130] on div at bounding box center [188, 130] width 11 height 15
type input "Jeu 01 Janvier 2026"
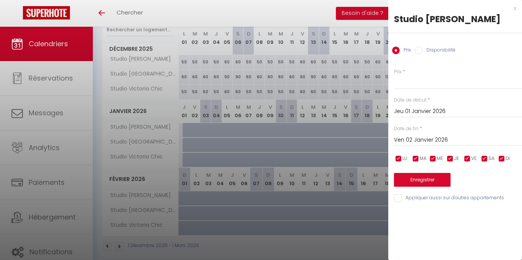
click at [439, 138] on input "Ven 02 Janvier 2026" at bounding box center [458, 140] width 128 height 10
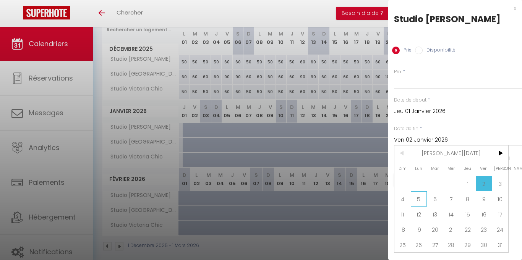
click at [415, 197] on span "5" at bounding box center [419, 199] width 16 height 15
type input "Lun 05 Janvier 2026"
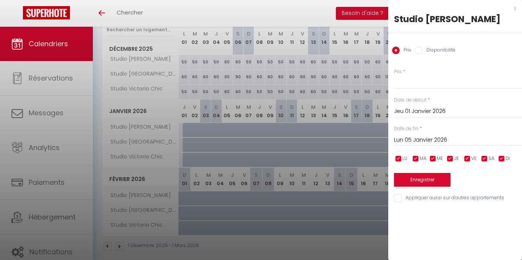
click at [171, 114] on div at bounding box center [261, 130] width 522 height 260
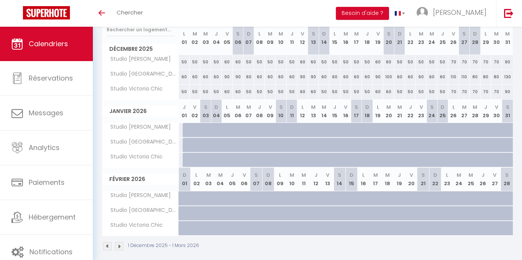
click at [184, 129] on div at bounding box center [188, 130] width 11 height 15
type input "Jeu 01 Janvier 2026"
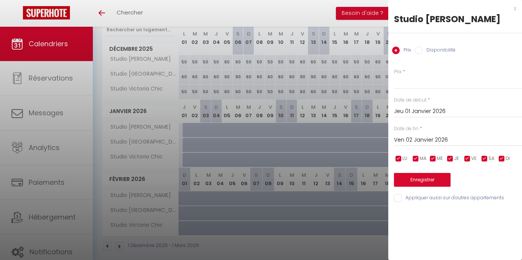
click at [413, 138] on input "Ven 02 Janvier 2026" at bounding box center [458, 140] width 128 height 10
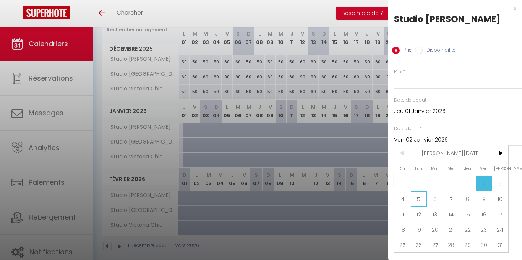
click at [421, 201] on span "5" at bounding box center [419, 199] width 16 height 15
type input "Lun 05 Janvier 2026"
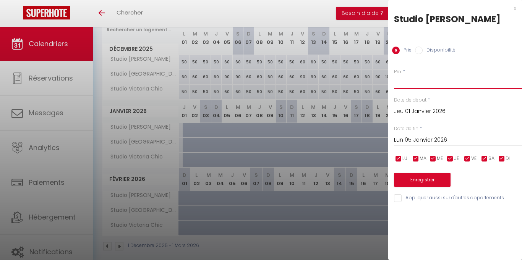
click at [413, 80] on input "Prix" at bounding box center [458, 82] width 128 height 14
type input "70"
click at [426, 185] on button "Enregistrer" at bounding box center [422, 180] width 57 height 14
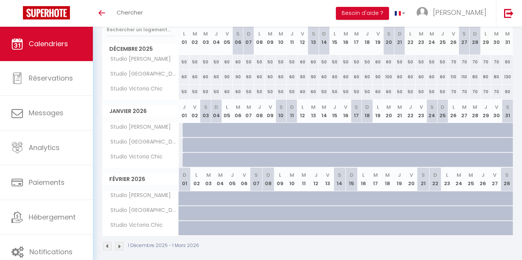
click at [187, 129] on div at bounding box center [188, 130] width 11 height 15
type input "70"
type input "Jeu 01 Janvier 2026"
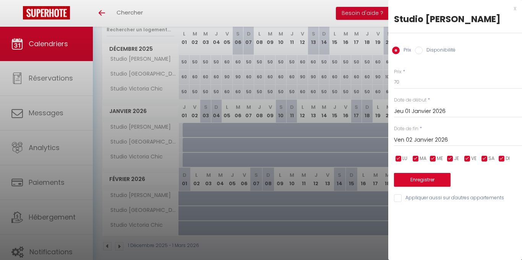
click at [429, 140] on input "Ven 02 Janvier 2026" at bounding box center [458, 140] width 128 height 10
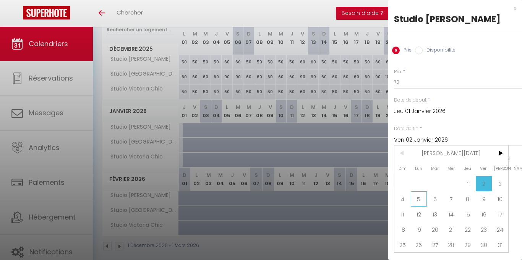
click at [421, 200] on span "5" at bounding box center [419, 199] width 16 height 15
type input "Lun 05 Janvier 2026"
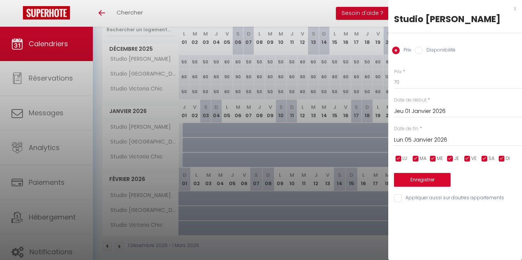
click at [418, 47] on input "Disponibilité" at bounding box center [419, 51] width 8 height 8
radio input "true"
radio input "false"
click at [431, 183] on button "Enregistrer" at bounding box center [422, 181] width 57 height 14
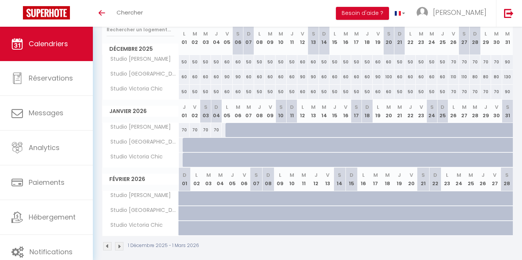
click at [186, 161] on div at bounding box center [188, 160] width 11 height 15
select select "1"
type input "Jeu 01 Janvier 2026"
type input "Ven 02 Janvier 2026"
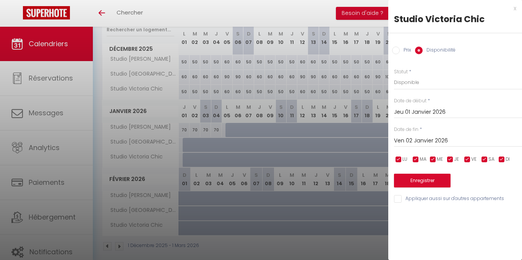
click at [394, 50] on input "Prix" at bounding box center [396, 51] width 8 height 8
radio input "true"
radio input "false"
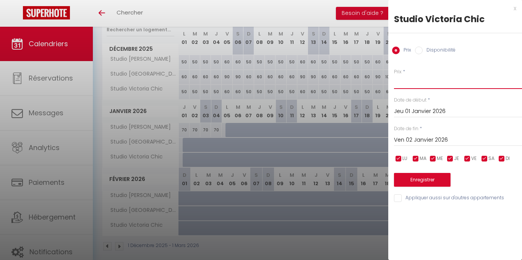
click at [409, 86] on input "Prix" at bounding box center [458, 82] width 128 height 14
type input "70"
click at [417, 141] on input "Ven 02 Janvier 2026" at bounding box center [458, 140] width 128 height 10
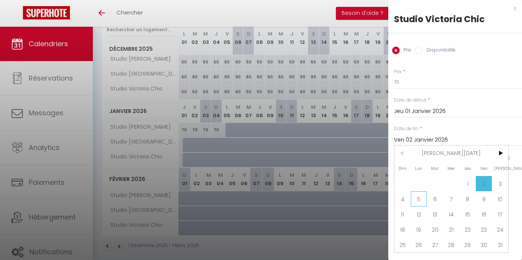
click at [421, 201] on span "5" at bounding box center [419, 199] width 16 height 15
type input "Lun 05 Janvier 2026"
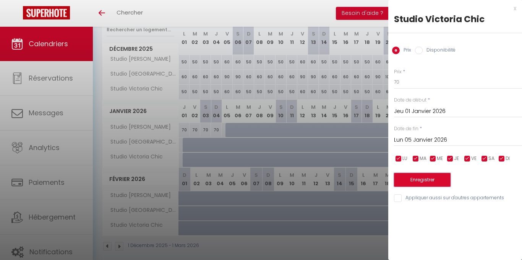
click at [429, 174] on button "Enregistrer" at bounding box center [422, 180] width 57 height 14
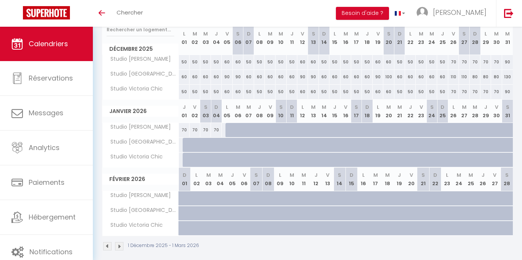
click at [185, 161] on div at bounding box center [188, 160] width 11 height 15
type input "70"
type input "Jeu 01 Janvier 2026"
type input "Ven 02 Janvier 2026"
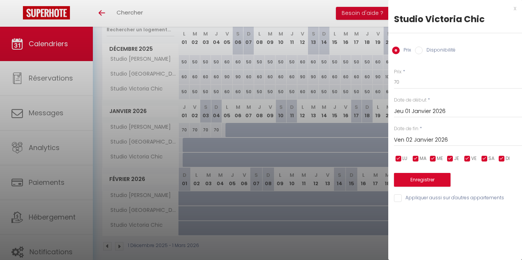
click at [420, 49] on input "Disponibilité" at bounding box center [419, 51] width 8 height 8
radio input "true"
radio input "false"
click at [442, 137] on input "Ven 02 Janvier 2026" at bounding box center [458, 141] width 128 height 10
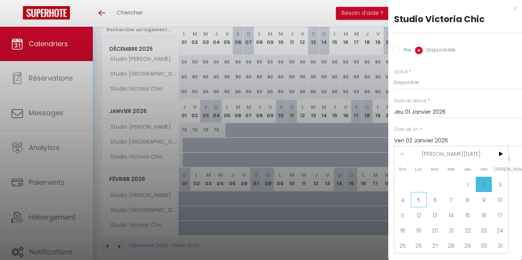
click at [421, 202] on span "5" at bounding box center [419, 199] width 16 height 15
type input "Lun 05 Janvier 2026"
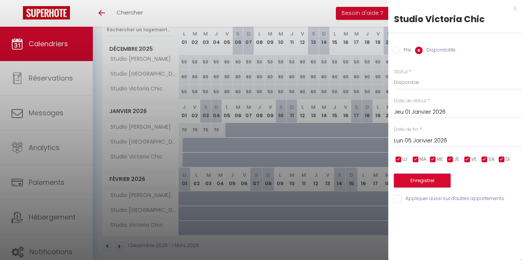
click at [439, 184] on button "Enregistrer" at bounding box center [422, 181] width 57 height 14
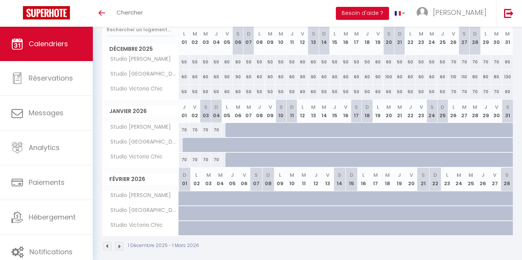
click at [186, 144] on div at bounding box center [188, 145] width 11 height 15
select select "1"
type input "Jeu 01 Janvier 2026"
type input "Ven 02 Janvier 2026"
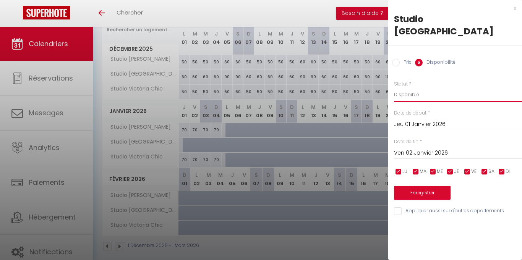
click at [419, 88] on select "Disponible Indisponible" at bounding box center [458, 95] width 128 height 15
click at [426, 88] on select "Disponible Indisponible" at bounding box center [458, 95] width 128 height 15
click at [394, 59] on input "Prix" at bounding box center [396, 63] width 8 height 8
radio input "true"
radio input "false"
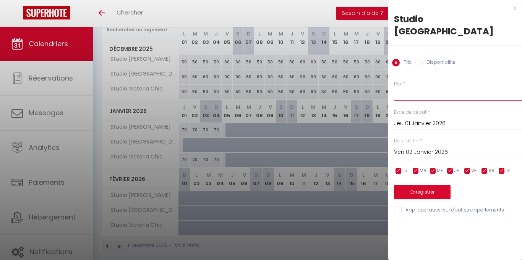
click at [416, 88] on input "Prix" at bounding box center [458, 95] width 128 height 14
type input "80"
click at [421, 185] on button "Enregistrer" at bounding box center [422, 192] width 57 height 14
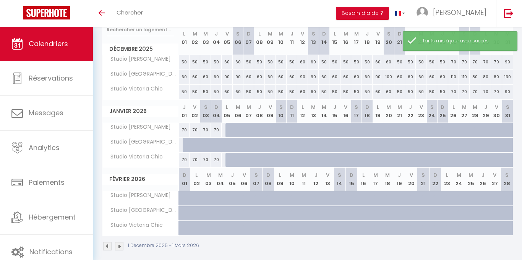
click at [194, 147] on div at bounding box center [199, 149] width 11 height 15
type input "Ven 02 Janvier 2026"
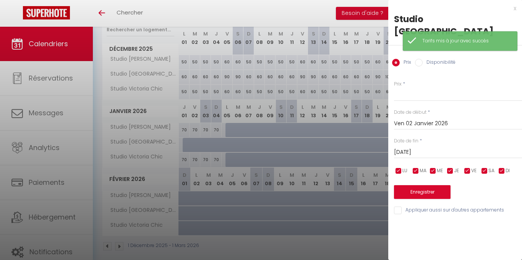
click at [425, 148] on input "Sam 03 Janvier 2026" at bounding box center [458, 153] width 128 height 10
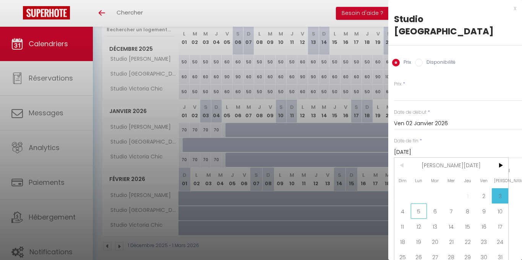
click at [419, 204] on span "5" at bounding box center [419, 211] width 16 height 15
type input "Lun 05 Janvier 2026"
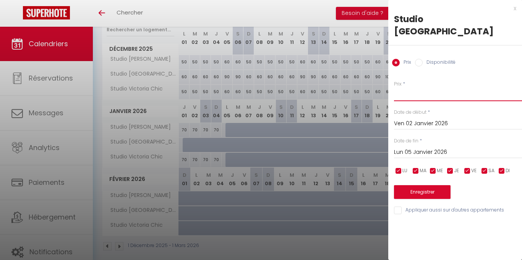
click at [405, 88] on input "Prix" at bounding box center [458, 95] width 128 height 14
type input "100"
click at [432, 185] on button "Enregistrer" at bounding box center [422, 192] width 57 height 14
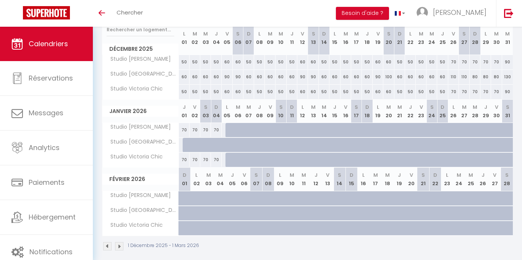
click at [215, 145] on div at bounding box center [220, 149] width 11 height 15
type input "100"
type input "Dim 04 Janvier 2026"
type input "Lun 05 Janvier 2026"
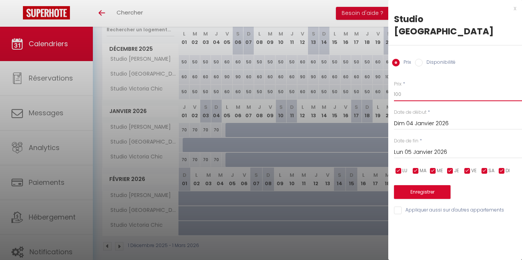
click at [425, 88] on input "100" at bounding box center [458, 95] width 128 height 14
type input "1"
type input "80"
click at [443, 185] on button "Enregistrer" at bounding box center [422, 192] width 57 height 14
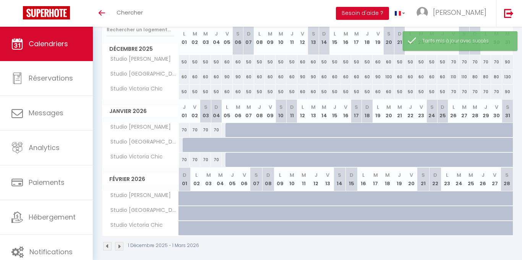
click at [187, 148] on div at bounding box center [188, 145] width 11 height 15
type input "80"
type input "Jeu 01 Janvier 2026"
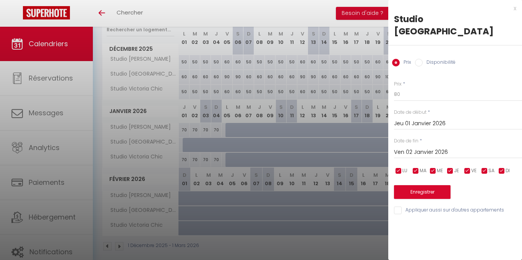
click at [429, 148] on input "Ven 02 Janvier 2026" at bounding box center [458, 153] width 128 height 10
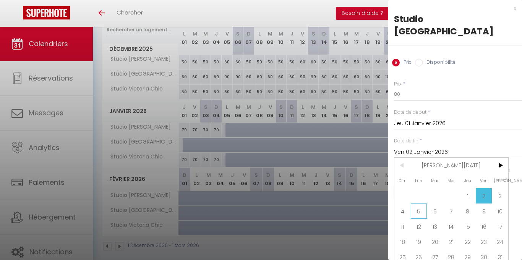
click at [420, 204] on span "5" at bounding box center [419, 211] width 16 height 15
type input "Lun 05 Janvier 2026"
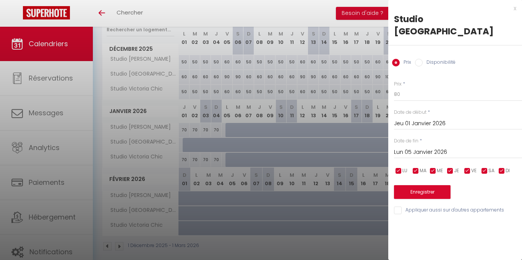
click at [422, 59] on input "Disponibilité" at bounding box center [419, 63] width 8 height 8
radio input "true"
radio input "false"
click at [441, 186] on button "Enregistrer" at bounding box center [422, 193] width 57 height 14
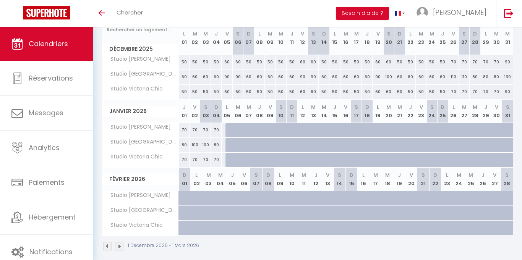
click at [455, 63] on div "70" at bounding box center [454, 62] width 11 height 14
select select "1"
type input "Ven 26 Décembre 2025"
type input "[DATE]"
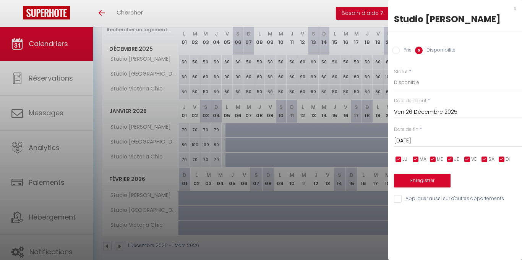
click at [399, 52] on input "Prix" at bounding box center [396, 51] width 8 height 8
radio input "true"
radio input "false"
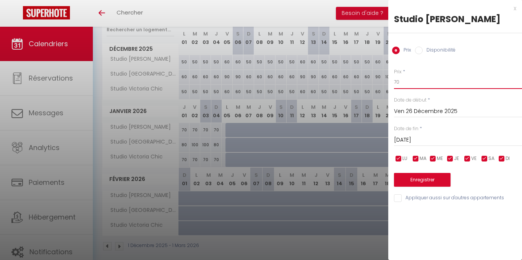
click at [411, 84] on input "70" at bounding box center [458, 82] width 128 height 14
type input "75"
click at [428, 143] on input "[DATE]" at bounding box center [458, 140] width 128 height 10
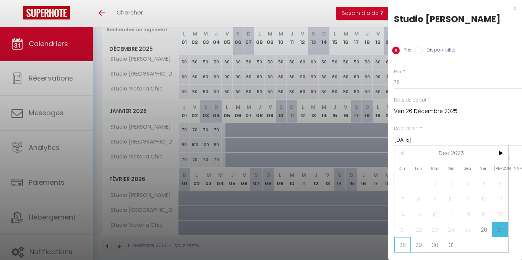
click at [402, 249] on span "28" at bounding box center [403, 245] width 16 height 15
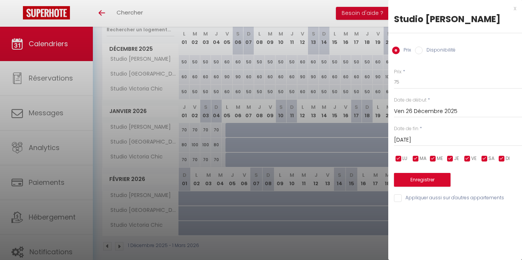
type input "Dim 28 Décembre 2025"
click at [430, 180] on button "Enregistrer" at bounding box center [422, 180] width 57 height 14
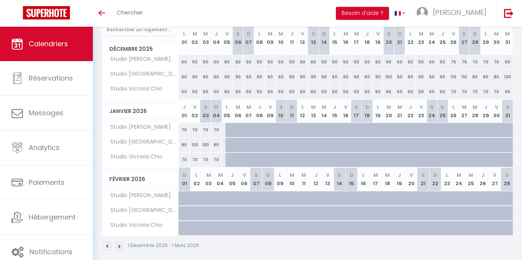
click at [455, 96] on div "70" at bounding box center [454, 92] width 11 height 14
type input "70"
type input "Ven 26 Décembre 2025"
type input "[DATE]"
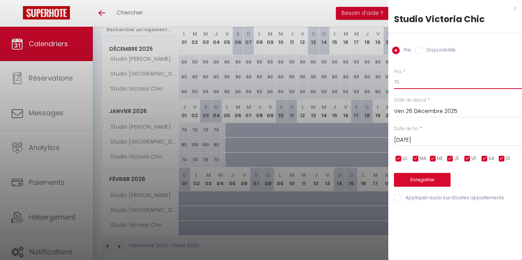
click at [407, 84] on input "70" at bounding box center [458, 82] width 128 height 14
type input "75"
click at [425, 140] on input "[DATE]" at bounding box center [458, 140] width 128 height 10
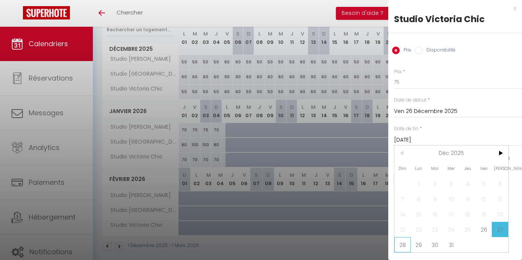
click at [405, 246] on span "28" at bounding box center [403, 245] width 16 height 15
type input "Dim 28 Décembre 2025"
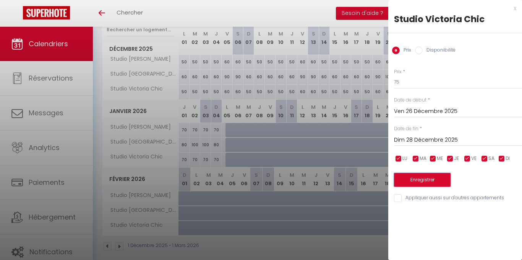
click at [438, 184] on button "Enregistrer" at bounding box center [422, 180] width 57 height 14
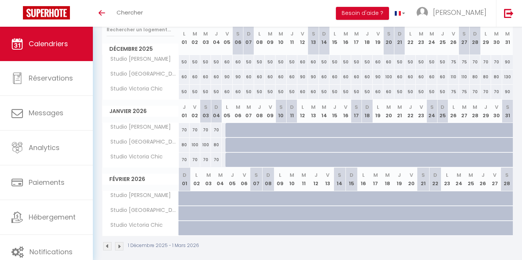
click at [194, 133] on div "70" at bounding box center [195, 130] width 11 height 14
type input "70"
type input "Ven 02 Janvier 2026"
type input "Sam 03 Janvier 2026"
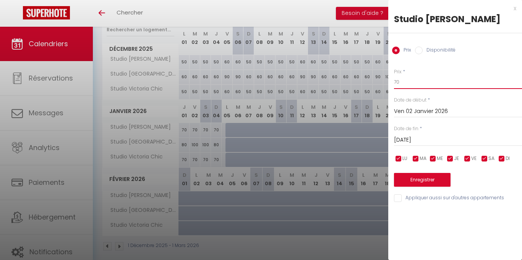
click at [407, 81] on input "70" at bounding box center [458, 82] width 128 height 14
type input "75"
click at [418, 143] on input "Sam 03 Janvier 2026" at bounding box center [458, 140] width 128 height 10
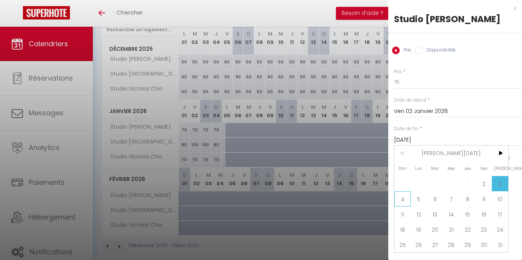
click at [407, 202] on span "4" at bounding box center [403, 199] width 16 height 15
type input "Dim 04 Janvier 2026"
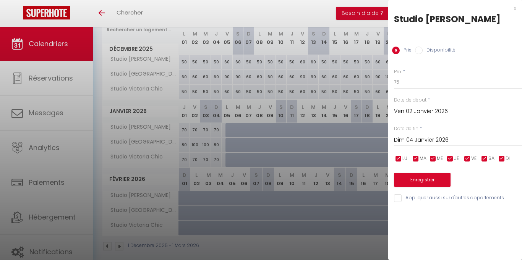
click at [399, 199] on input "Appliquer aussi sur d'autres appartements" at bounding box center [458, 199] width 128 height 8
click at [399, 198] on input "Appliquer aussi sur d'autres appartements" at bounding box center [458, 199] width 128 height 8
checkbox input "false"
click at [427, 184] on button "Enregistrer" at bounding box center [422, 180] width 57 height 14
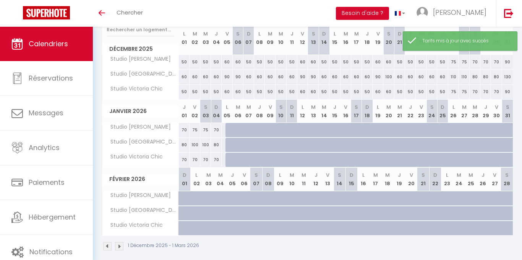
click at [194, 160] on div "70" at bounding box center [195, 160] width 11 height 14
type input "70"
type input "Ven 02 Janvier 2026"
type input "Sam 03 Janvier 2026"
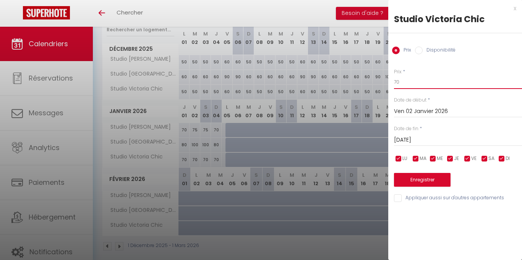
click at [410, 79] on input "70" at bounding box center [458, 82] width 128 height 14
type input "75"
click at [422, 140] on input "Sam 03 Janvier 2026" at bounding box center [458, 140] width 128 height 10
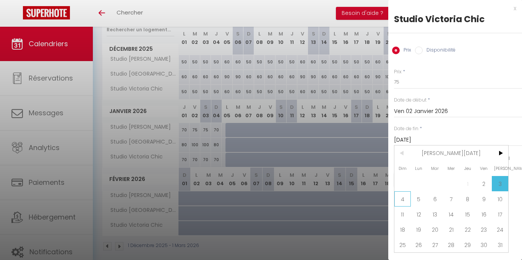
click at [403, 199] on span "4" at bounding box center [403, 199] width 16 height 15
type input "Dim 04 Janvier 2026"
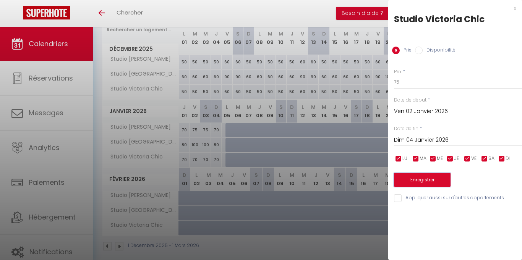
click at [430, 183] on button "Enregistrer" at bounding box center [422, 180] width 57 height 14
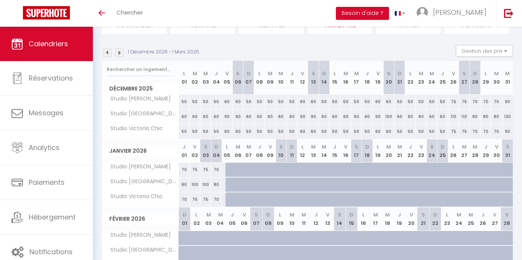
scroll to position [0, 0]
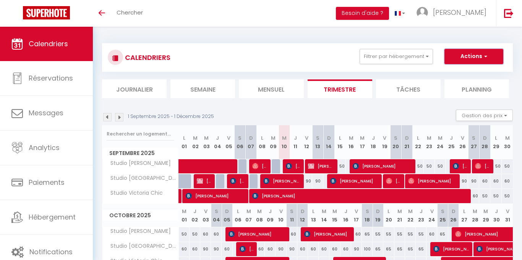
click at [457, 58] on button "Actions" at bounding box center [474, 56] width 59 height 15
click at [395, 110] on div "1 Septembre 2025 - 1 Décembre 2025 Gestion des prix Nb Nuits minimum Règles Dis…" at bounding box center [307, 118] width 411 height 16
click at [417, 57] on button "Filtrer par hébergement" at bounding box center [396, 56] width 73 height 15
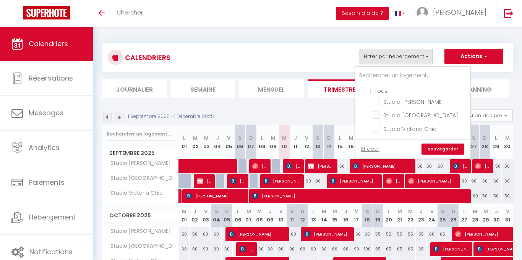
click at [329, 105] on section "1 Septembre 2025 - 1 Décembre 2025 Gestion des prix Nb Nuits minimum Règles Dis…" at bounding box center [307, 232] width 411 height 261
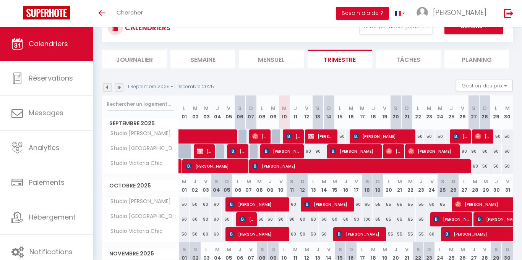
scroll to position [45, 0]
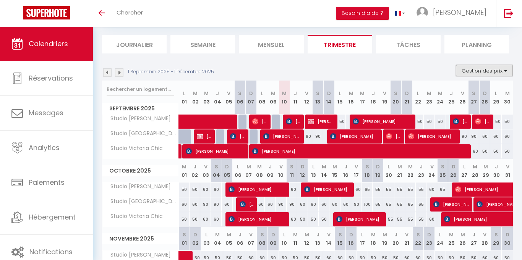
click at [486, 75] on button "Gestion des prix" at bounding box center [484, 70] width 57 height 11
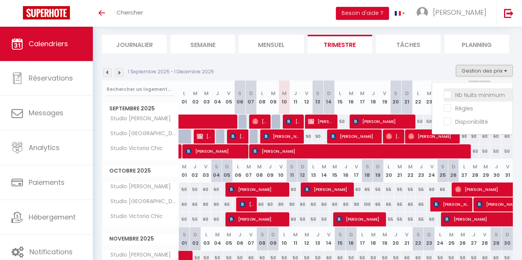
click at [448, 96] on input "Nb Nuits minimum" at bounding box center [478, 95] width 69 height 8
checkbox input "true"
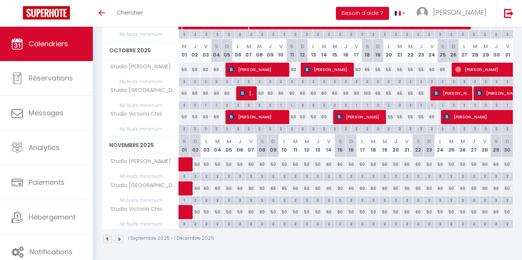
scroll to position [192, 0]
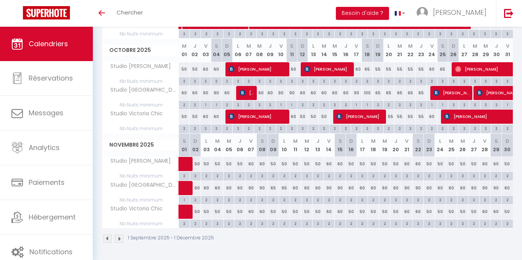
click at [252, 201] on div "2" at bounding box center [251, 199] width 11 height 7
type input "2"
type input "Ven 07 Novembre 2025"
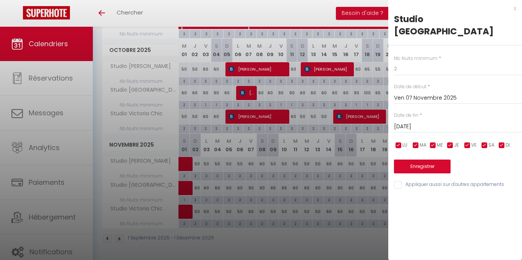
click at [413, 122] on input "[DATE]" at bounding box center [458, 127] width 128 height 10
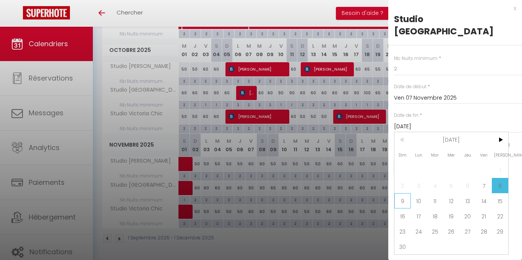
click at [403, 194] on span "9" at bounding box center [403, 201] width 16 height 15
type input "Dim 09 Novembre 2025"
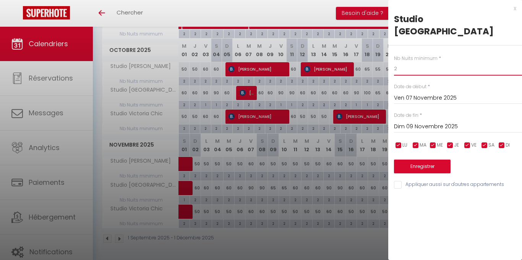
click at [416, 62] on input "2" at bounding box center [458, 69] width 128 height 14
type input "1"
click at [434, 160] on button "Enregistrer" at bounding box center [422, 167] width 57 height 14
